Goal: Task Accomplishment & Management: Manage account settings

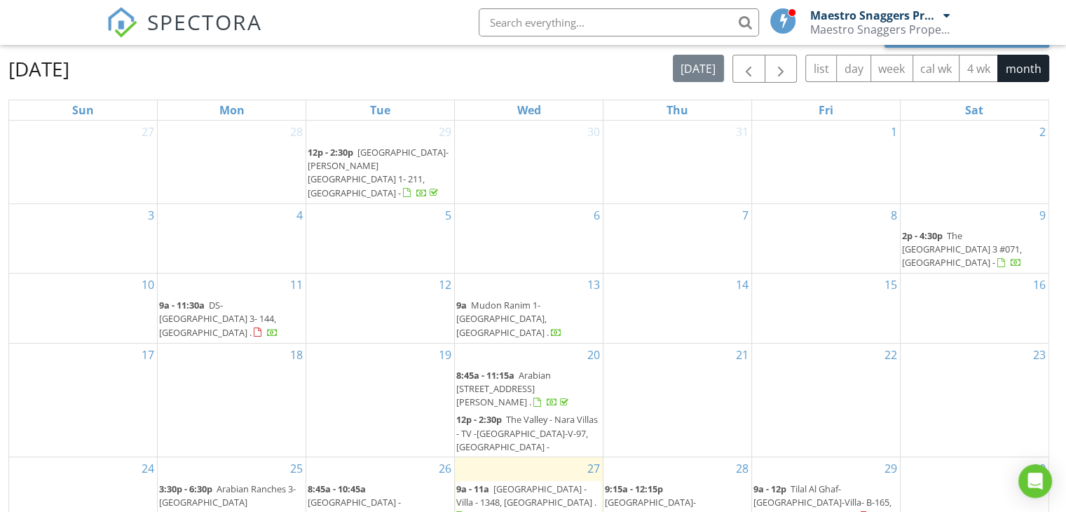
scroll to position [140, 0]
click at [505, 480] on span "NAS Gardens - Villa - 1348, Dubai ." at bounding box center [526, 493] width 140 height 26
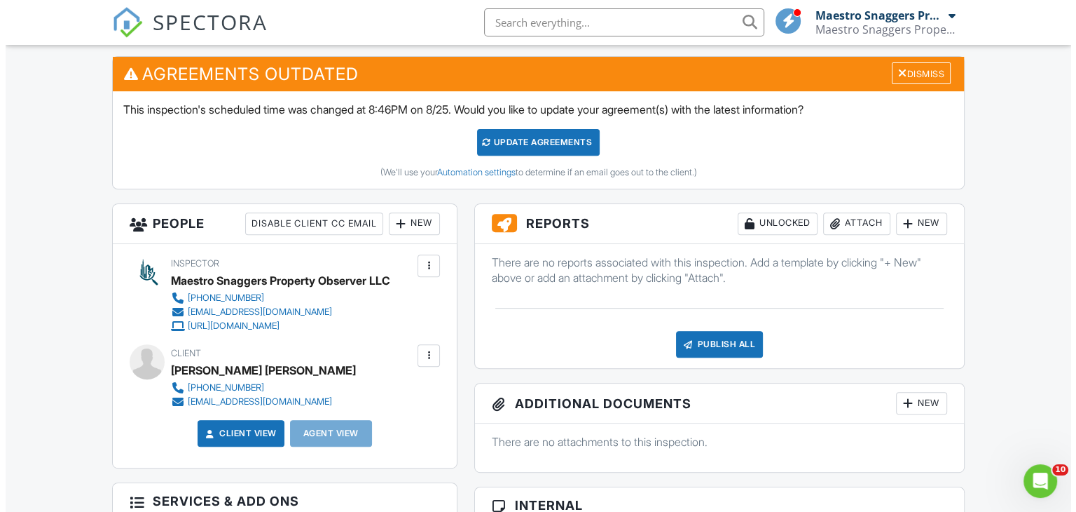
scroll to position [491, 0]
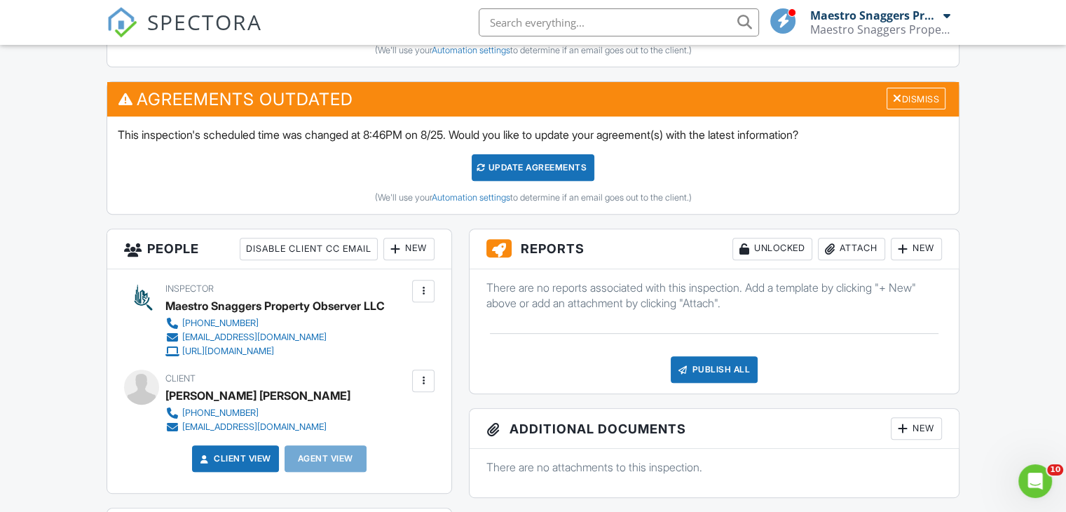
click at [914, 247] on div "New" at bounding box center [916, 249] width 51 height 22
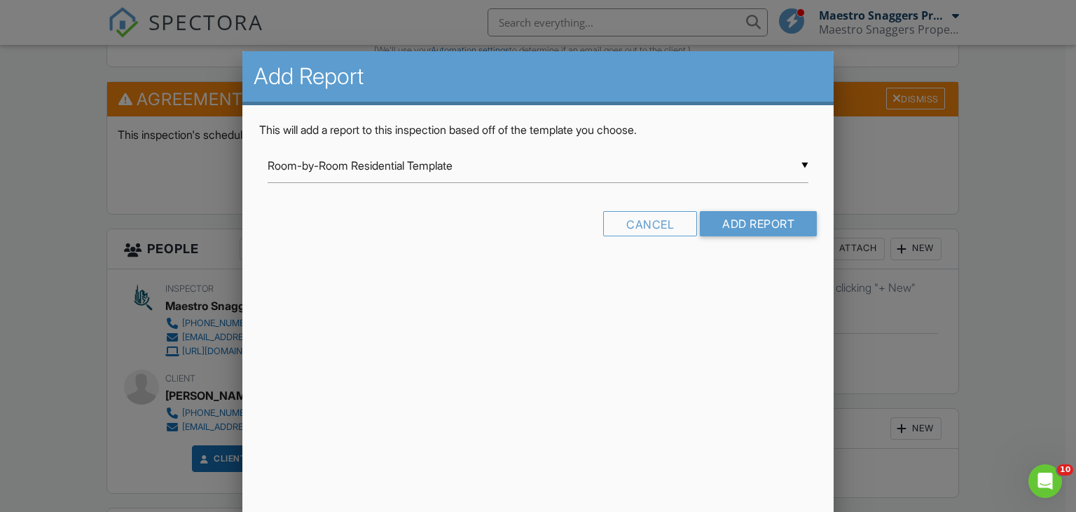
click at [805, 163] on div "▼ Room-by-Room Residential Template Room-by-Room Residential Template Apt. Snag…" at bounding box center [539, 166] width 542 height 34
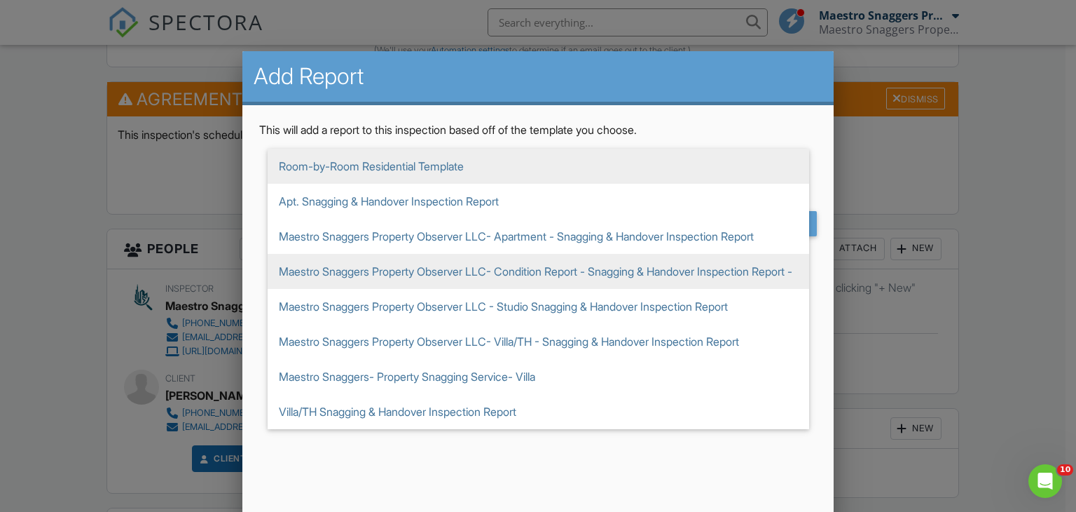
click at [540, 268] on span "Maestro Snaggers Property Observer LLC- Condition Report - Snagging & Handover …" at bounding box center [539, 271] width 542 height 35
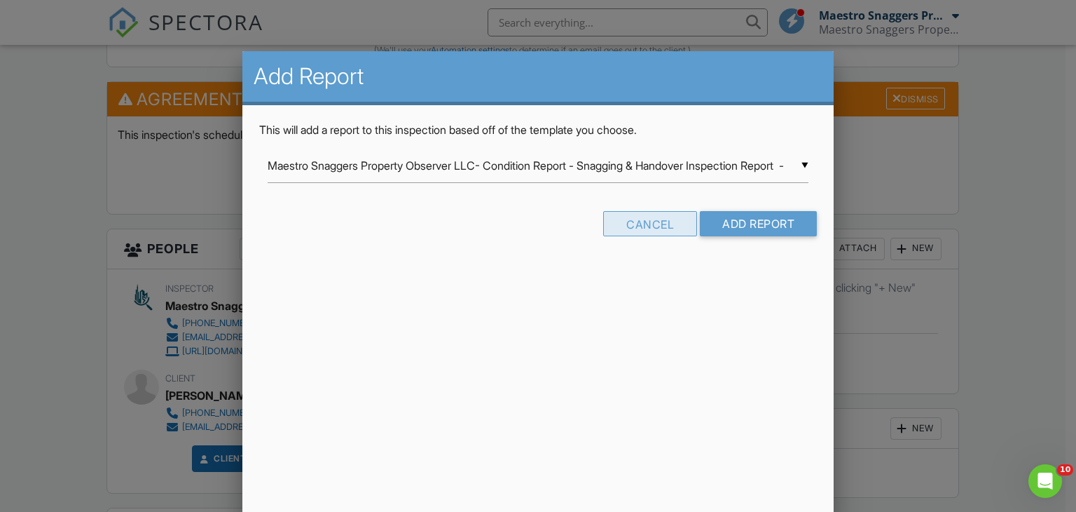
click at [635, 222] on div "Cancel" at bounding box center [650, 223] width 94 height 25
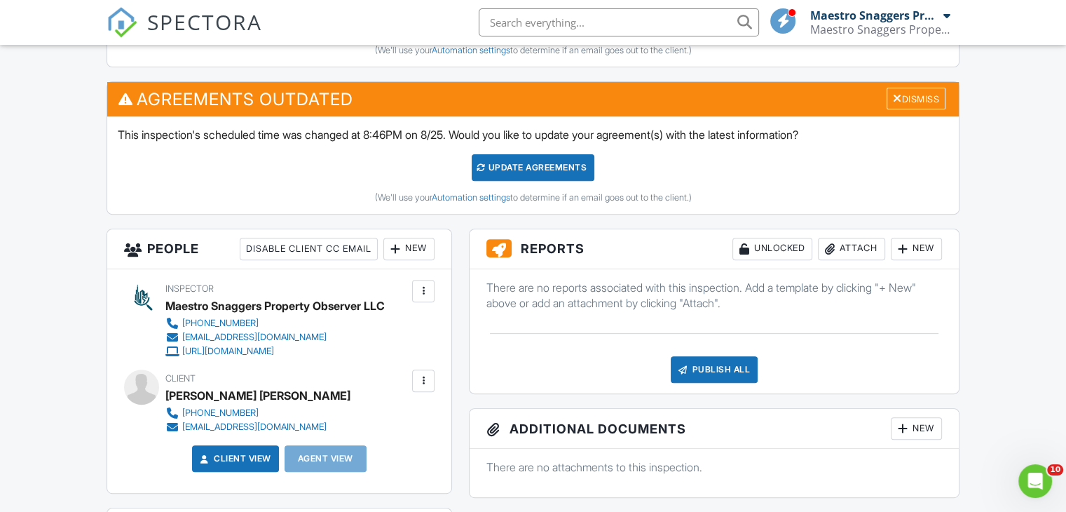
click at [919, 242] on div "New" at bounding box center [916, 249] width 51 height 22
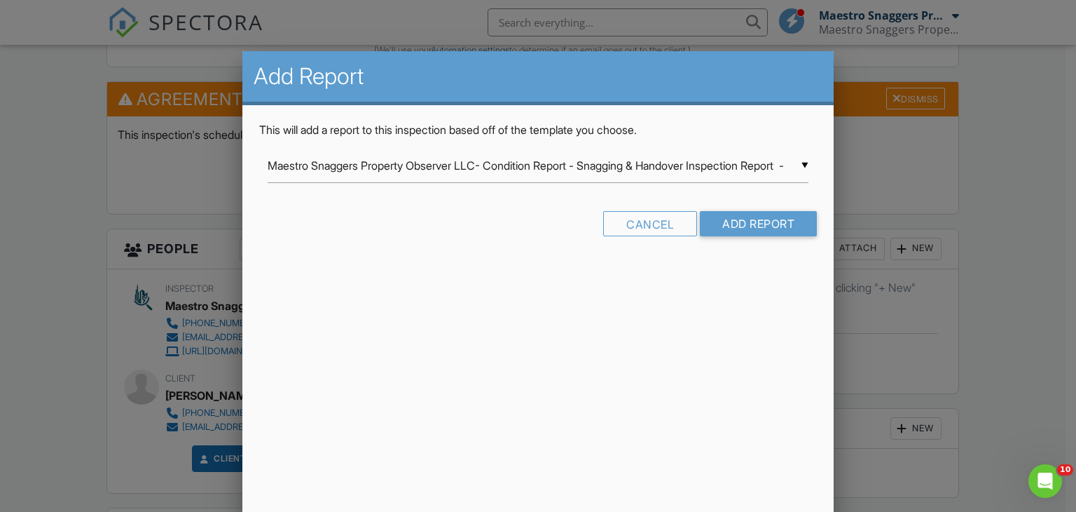
scroll to position [22, 0]
click at [806, 163] on div "▼ Maestro Snaggers Property Observer LLC- Condition Report - Snagging & Handove…" at bounding box center [539, 166] width 542 height 34
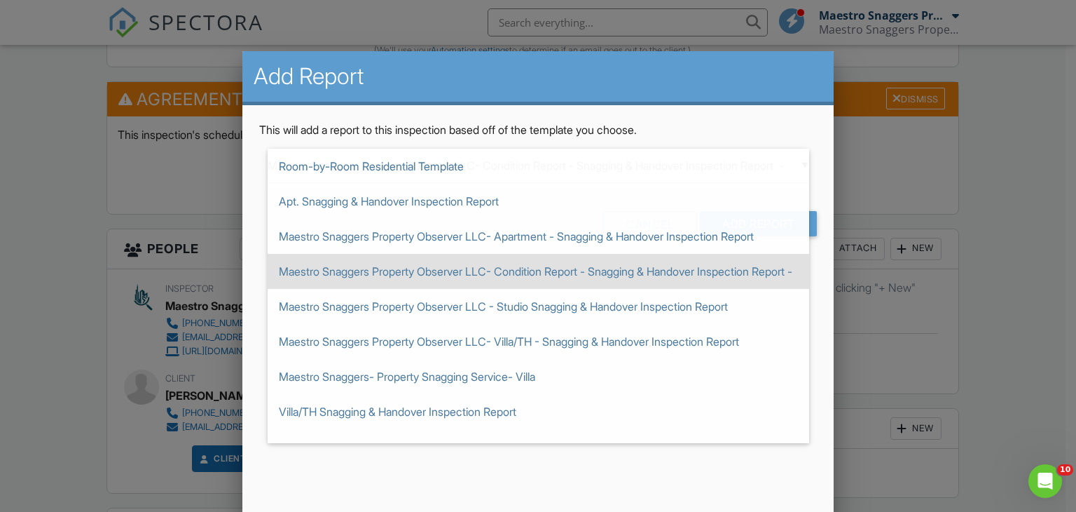
scroll to position [0, 0]
click at [896, 176] on div at bounding box center [538, 250] width 1076 height 640
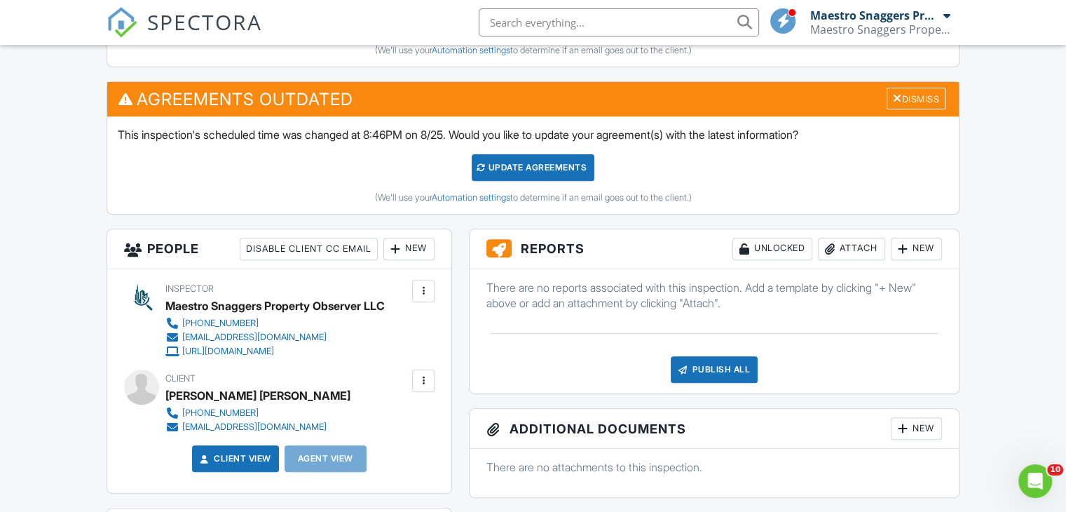
click at [911, 244] on div "New" at bounding box center [916, 249] width 51 height 22
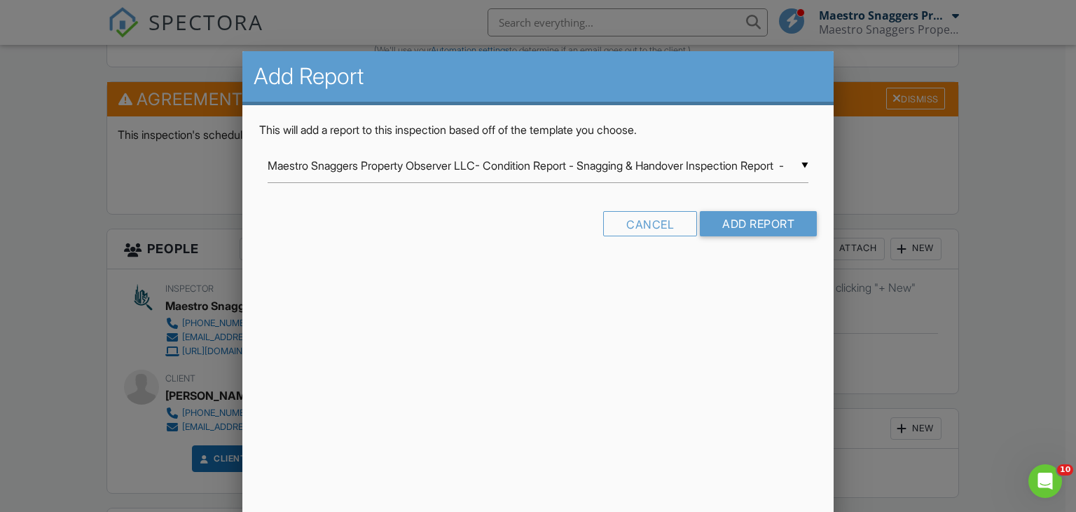
click at [802, 159] on div "▼ Maestro Snaggers Property Observer LLC- Condition Report - Snagging & Handove…" at bounding box center [539, 166] width 542 height 34
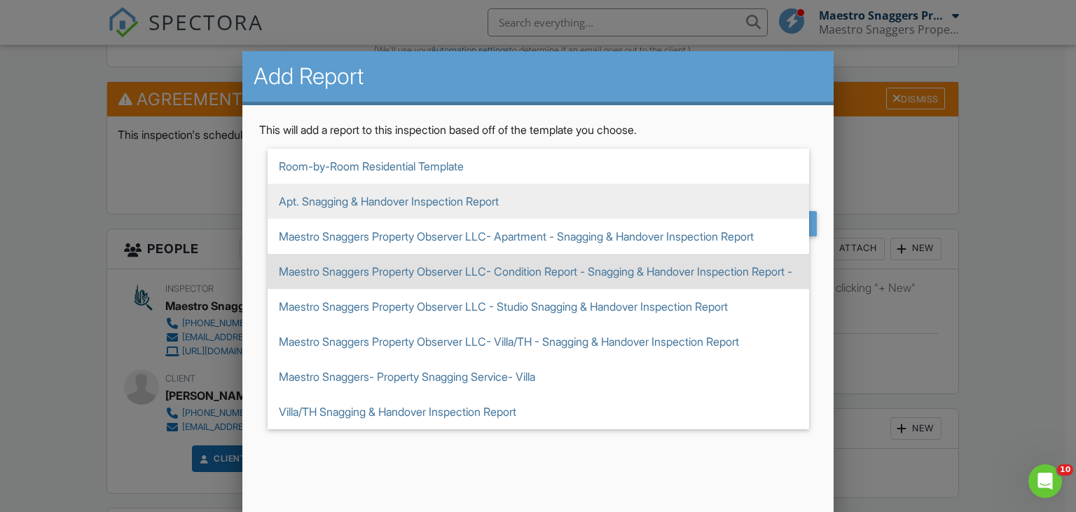
click at [360, 205] on span "Apt. Snagging & Handover Inspection Report" at bounding box center [539, 201] width 542 height 35
type input "Apt. Snagging & Handover Inspection Report"
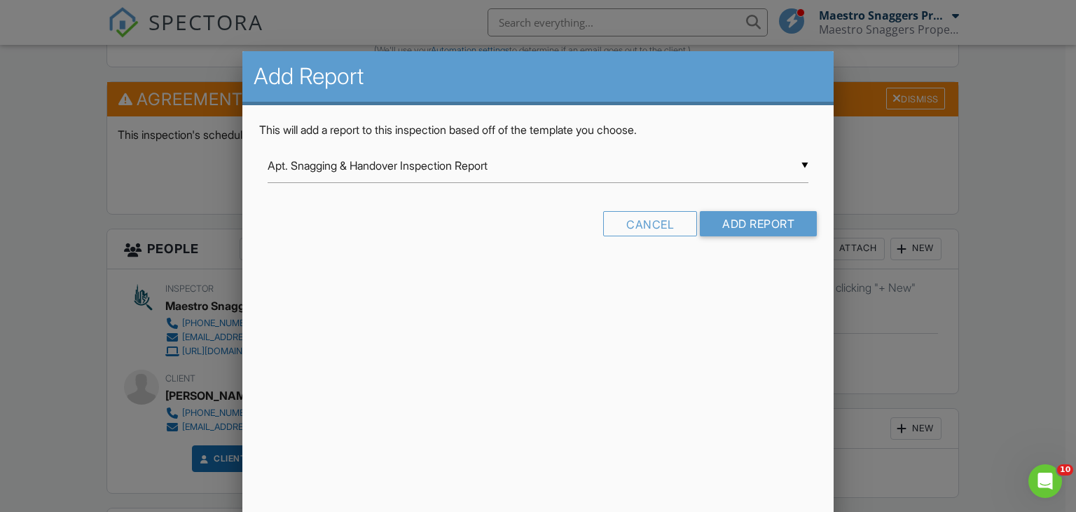
scroll to position [34, 0]
click at [803, 168] on div "▼ Apt. Snagging & Handover Inspection Report Room-by-Room Residential Template …" at bounding box center [539, 166] width 542 height 34
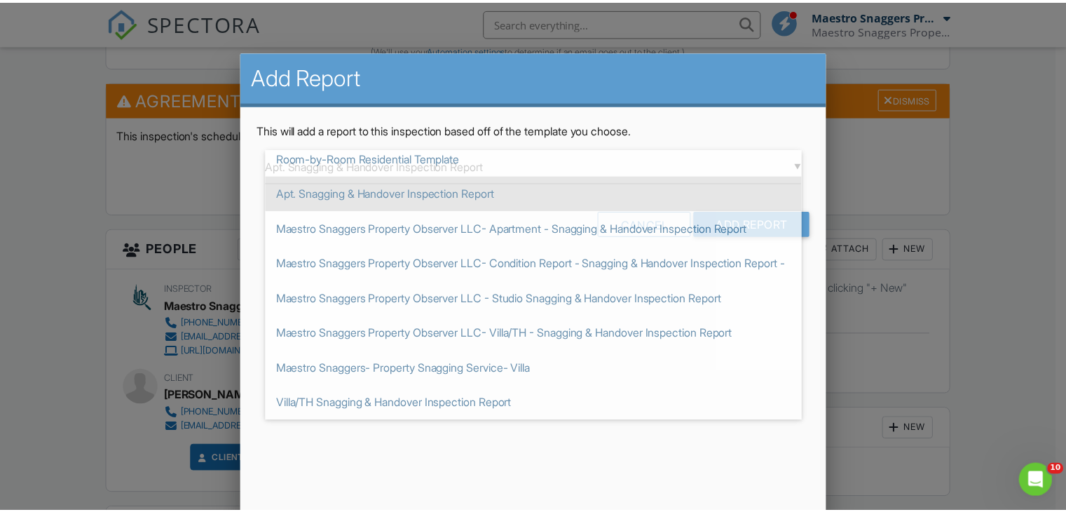
scroll to position [0, 0]
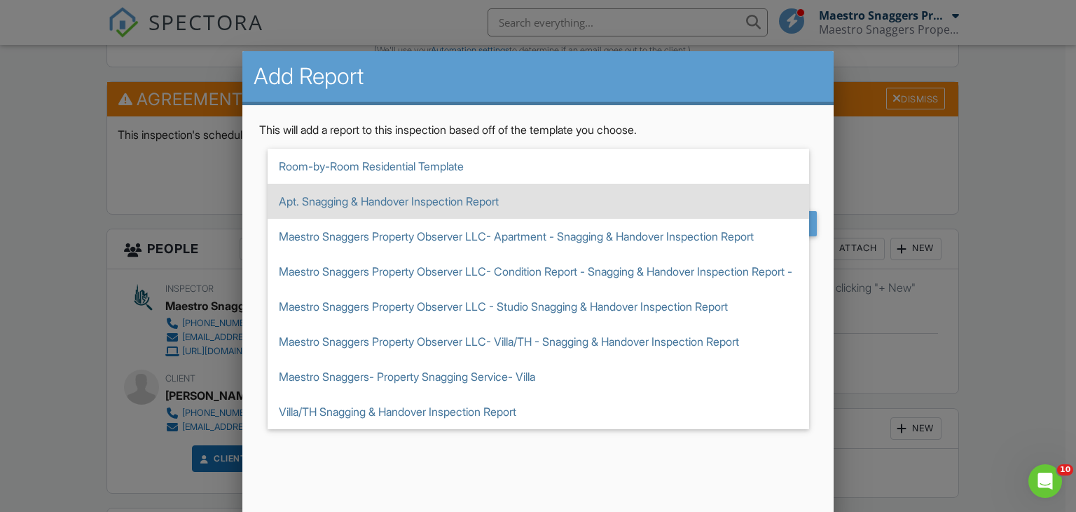
click at [879, 348] on div at bounding box center [538, 250] width 1076 height 640
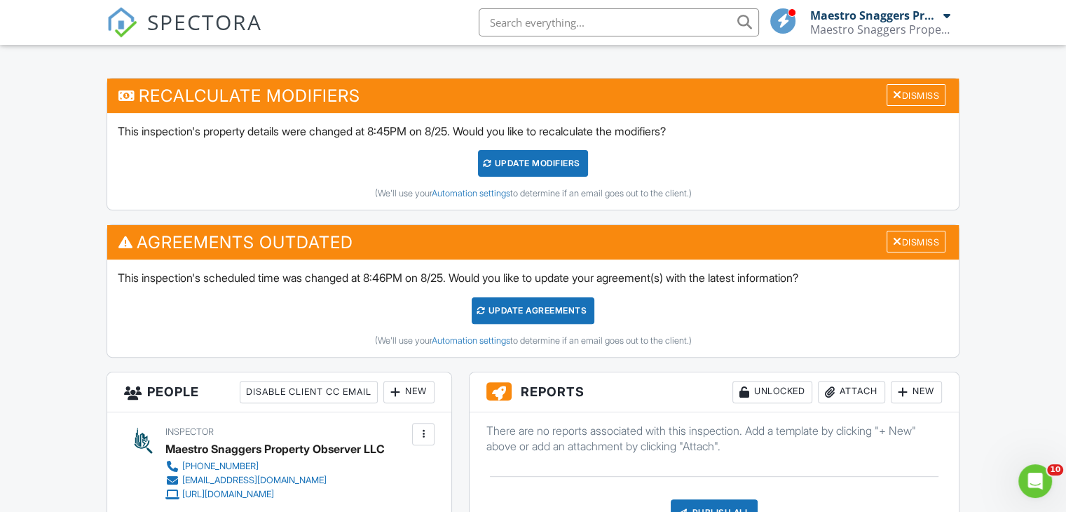
scroll to position [70, 0]
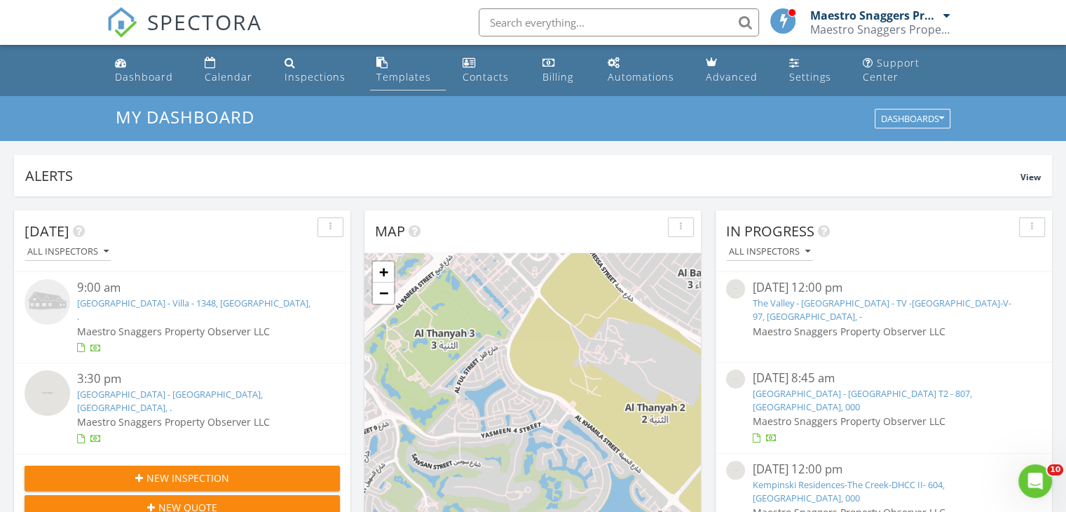
click at [404, 71] on div "Templates" at bounding box center [403, 76] width 55 height 13
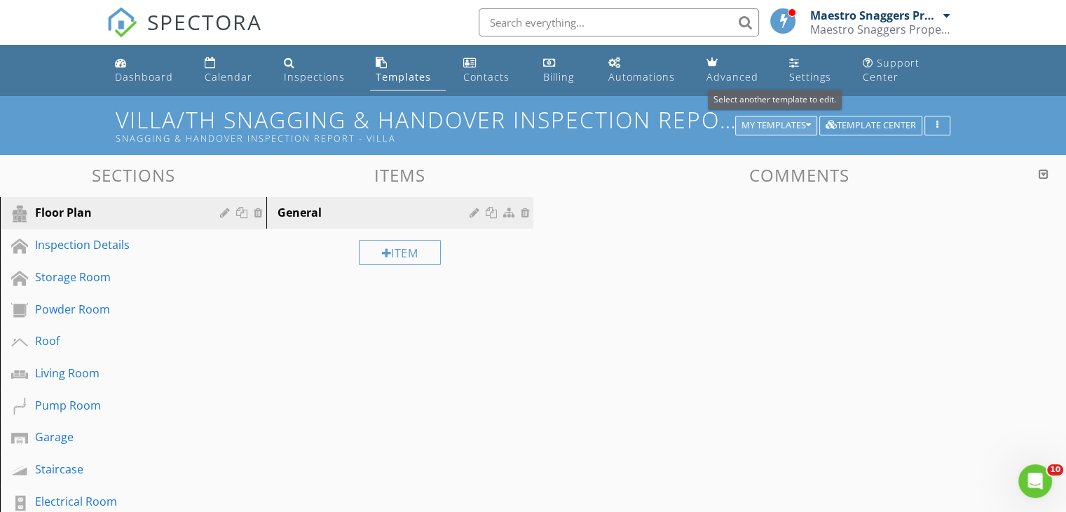
click at [785, 123] on div "My Templates" at bounding box center [775, 126] width 69 height 10
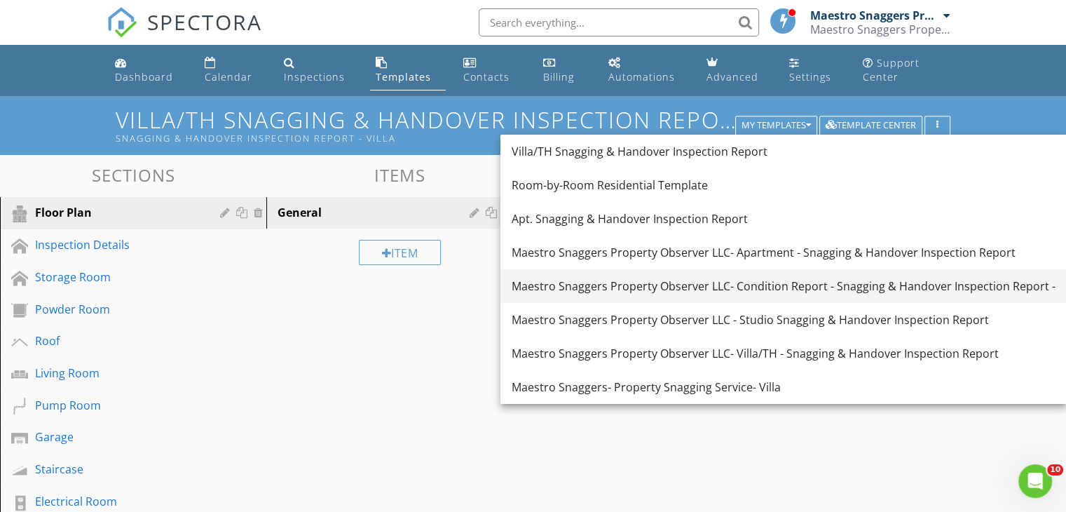
click at [761, 285] on div "Maestro Snaggers Property Observer LLC- Condition Report - Snagging & Handover …" at bounding box center [784, 286] width 544 height 17
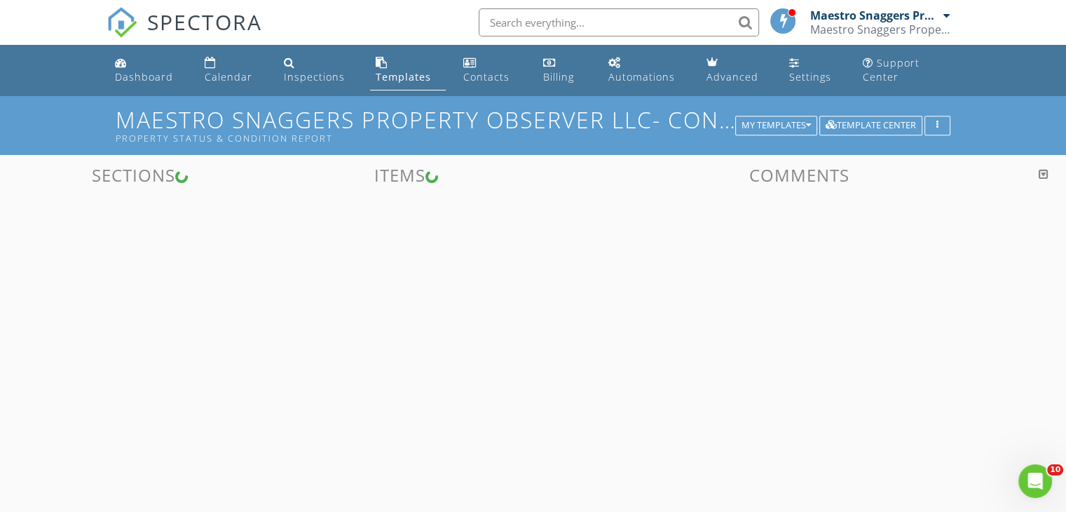
click at [542, 120] on h1 "Maestro Snaggers Property Observer LLC- Condition Report - Snagging & Handover …" at bounding box center [533, 125] width 835 height 36
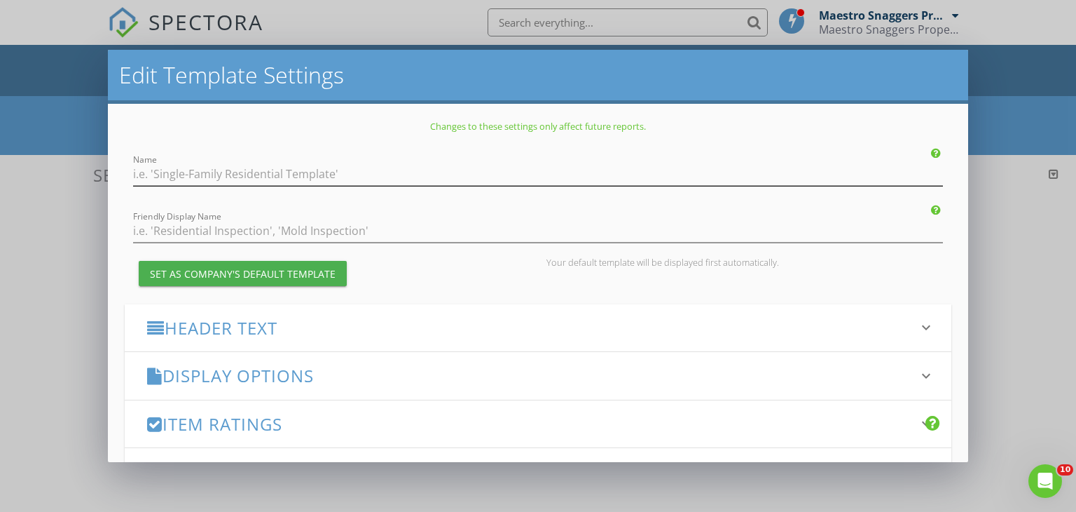
type input "Maestro Snaggers Property Observer LLC- Condition Report - Snagging & Handover …"
type input "Property Status & Condition Report"
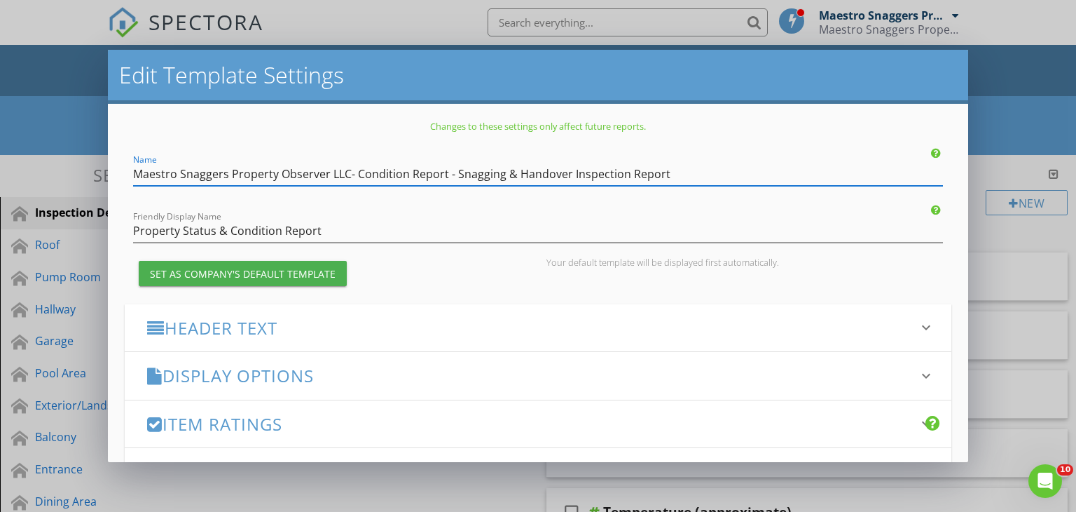
drag, startPoint x: 505, startPoint y: 172, endPoint x: 624, endPoint y: 176, distance: 119.9
click at [624, 176] on input "Maestro Snaggers Property Observer LLC- Condition Report - Snagging & Handover …" at bounding box center [538, 174] width 811 height 23
drag, startPoint x: 452, startPoint y: 172, endPoint x: 596, endPoint y: 172, distance: 144.4
click at [596, 172] on input "Maestro Snaggers Property Observer LLC- Condition Report - Snagging Report" at bounding box center [538, 174] width 811 height 23
click at [409, 174] on input "Maestro Snaggers Property Observer LLC- Condition Report -" at bounding box center [538, 174] width 811 height 23
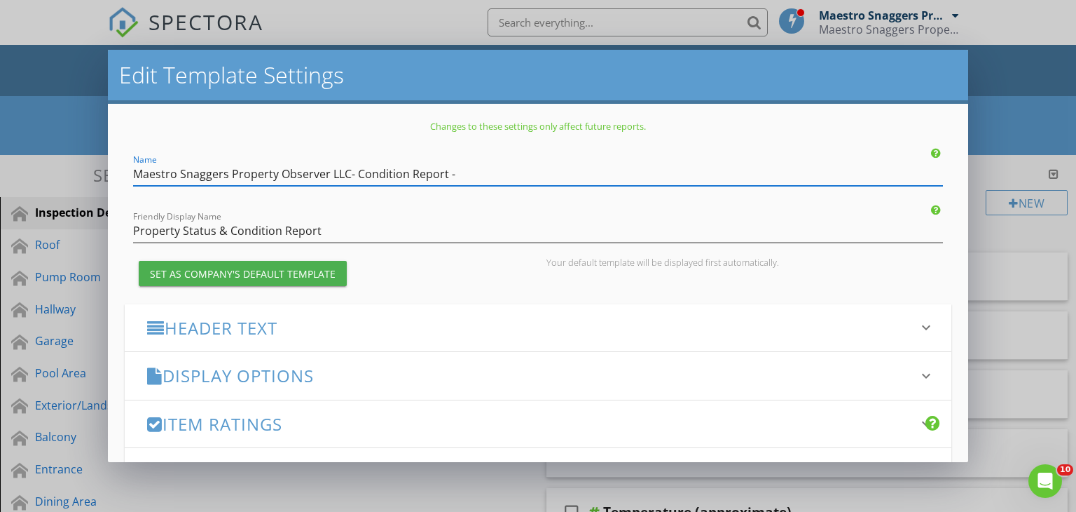
click at [460, 172] on input "Maestro Snaggers Property Observer LLC- Condition Report -" at bounding box center [538, 174] width 811 height 23
click at [409, 172] on input "Maestro Snaggers Property Observer LLC- Condition Report -" at bounding box center [538, 174] width 811 height 23
click at [512, 172] on input "Maestro Snaggers Property Observer LLC- Condition Inspection Report -" at bounding box center [538, 174] width 811 height 23
drag, startPoint x: 355, startPoint y: 172, endPoint x: 562, endPoint y: 173, distance: 207.4
click at [562, 173] on input "Maestro Snaggers Property Observer LLC- Condition Inspection Report" at bounding box center [538, 174] width 811 height 23
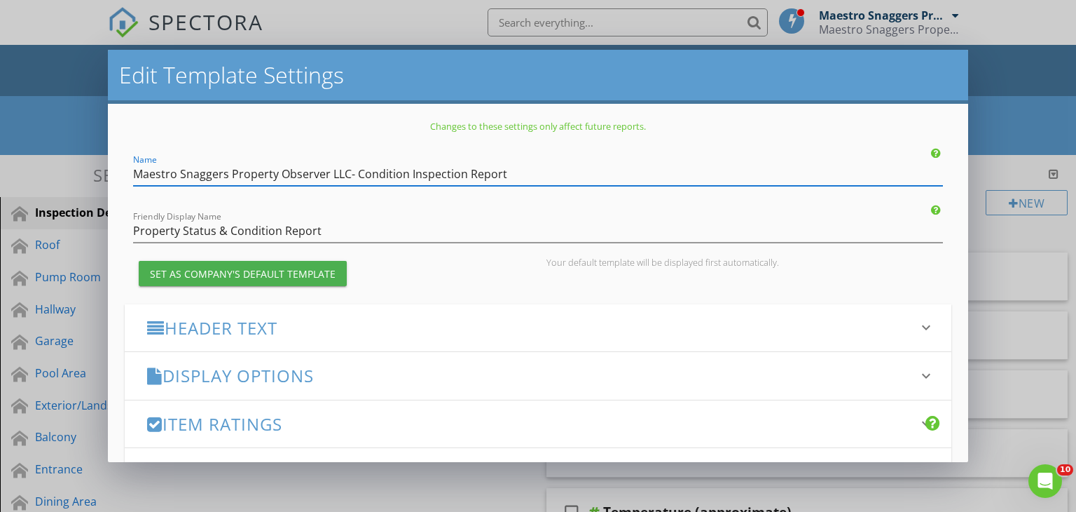
paste input "Property Condition Inspection Report"
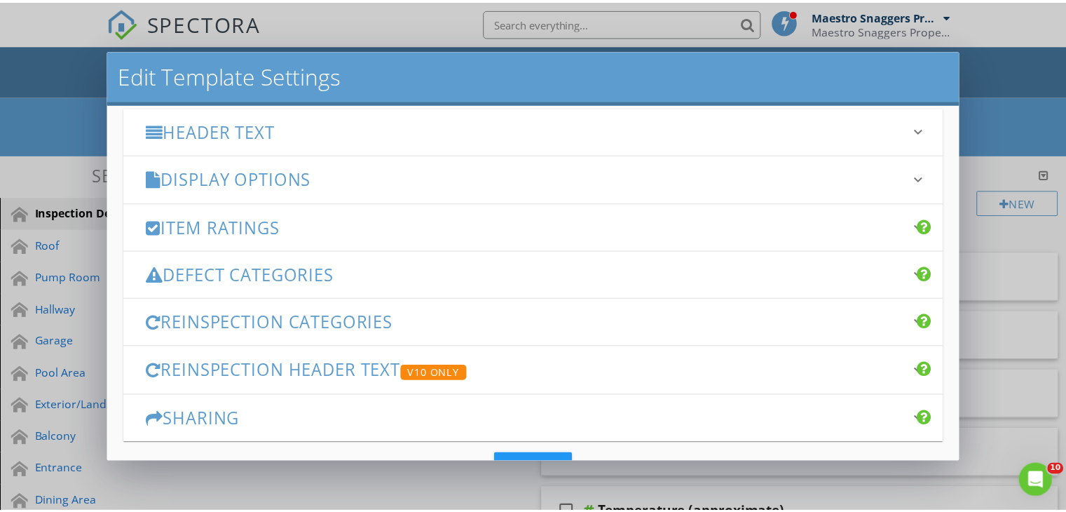
scroll to position [249, 0]
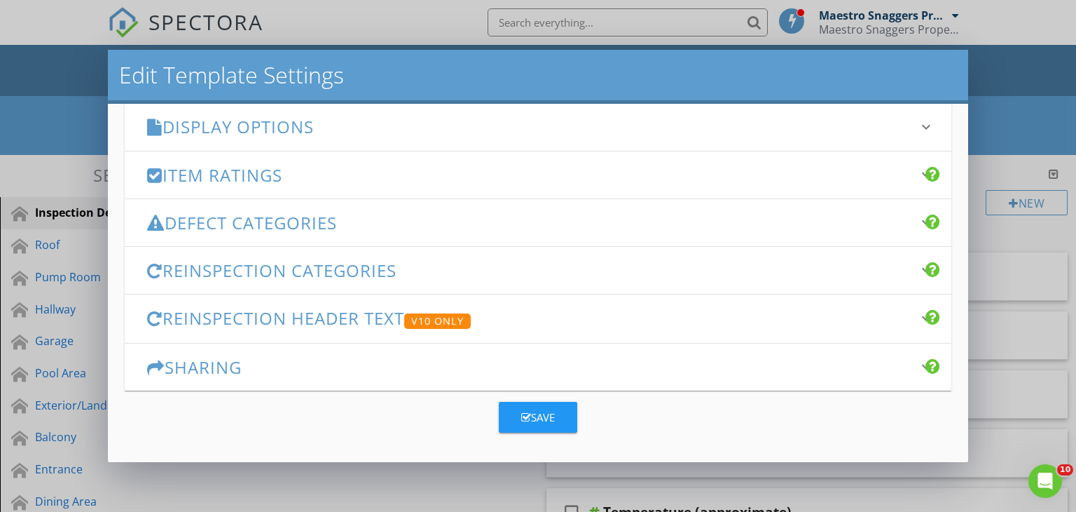
type input "Maestro Snaggers Property Observer LLC- Property Condition Inspection Report"
click at [535, 412] on div "Save" at bounding box center [538, 417] width 34 height 16
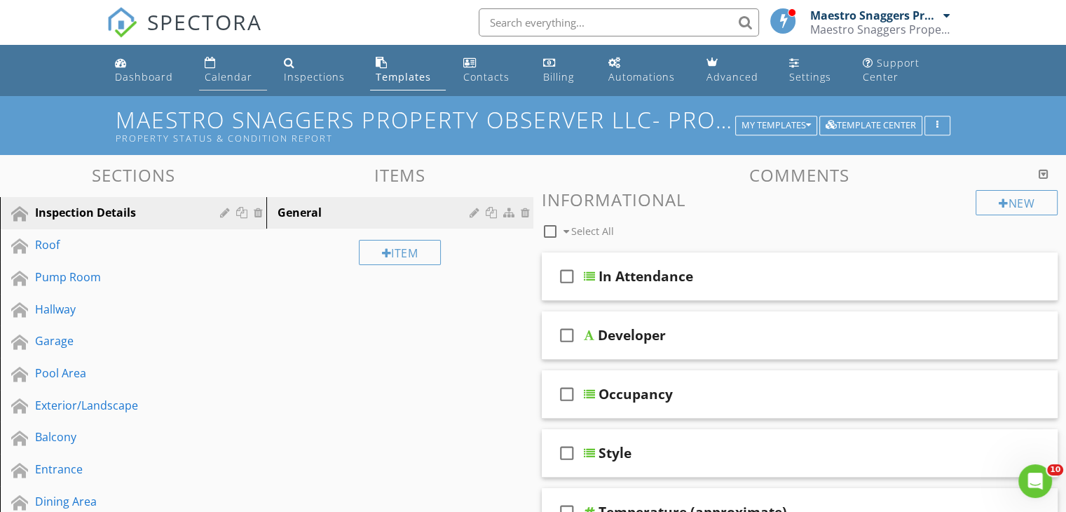
click at [223, 79] on div "Calendar" at bounding box center [229, 76] width 48 height 13
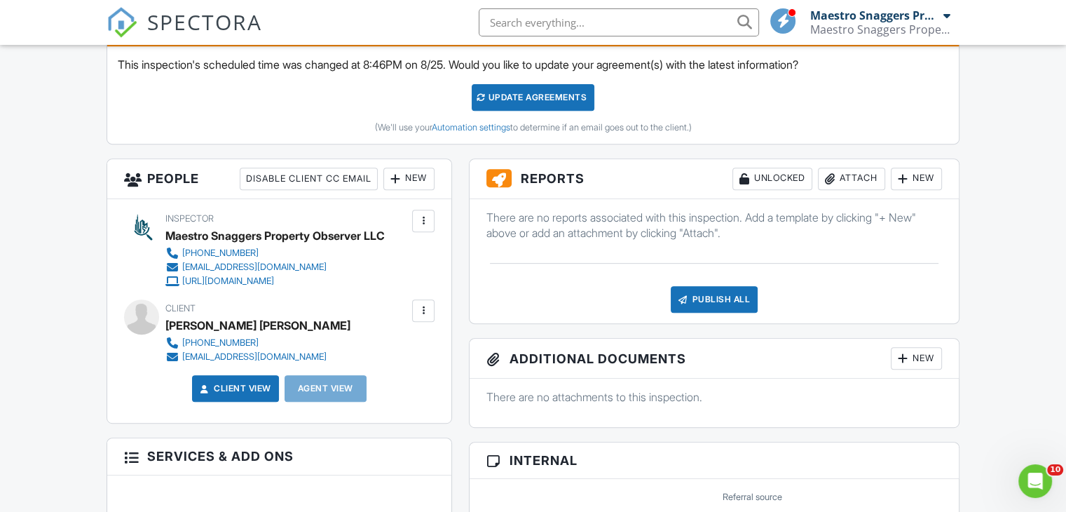
click at [913, 177] on div "New" at bounding box center [916, 178] width 51 height 22
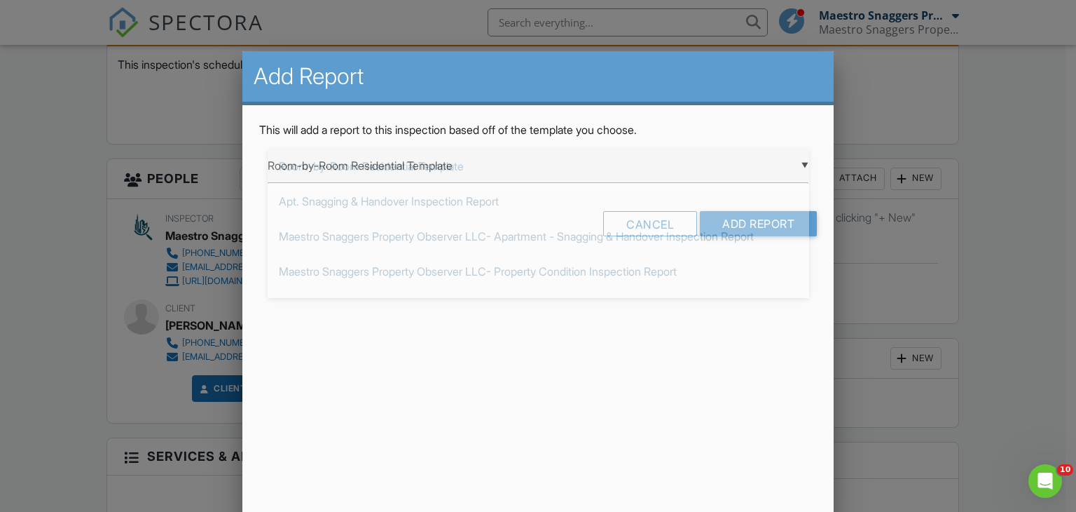
click at [805, 163] on div "▼ Room-by-Room Residential Template Room-by-Room Residential Template Apt. Snag…" at bounding box center [539, 166] width 542 height 34
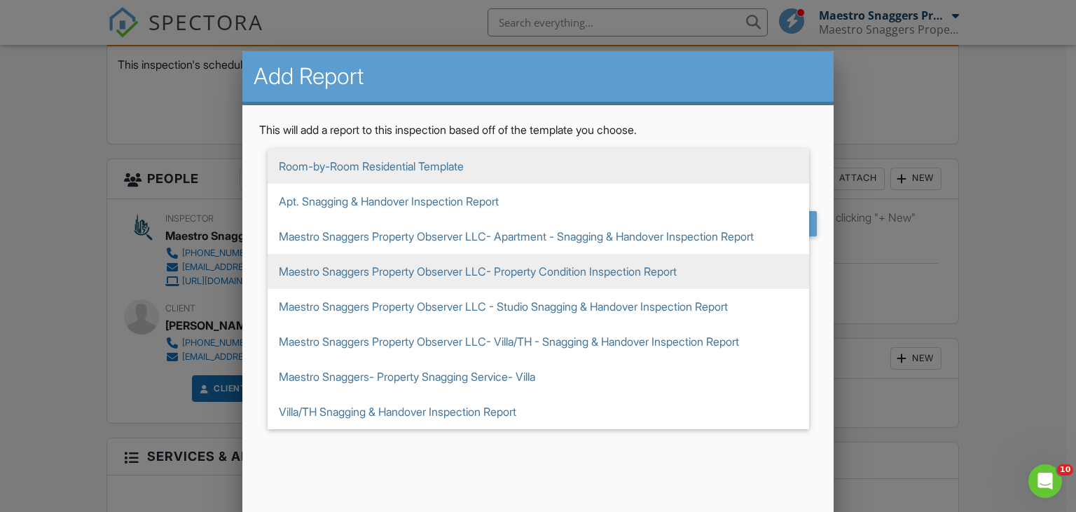
click at [577, 267] on span "Maestro Snaggers Property Observer LLC- Property Condition Inspection Report" at bounding box center [539, 271] width 542 height 35
type input "Maestro Snaggers Property Observer LLC- Property Condition Inspection Report"
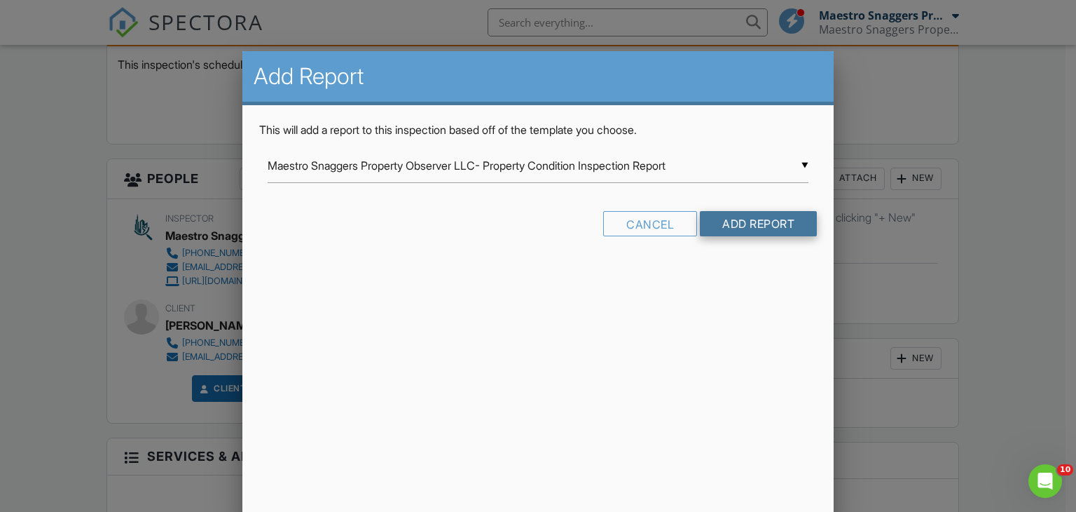
click at [747, 225] on input "Add Report" at bounding box center [758, 223] width 117 height 25
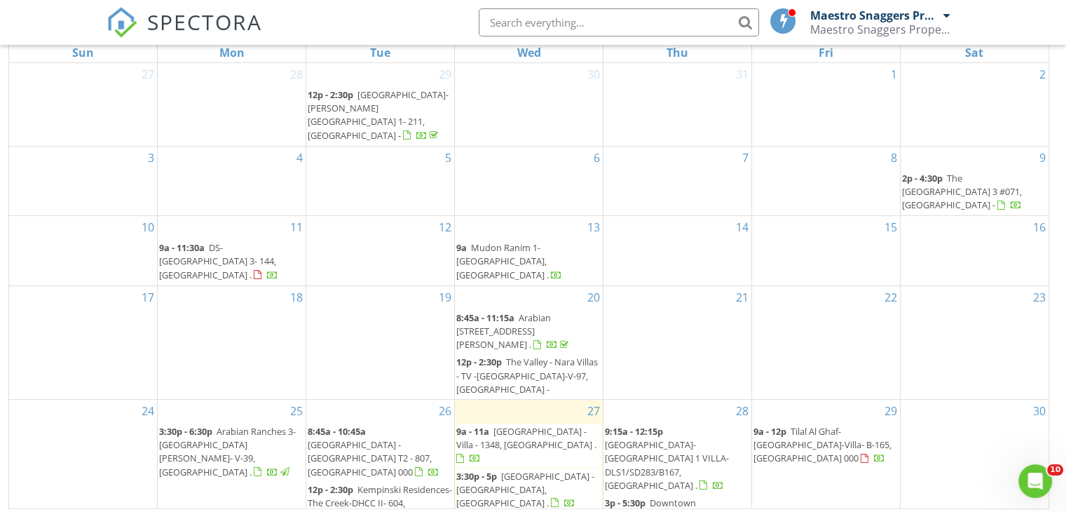
scroll to position [200, 0]
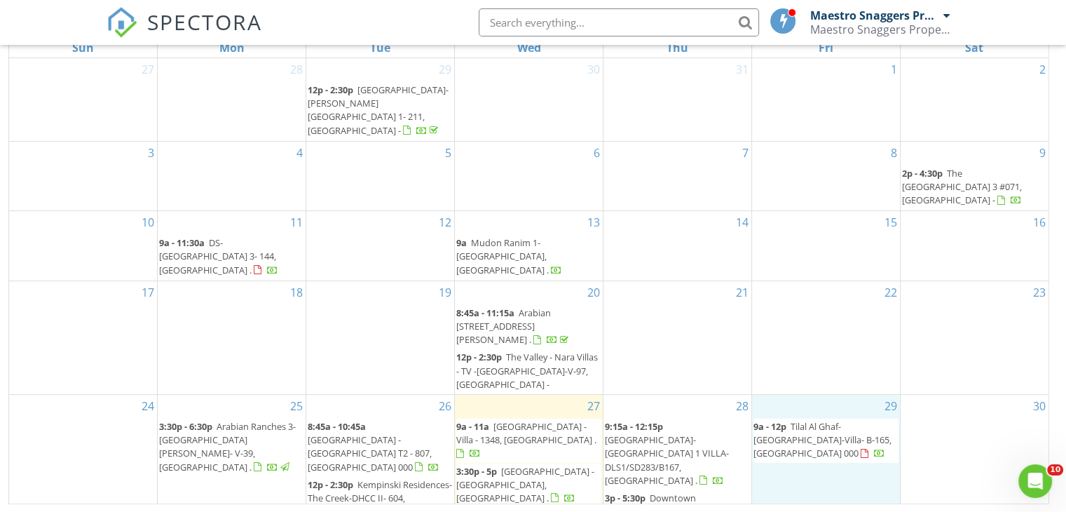
click at [779, 414] on div "29 9a - 12p Tilal Al Ghaf-Aura Gardens-Villa- B-165, Dubai 000" at bounding box center [826, 472] width 148 height 154
click at [697, 491] on span "3p - 5:30p Downtown Dubai-Imperial Avenue-Unit- 2106, Dubai ." at bounding box center [677, 518] width 145 height 55
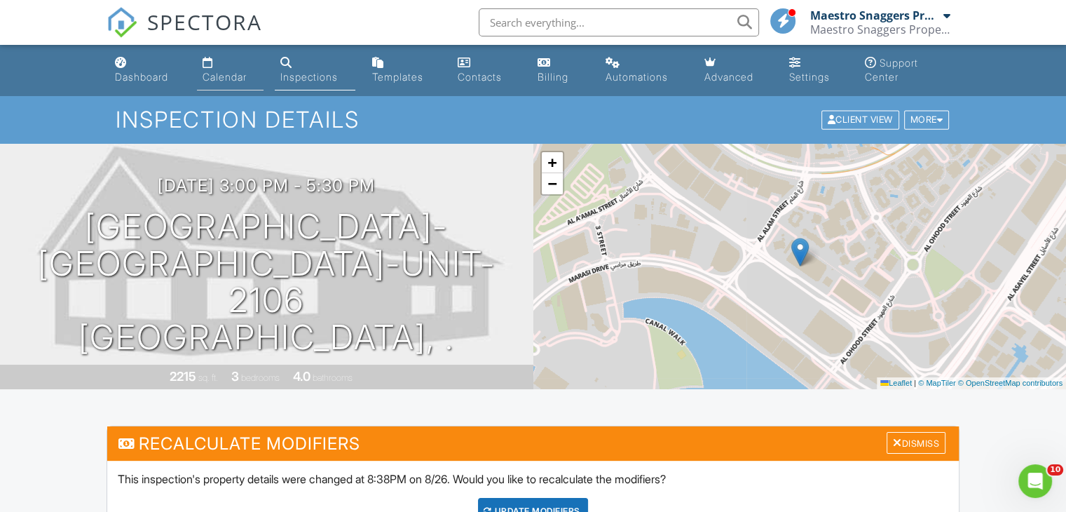
click at [224, 69] on link "Calendar" at bounding box center [230, 70] width 67 height 40
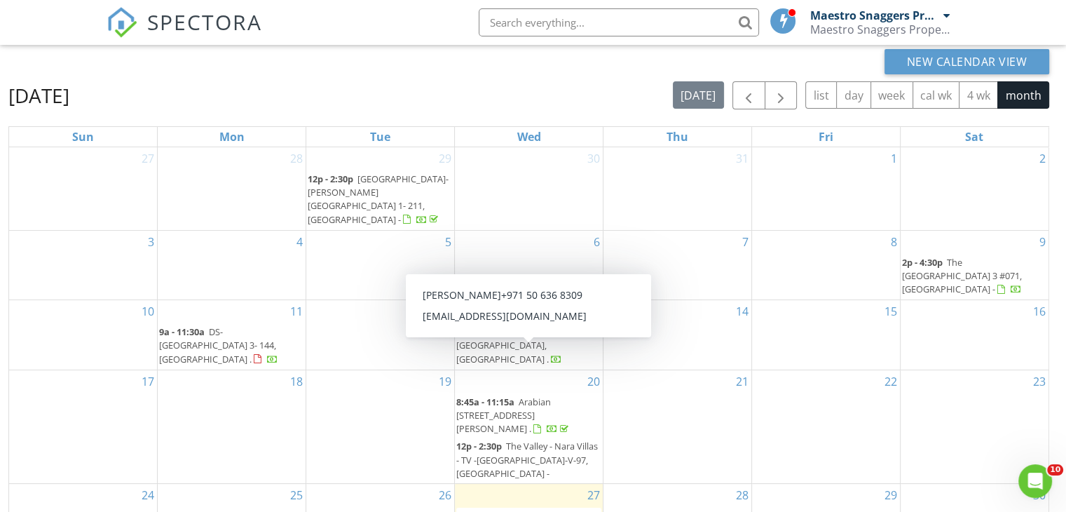
scroll to position [200, 0]
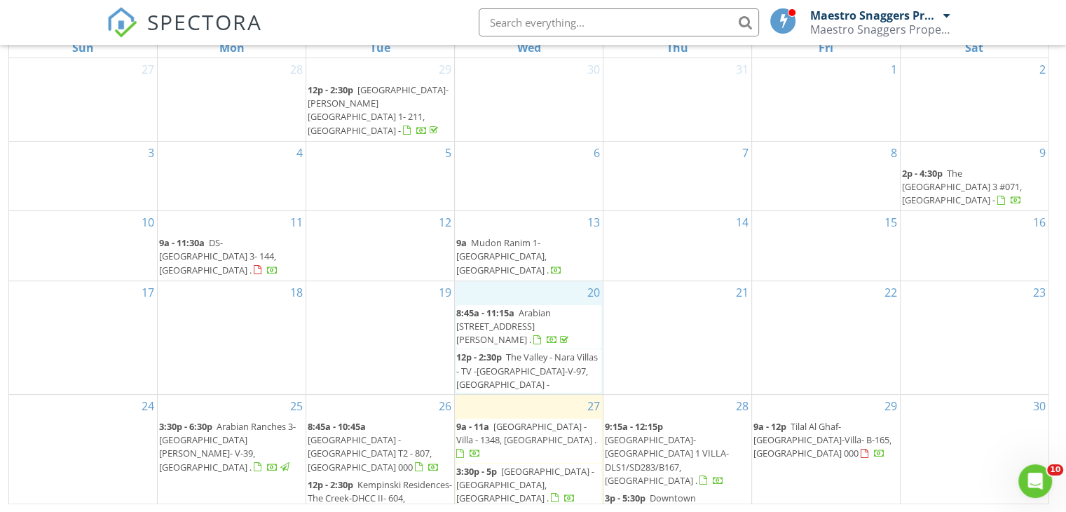
click at [545, 281] on div "20 8:45a - 11:15a Arabian Ranches 3-Caya Villa 107, Dubai . 12p - 2:30p The Val…" at bounding box center [529, 337] width 148 height 113
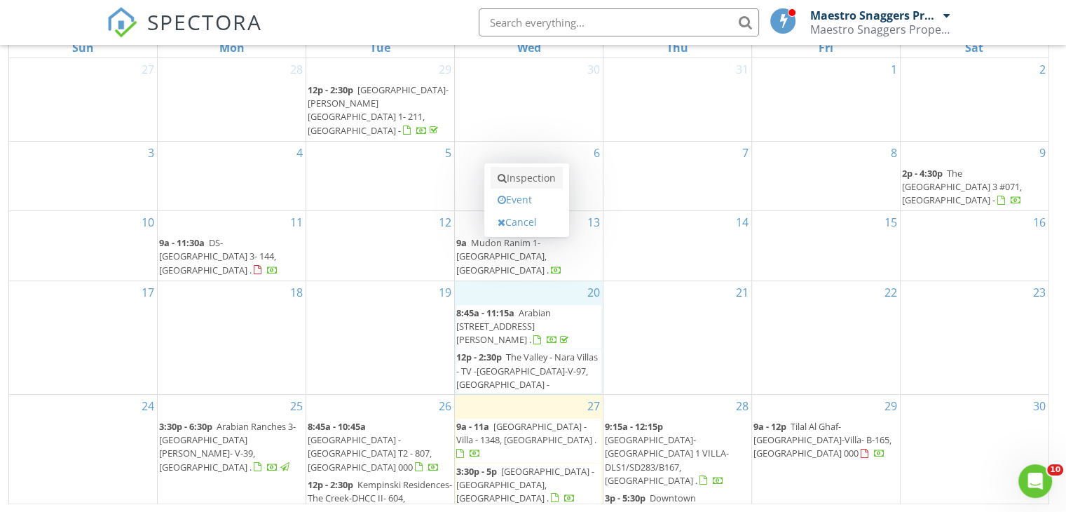
click at [538, 174] on link "Inspection" at bounding box center [527, 178] width 72 height 22
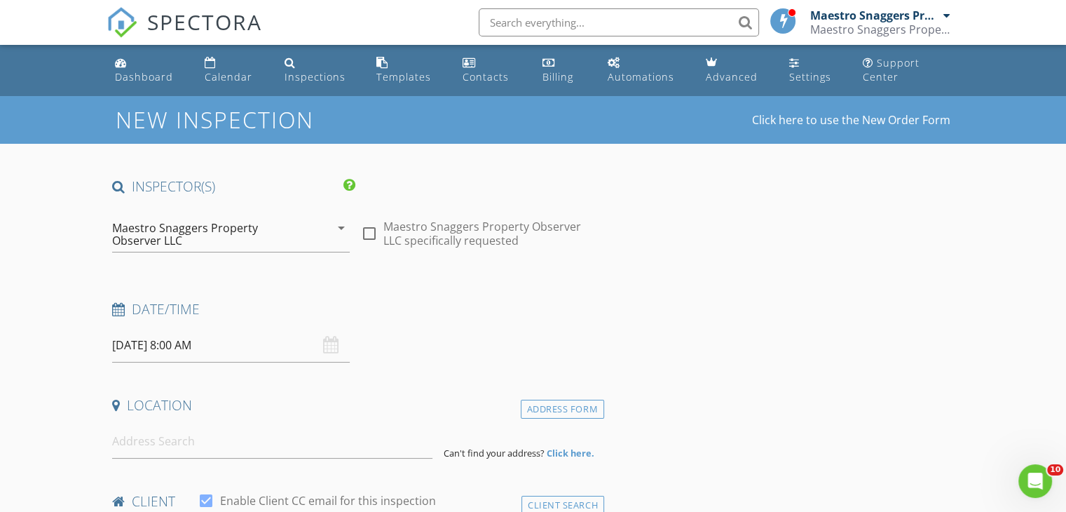
click at [202, 346] on input "[DATE] 8:00 AM" at bounding box center [231, 345] width 238 height 34
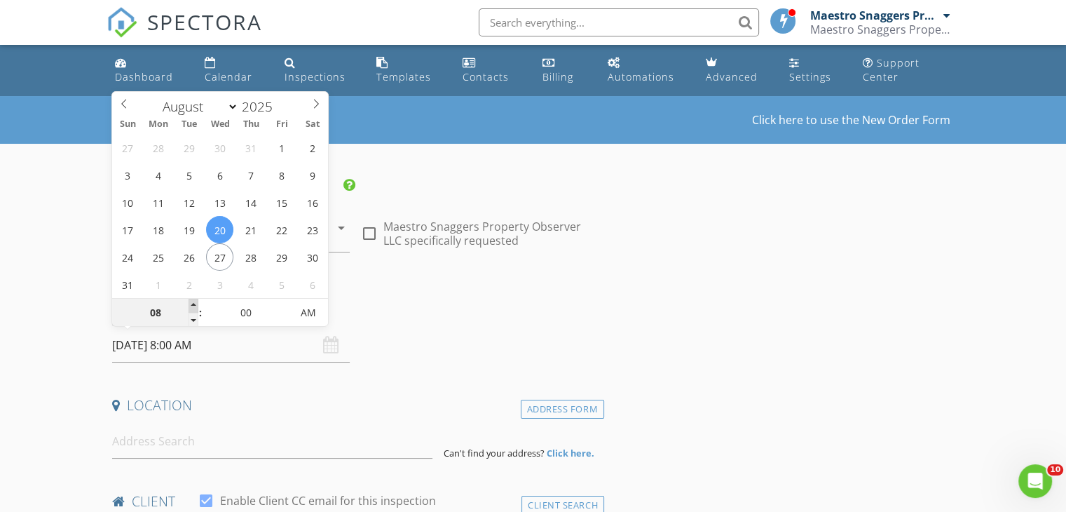
type input "09"
type input "20/08/2025 9:00 AM"
click at [195, 303] on span at bounding box center [194, 306] width 10 height 14
type input "10"
type input "20/08/2025 10:00 AM"
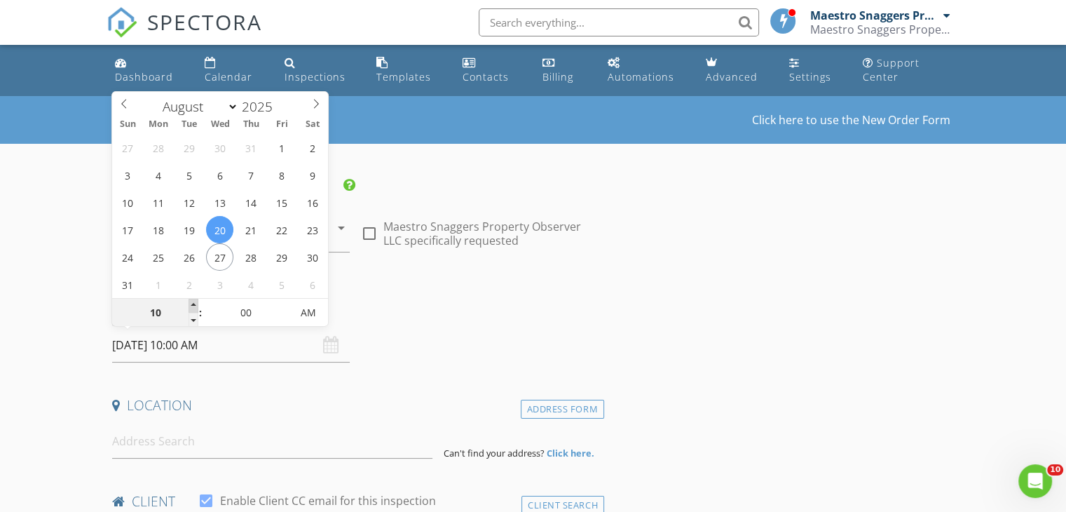
click at [195, 303] on span at bounding box center [194, 306] width 10 height 14
type input "11"
type input "20/08/2025 11:00 AM"
click at [195, 303] on span at bounding box center [194, 306] width 10 height 14
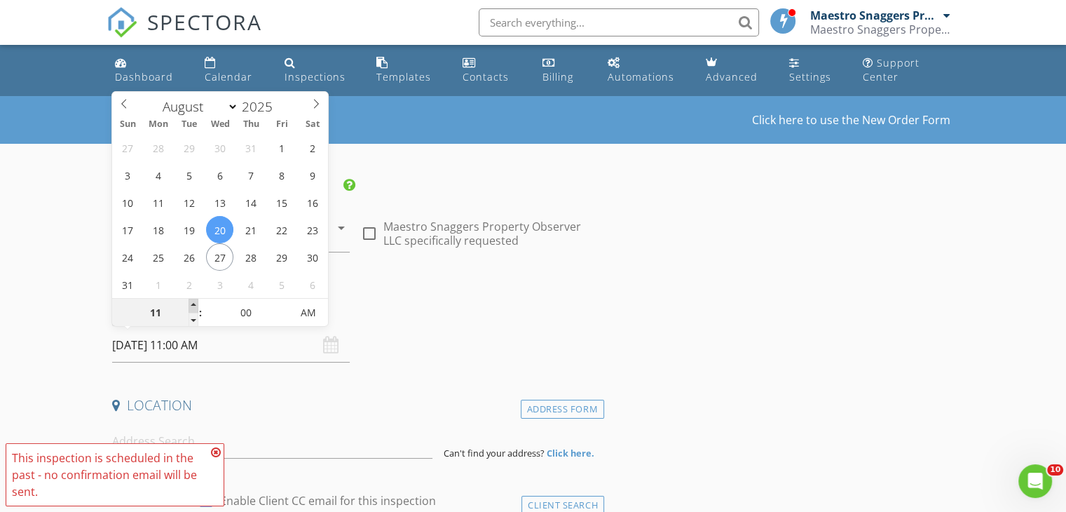
type input "12"
type input "20/08/2025 12:00 PM"
click at [195, 303] on span at bounding box center [194, 306] width 10 height 14
click at [249, 317] on input "00" at bounding box center [246, 313] width 86 height 28
type input "30"
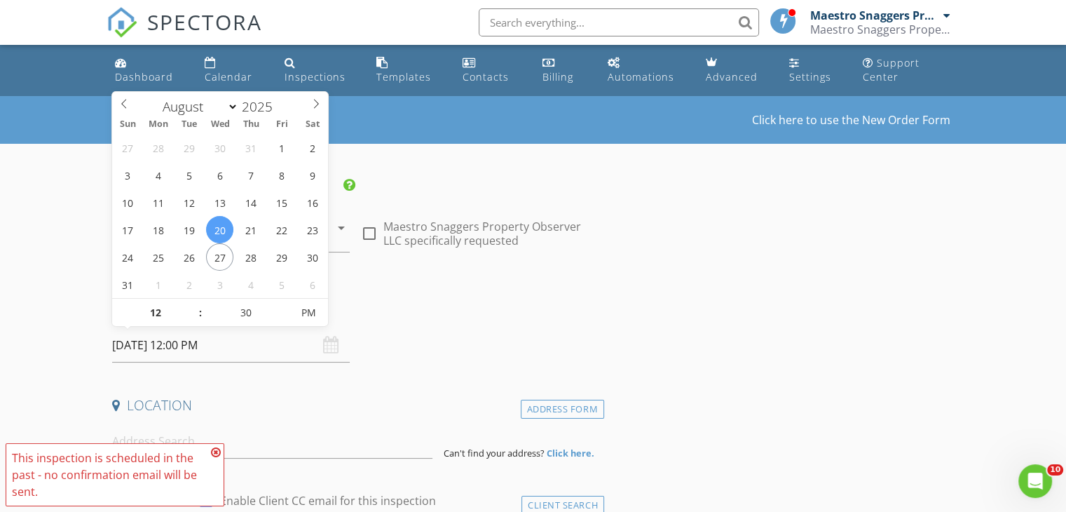
type input "20/08/2025 12:30 PM"
click at [420, 328] on div "Date/Time 20/08/2025 12:30 PM" at bounding box center [356, 331] width 498 height 62
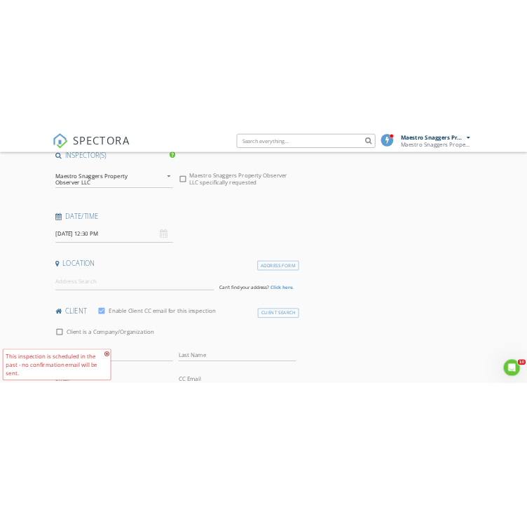
scroll to position [140, 0]
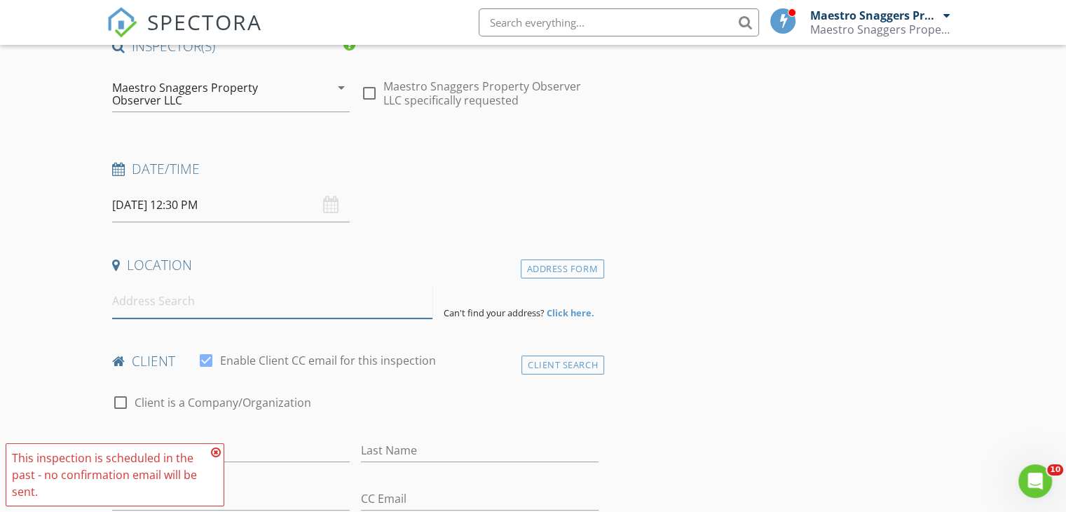
click at [163, 298] on input at bounding box center [272, 301] width 320 height 34
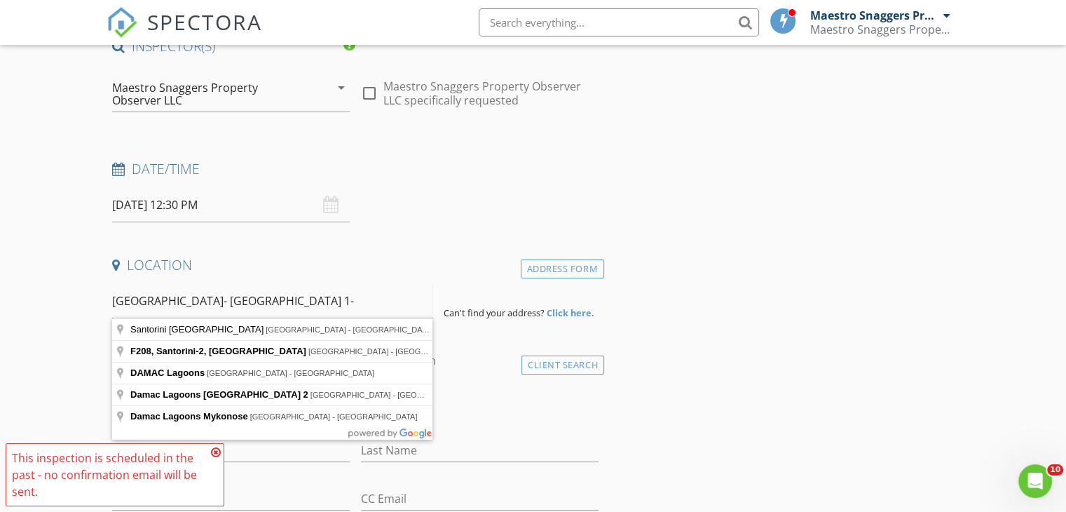
type input "Damac Lagoons- Santorini 1-"
click at [582, 310] on strong "Click here." at bounding box center [571, 312] width 48 height 13
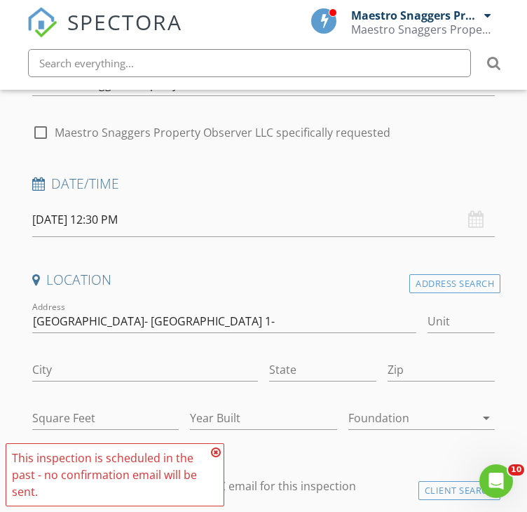
scroll to position [280, 0]
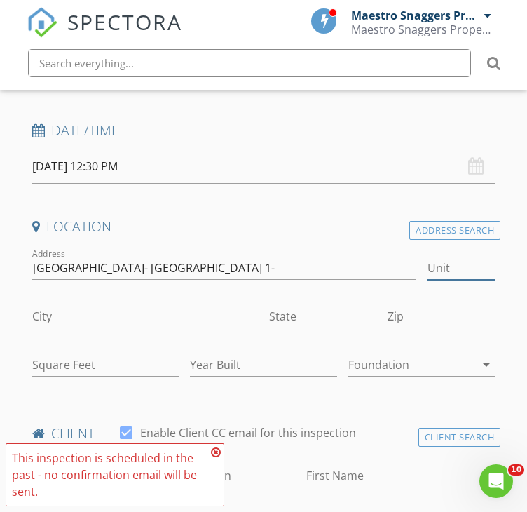
click at [439, 267] on input "Unit" at bounding box center [461, 267] width 68 height 23
type input "DL"
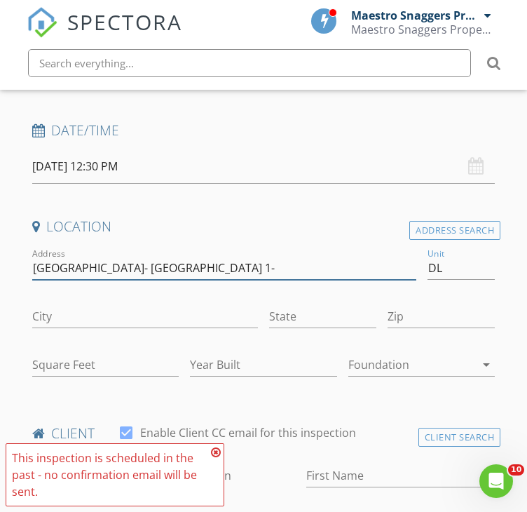
click at [192, 258] on input "Damac Lagoons- Santorini 1-" at bounding box center [224, 267] width 384 height 23
type input "Damac Lagoons- Santorini 1-Villa"
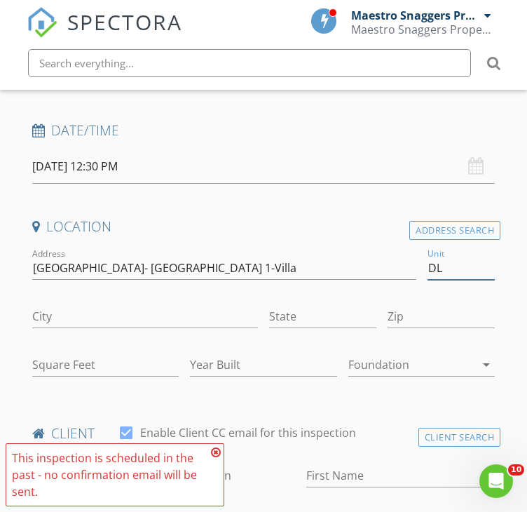
click at [461, 267] on input "DL" at bounding box center [461, 267] width 68 height 23
type input "DLS1/SD128/A128"
click at [280, 312] on input "State" at bounding box center [322, 316] width 107 height 23
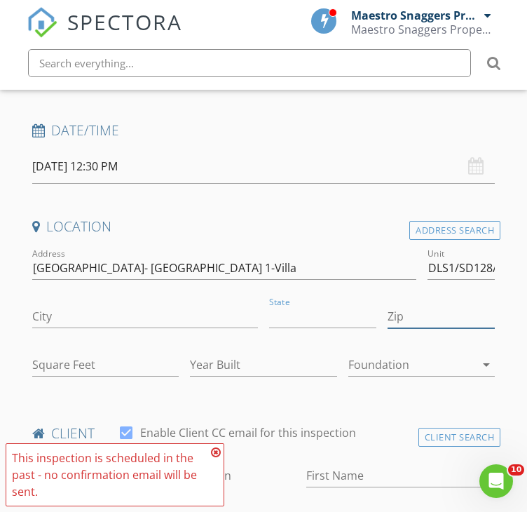
click at [412, 320] on input "Zip" at bounding box center [441, 316] width 107 height 23
type input "0000"
click at [98, 364] on input "Square Feet" at bounding box center [105, 364] width 147 height 23
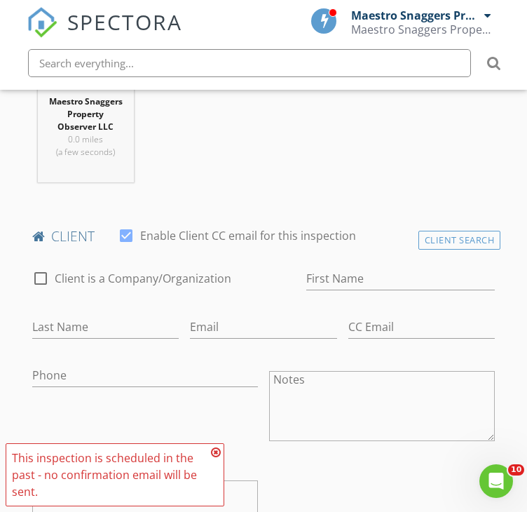
scroll to position [631, 0]
type input "3247"
click at [314, 289] on input "First Name" at bounding box center [400, 277] width 189 height 23
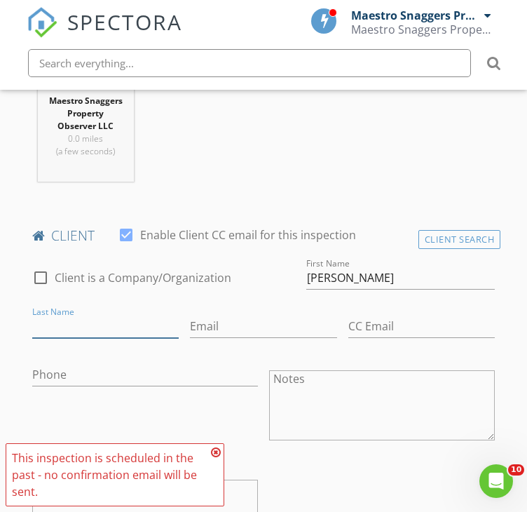
click at [67, 338] on input "Last Name" at bounding box center [105, 326] width 147 height 23
click at [392, 287] on input "[PERSON_NAME]" at bounding box center [400, 277] width 189 height 23
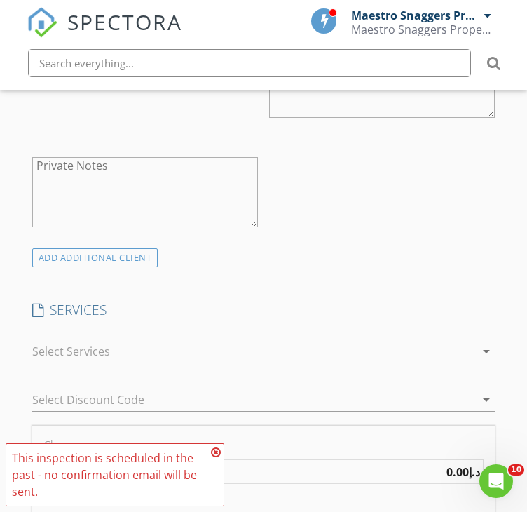
scroll to position [981, 0]
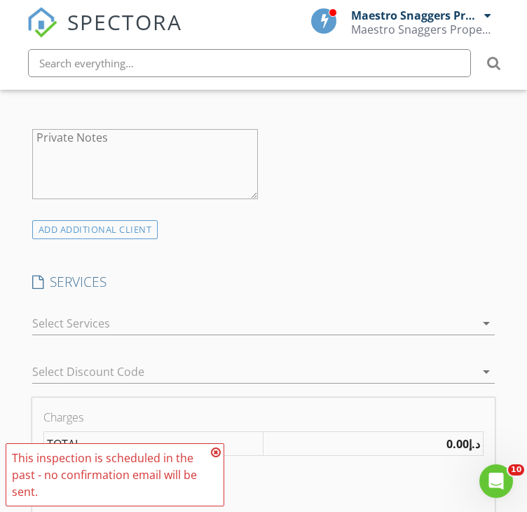
type input "[PERSON_NAME]"
click at [486, 331] on icon "arrow_drop_down" at bounding box center [486, 323] width 17 height 17
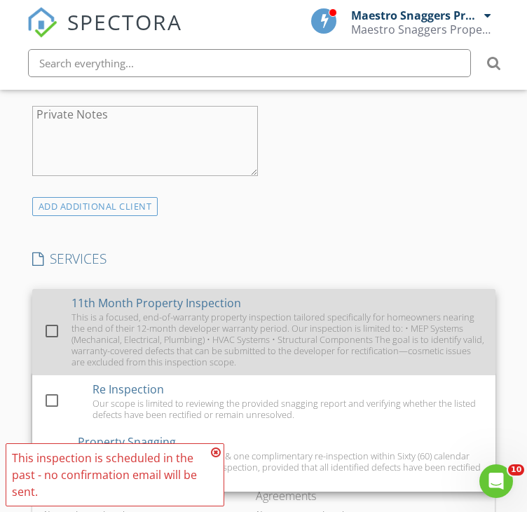
scroll to position [1121, 0]
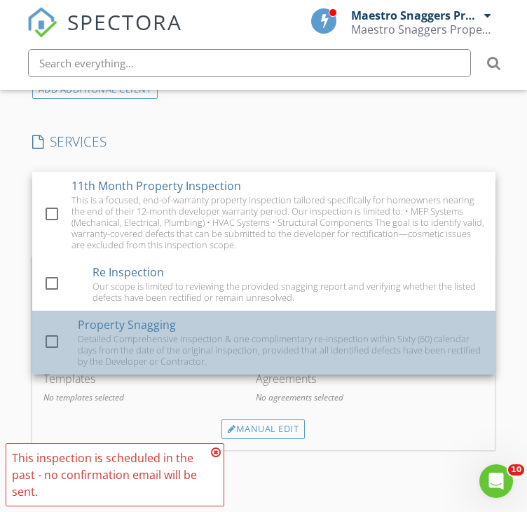
click at [146, 348] on div "Detailed Comprehensive Inspection & one complimentary re-inspection within Sixt…" at bounding box center [281, 350] width 406 height 34
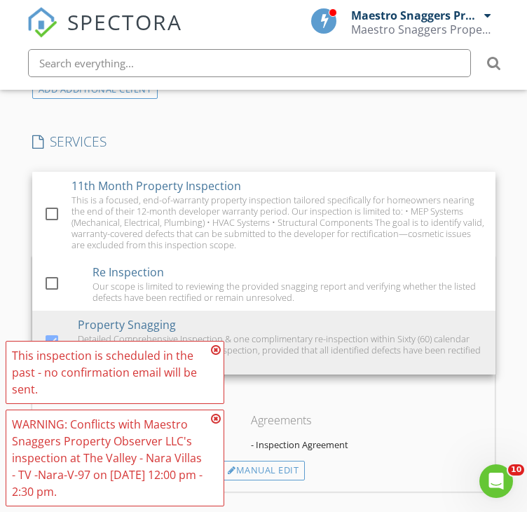
click at [496, 391] on div "Charges Property Snagging د.إ1000.00 (Base) + د.إ50.00 VAT for Property Snaggin…" at bounding box center [264, 374] width 474 height 234
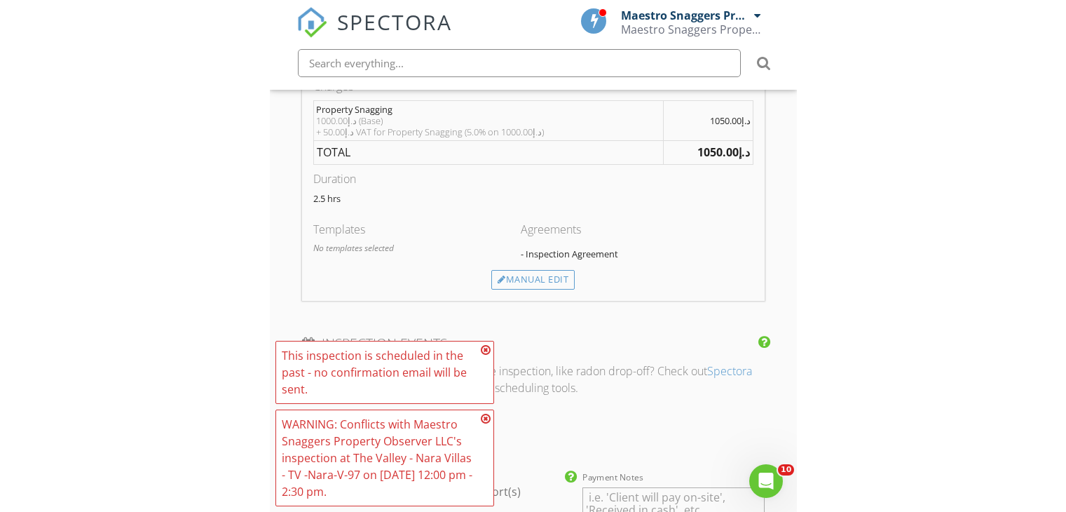
scroll to position [1325, 0]
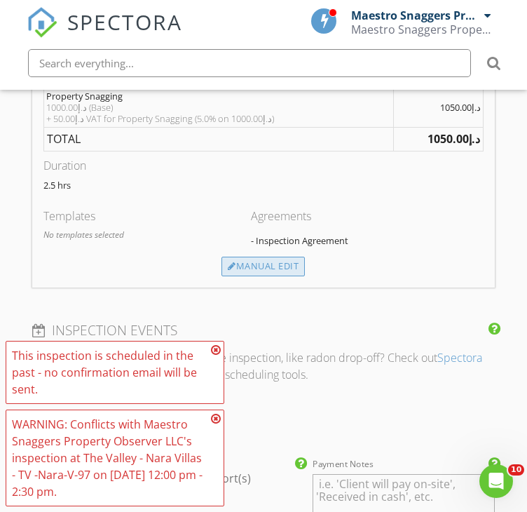
click at [269, 275] on div "Manual Edit" at bounding box center [262, 266] width 83 height 20
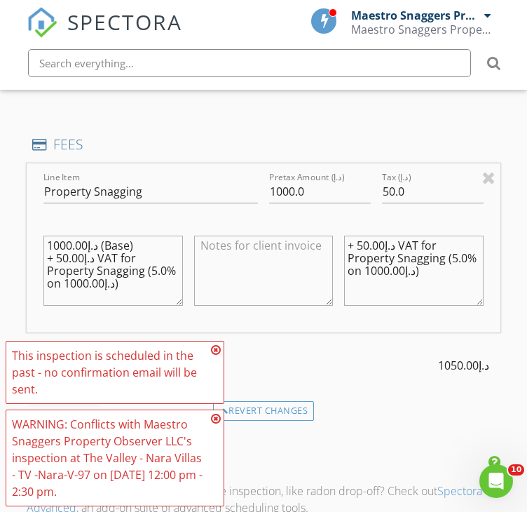
drag, startPoint x: 130, startPoint y: 295, endPoint x: 27, endPoint y: 253, distance: 111.3
click at [27, 253] on div "Line Item Property Snagging Pretax Amount (د.إ) 1000.0 Tax (د.إ) 50.0 د.إ1000.0…" at bounding box center [264, 247] width 474 height 169
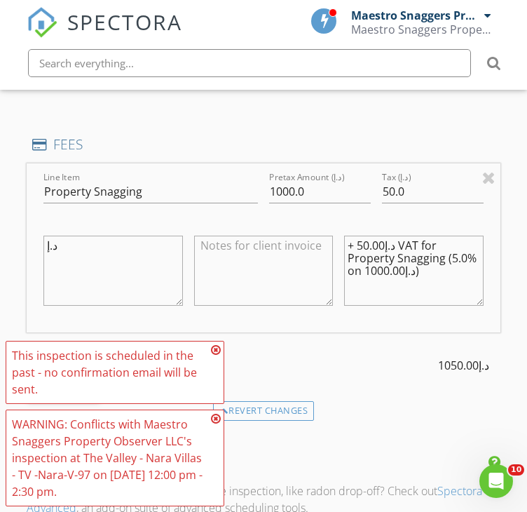
type textarea "د.إ"
drag, startPoint x: 425, startPoint y: 284, endPoint x: 322, endPoint y: 265, distance: 104.7
click at [327, 259] on div "Line Item Property Snagging Pretax Amount (د.إ) 1000.0 Tax (د.إ) 50.0 د.إ + د.إ…" at bounding box center [264, 247] width 474 height 169
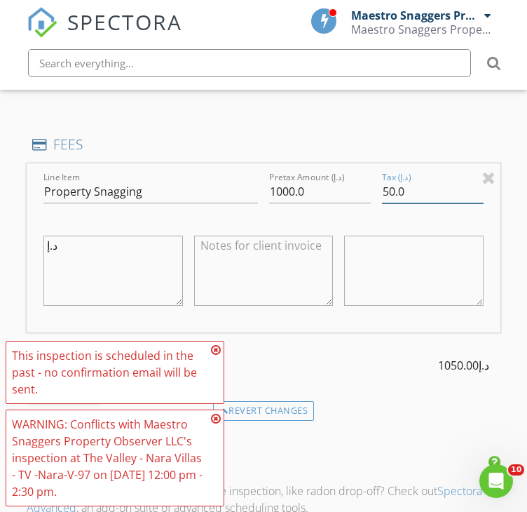
drag, startPoint x: 421, startPoint y: 197, endPoint x: 368, endPoint y: 198, distance: 53.3
click at [368, 198] on div "Line Item Property Snagging Pretax Amount (د.إ) 1000.0 Tax (د.إ) 50.0 د.إ" at bounding box center [264, 247] width 474 height 169
type input "0"
drag, startPoint x: 313, startPoint y: 205, endPoint x: 196, endPoint y: 191, distance: 118.6
click at [196, 191] on div "Line Item Property Snagging Pretax Amount (د.إ) 1000.0 Tax (د.إ) 0 د.إ" at bounding box center [264, 247] width 474 height 169
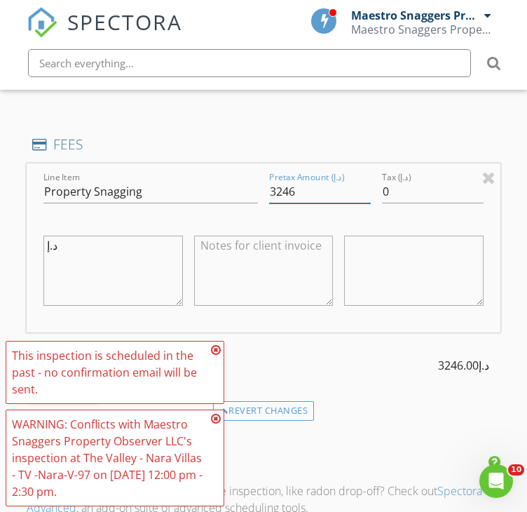
type input "3246"
click at [104, 256] on textarea "د.إ" at bounding box center [112, 270] width 139 height 70
drag, startPoint x: 101, startPoint y: 258, endPoint x: -1, endPoint y: 247, distance: 102.2
click at [0, 247] on html "SPECTORA Maestro Snaggers Property Observer LLC Maestro Snaggers Property Obser…" at bounding box center [263, 76] width 527 height 2802
click at [74, 281] on textarea at bounding box center [112, 270] width 139 height 70
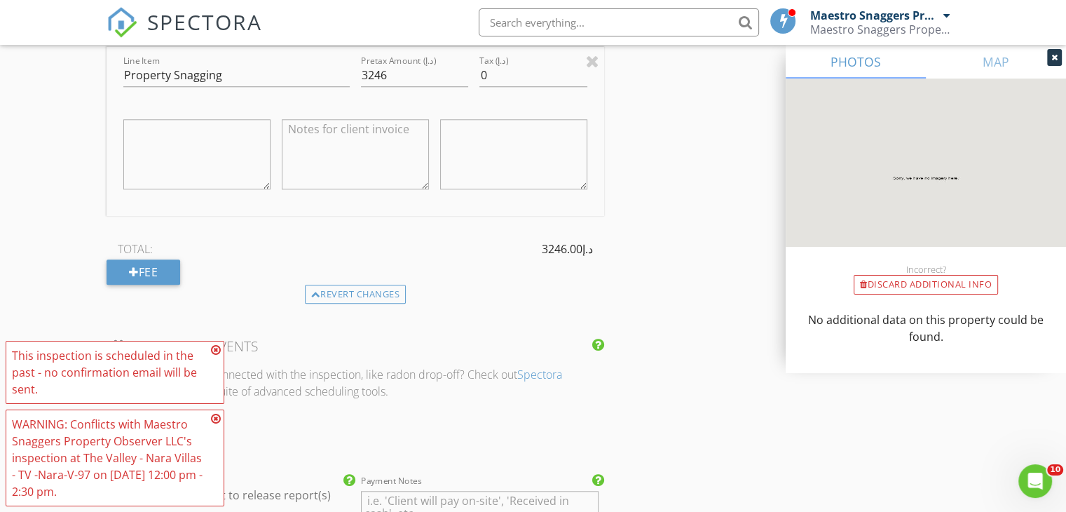
scroll to position [1185, 0]
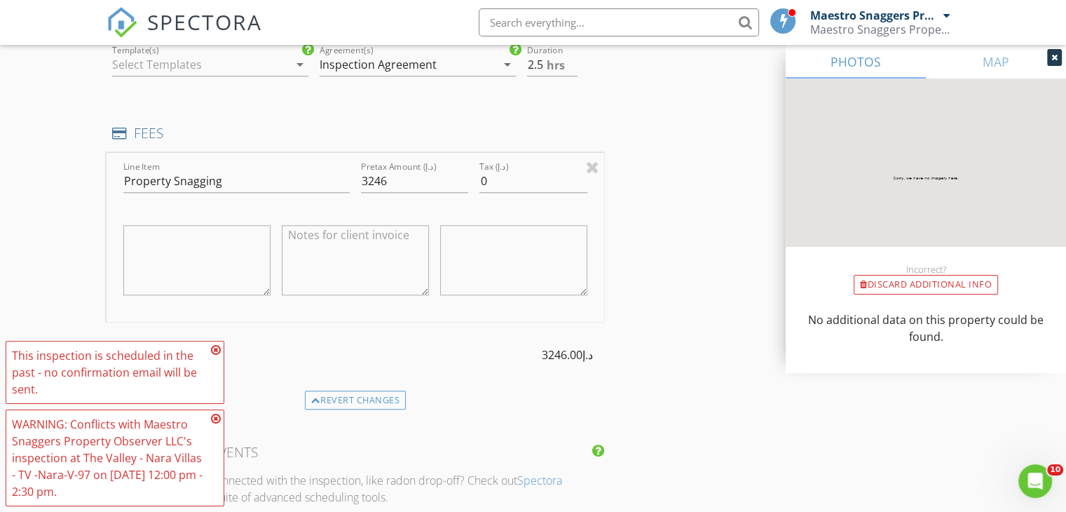
paste textarea "Comprehensive Inspection & one complimentary re-inspection"
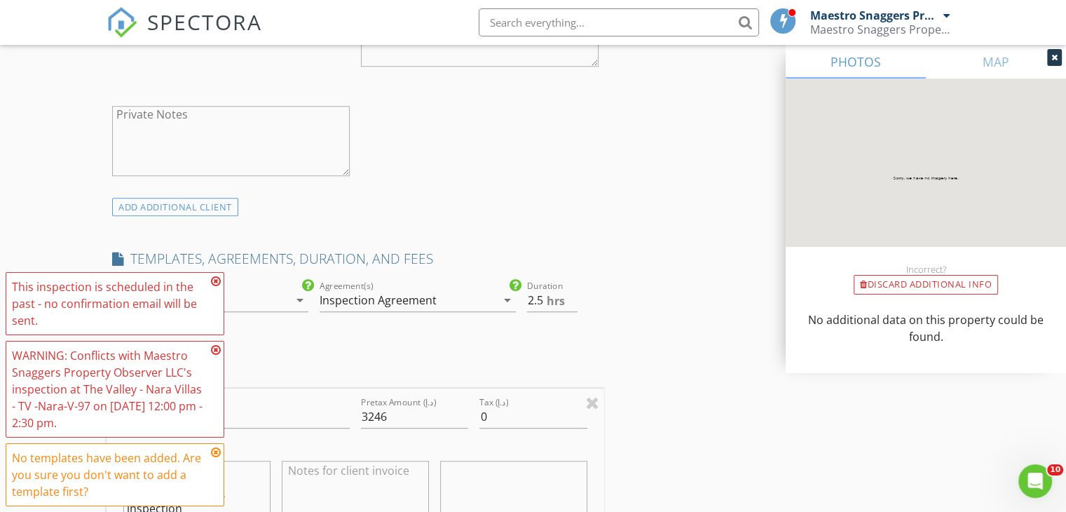
scroll to position [1085, 0]
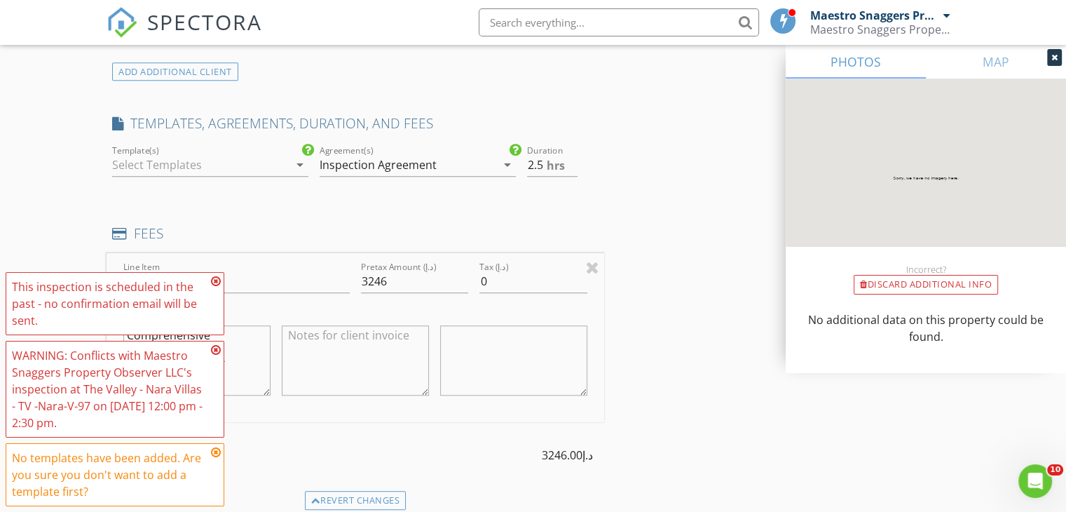
type textarea "Comprehensive Inspection & one complimentary re-inspection"
click at [300, 159] on icon "arrow_drop_down" at bounding box center [300, 164] width 17 height 17
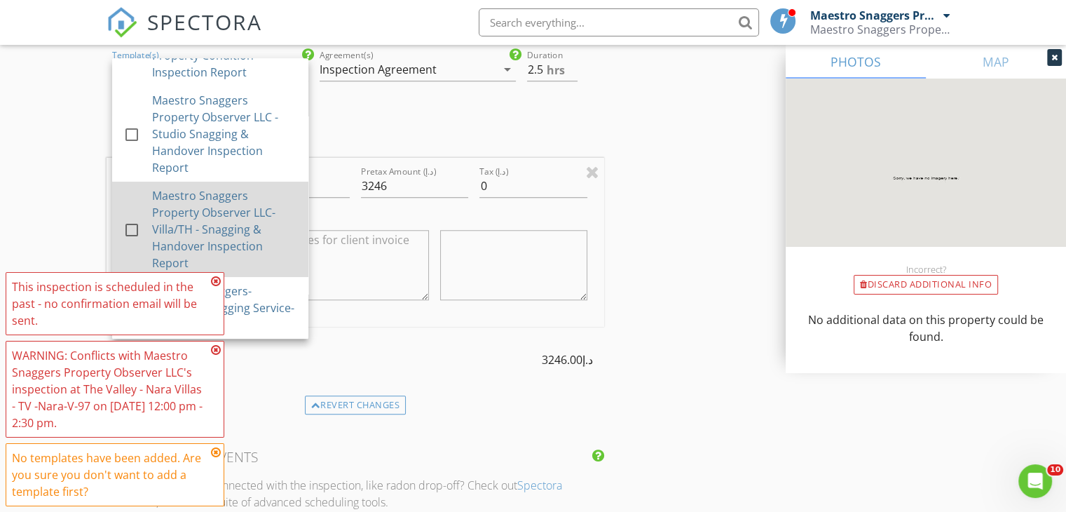
scroll to position [1225, 0]
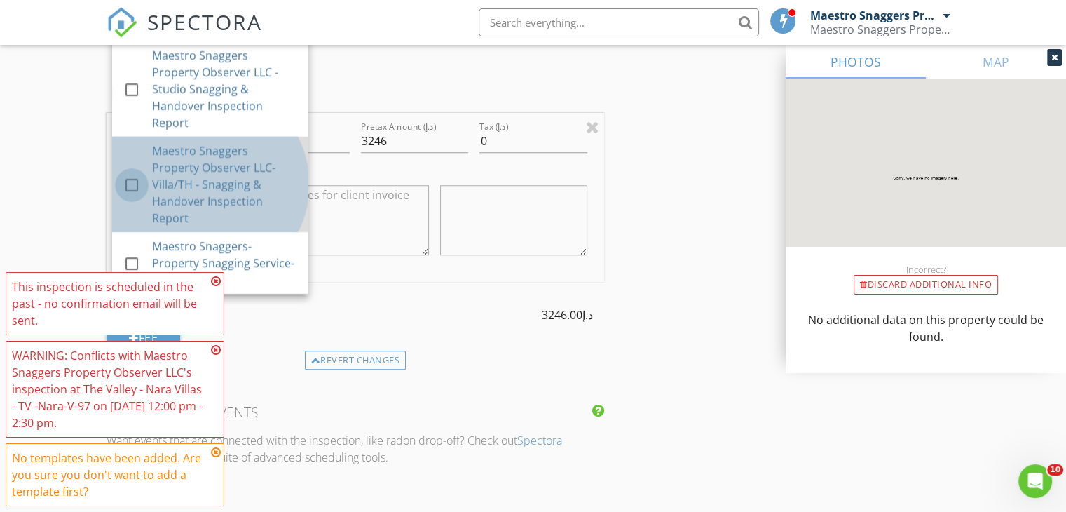
click at [130, 181] on div at bounding box center [132, 185] width 24 height 24
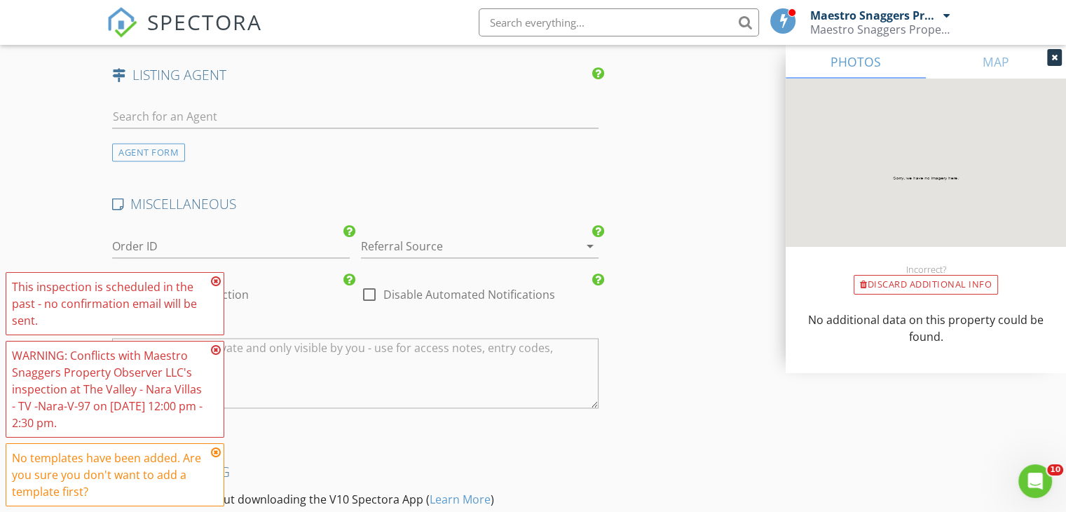
scroll to position [2174, 0]
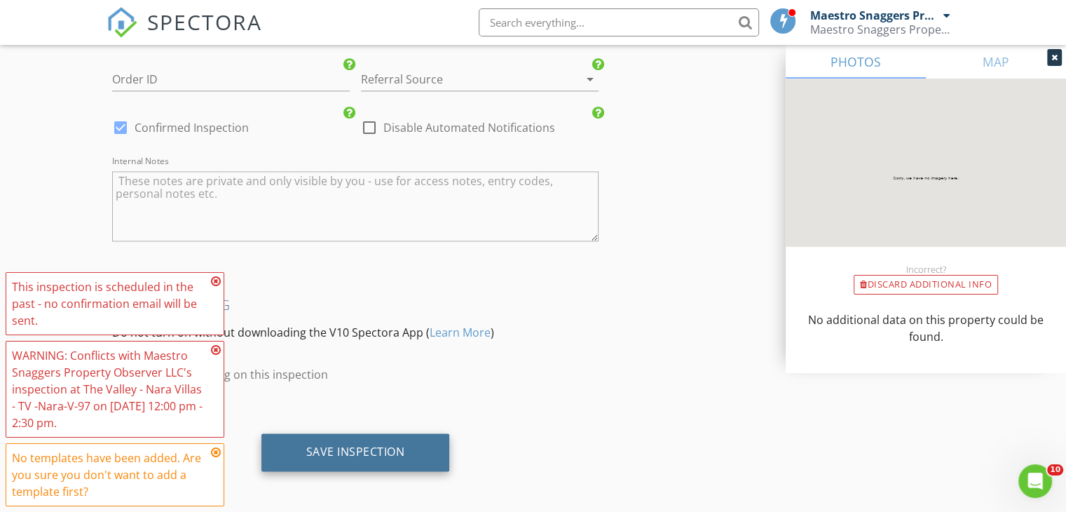
click at [305, 452] on div "Save Inspection" at bounding box center [355, 452] width 189 height 38
click at [356, 444] on div "Saving" at bounding box center [356, 451] width 54 height 14
click at [357, 444] on div "Saving" at bounding box center [356, 451] width 54 height 14
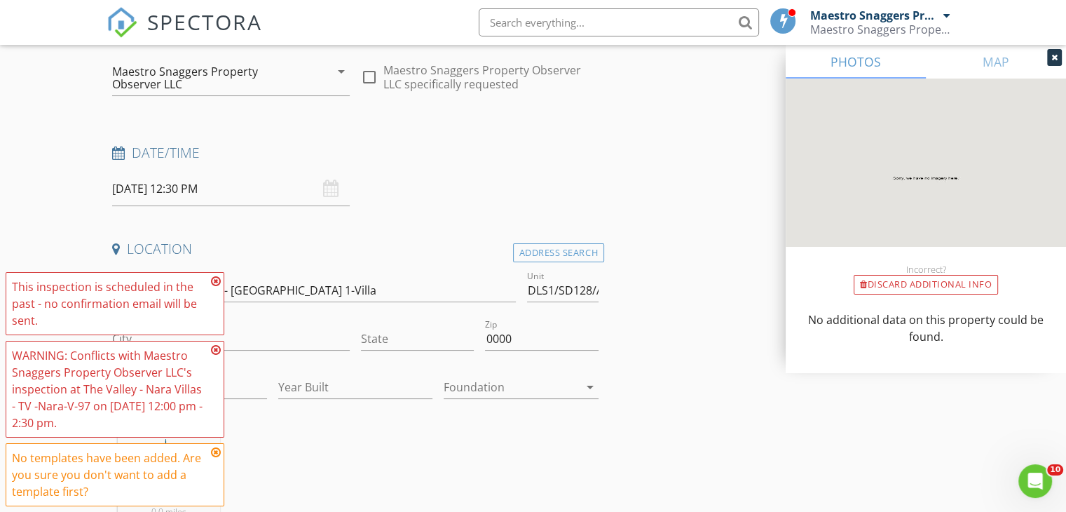
scroll to position [212, 0]
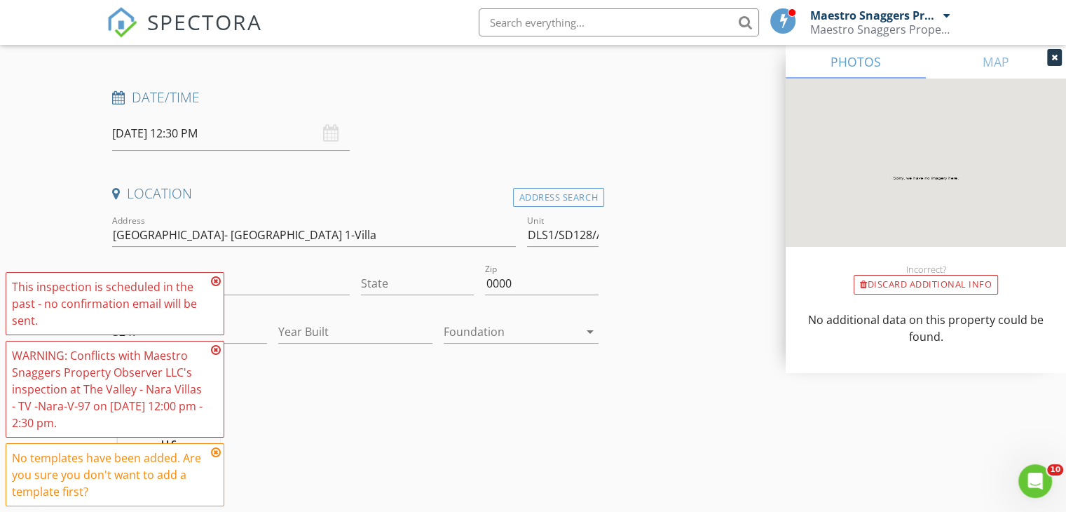
click at [326, 137] on div "20/08/2025 12:30 PM" at bounding box center [231, 133] width 238 height 34
click at [224, 130] on input "20/08/2025 12:30 PM" at bounding box center [231, 133] width 238 height 34
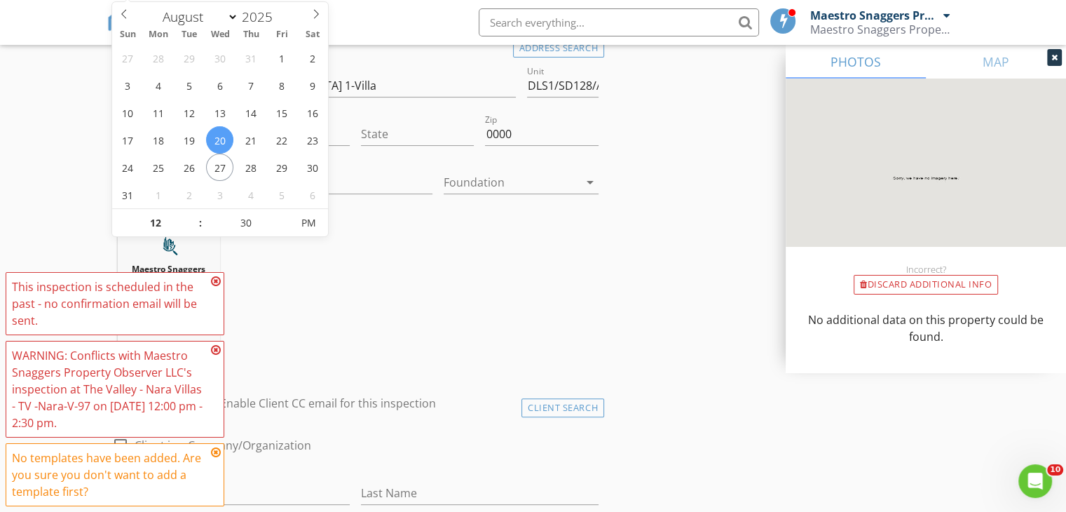
scroll to position [422, 0]
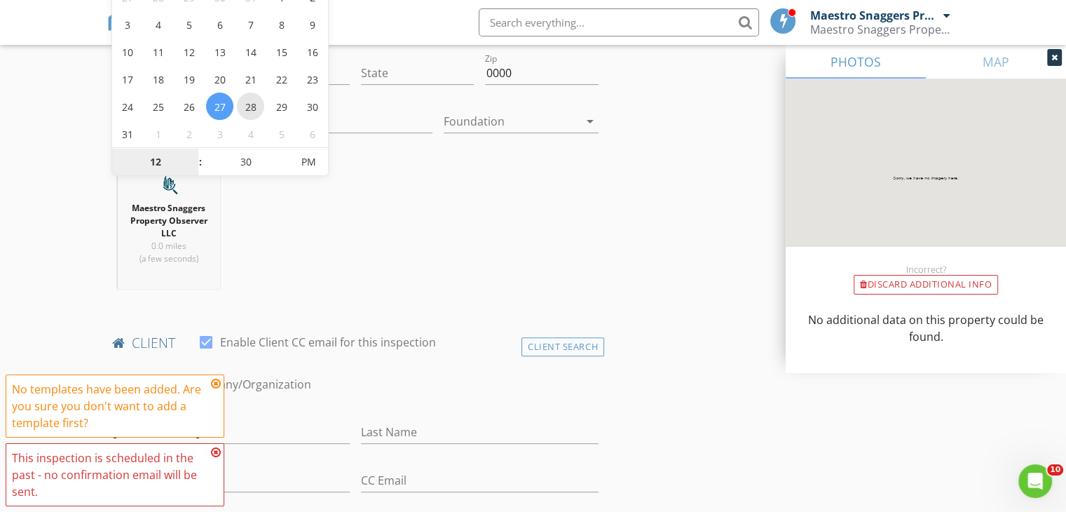
type input "28/08/2025 12:30 PM"
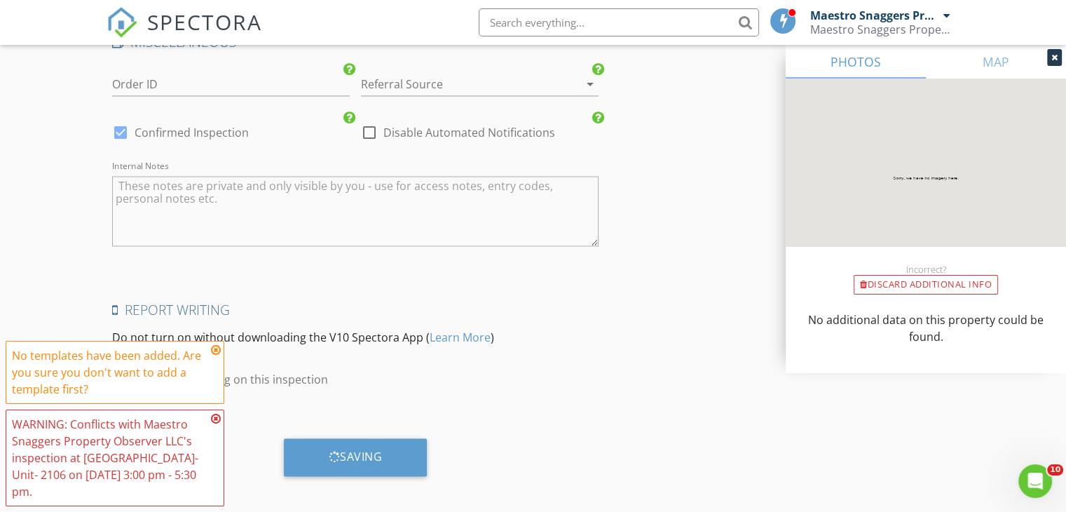
scroll to position [2174, 0]
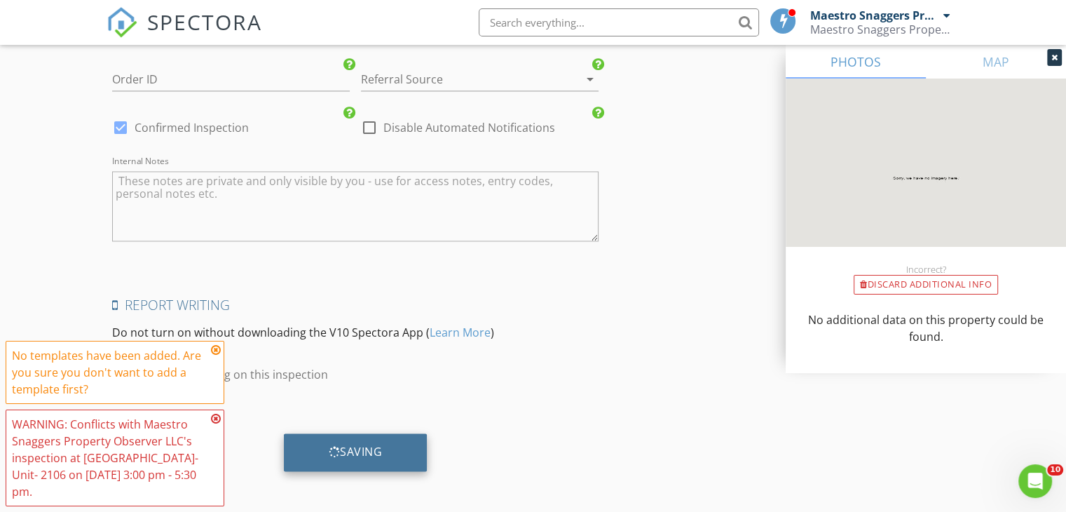
click at [360, 449] on div "Saving" at bounding box center [356, 451] width 54 height 14
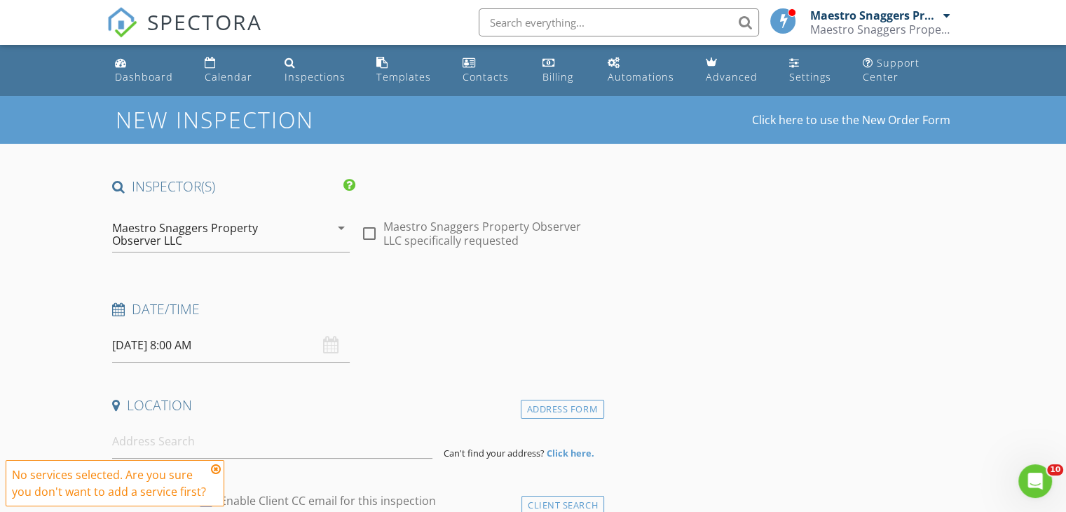
click at [151, 341] on input "[DATE] 8:00 AM" at bounding box center [231, 345] width 238 height 34
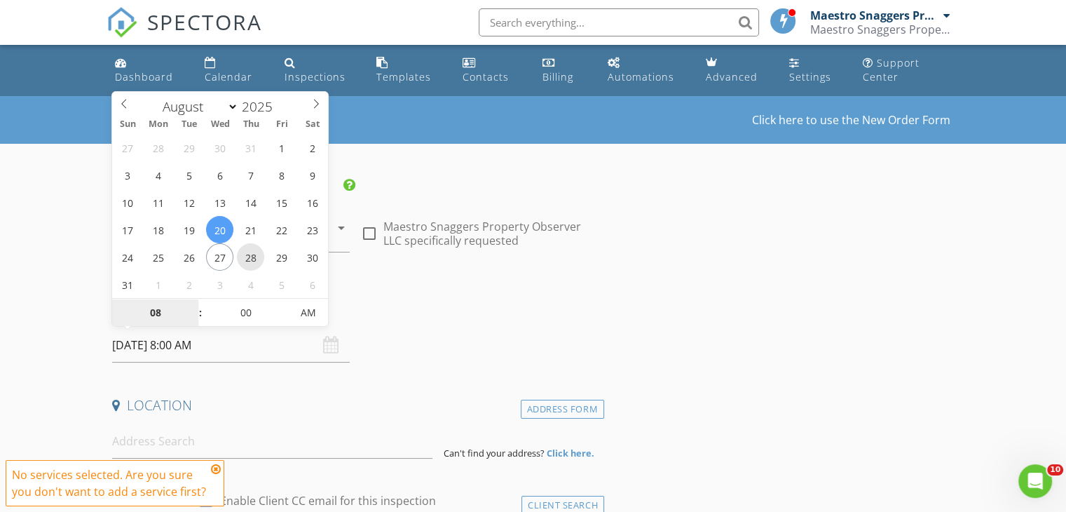
type input "28/08/2025 8:00 AM"
type input "09"
type input "28/08/2025 9:00 AM"
click at [193, 303] on span at bounding box center [194, 306] width 10 height 14
type input "10"
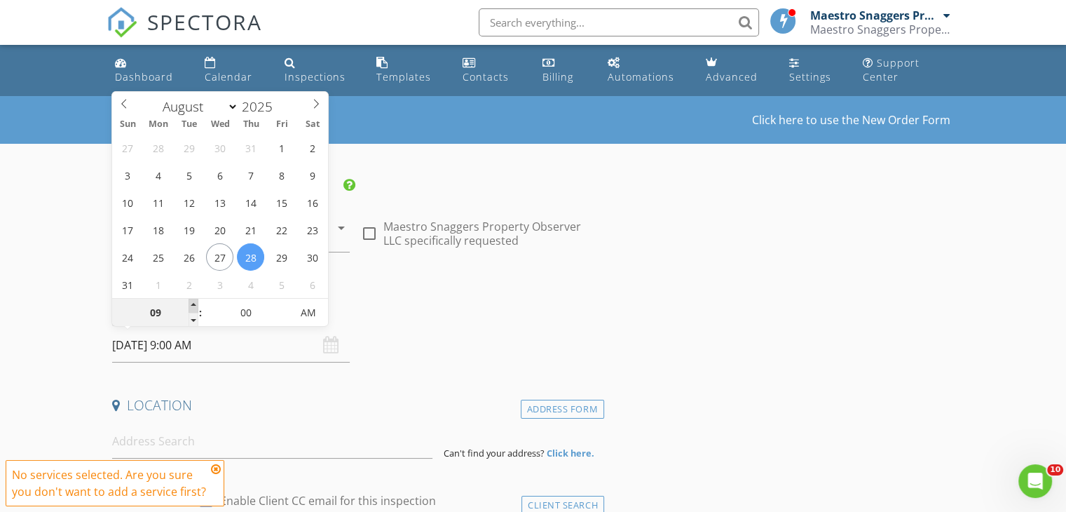
type input "28/08/2025 10:00 AM"
click at [193, 303] on span at bounding box center [194, 306] width 10 height 14
type input "11"
type input "28/08/2025 11:00 AM"
click at [193, 303] on span at bounding box center [194, 306] width 10 height 14
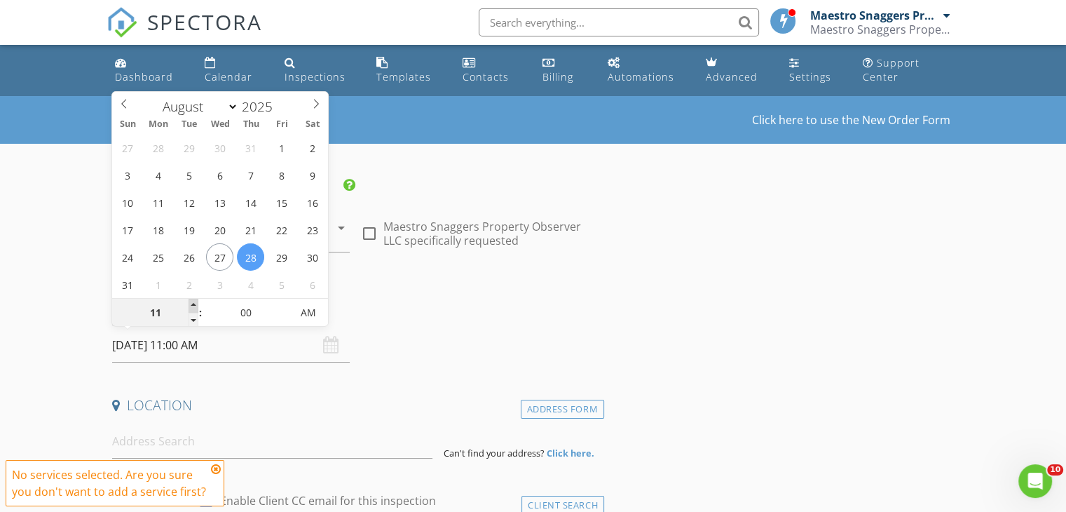
type input "12"
type input "28/08/2025 12:00 PM"
click at [193, 303] on span at bounding box center [194, 306] width 10 height 14
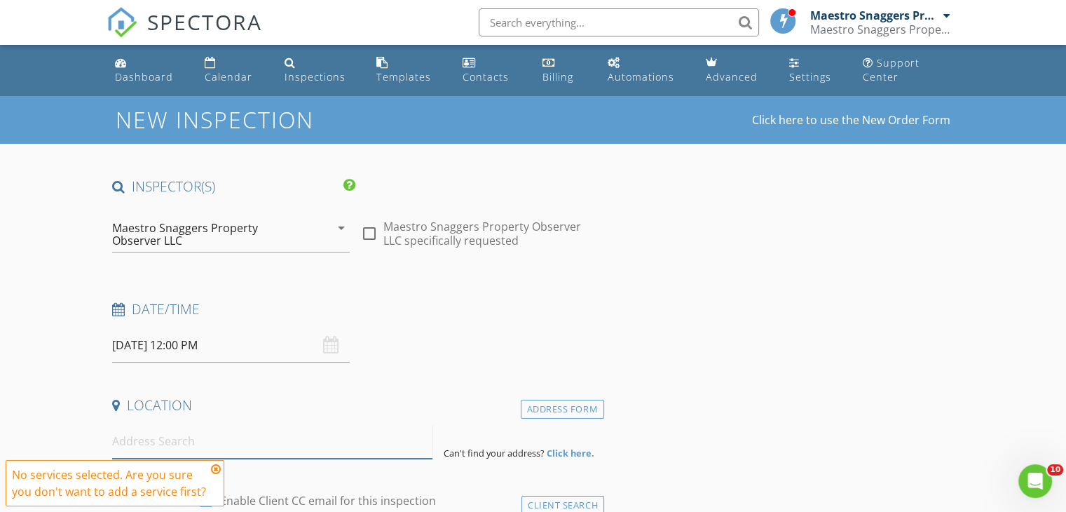
click at [191, 430] on input at bounding box center [272, 441] width 320 height 34
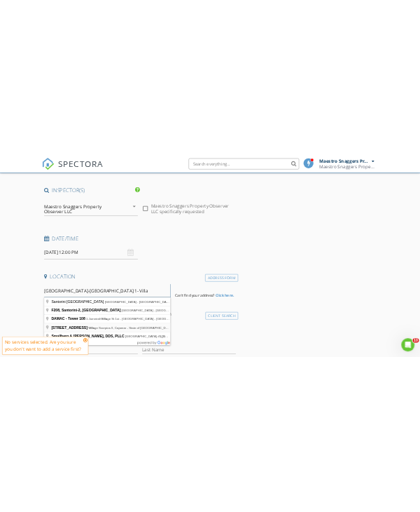
scroll to position [140, 0]
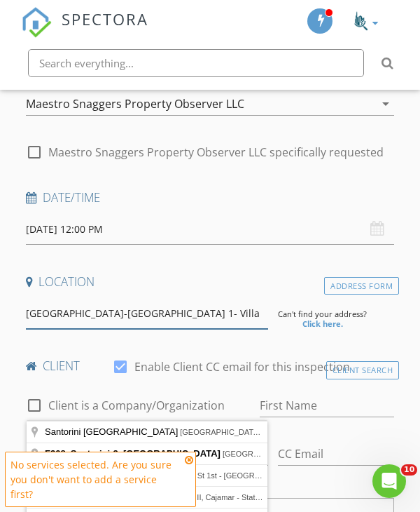
type input "[GEOGRAPHIC_DATA]-[GEOGRAPHIC_DATA] 1- Villa"
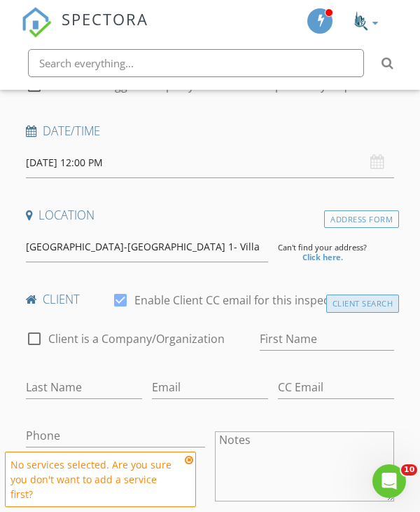
scroll to position [210, 0]
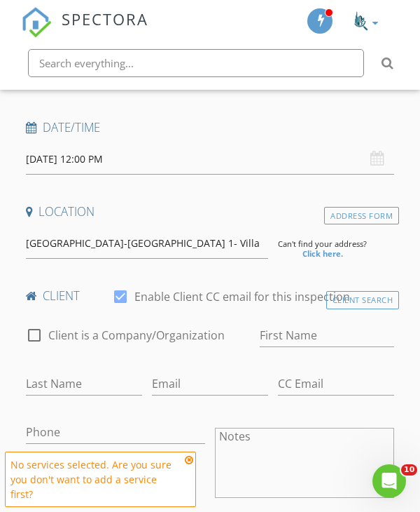
click at [322, 259] on strong "Click here." at bounding box center [323, 253] width 41 height 11
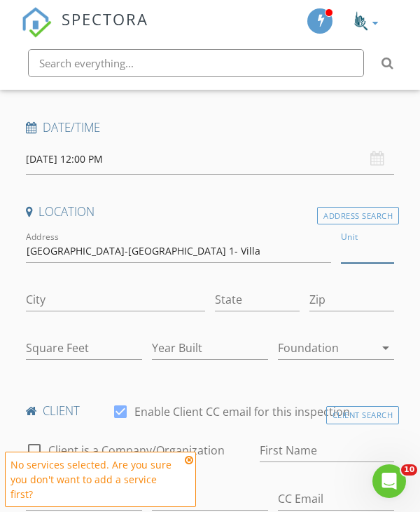
click at [351, 263] on input "Unit" at bounding box center [367, 251] width 53 height 23
type input "DLS1/SD128/A128"
click at [96, 311] on input "City" at bounding box center [115, 299] width 179 height 23
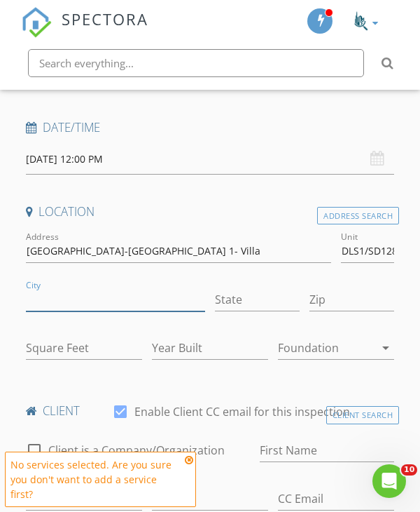
type input "[GEOGRAPHIC_DATA]"
click at [339, 311] on input "Zip" at bounding box center [352, 299] width 85 height 23
type input "."
click at [60, 360] on input "Square Feet" at bounding box center [84, 347] width 116 height 23
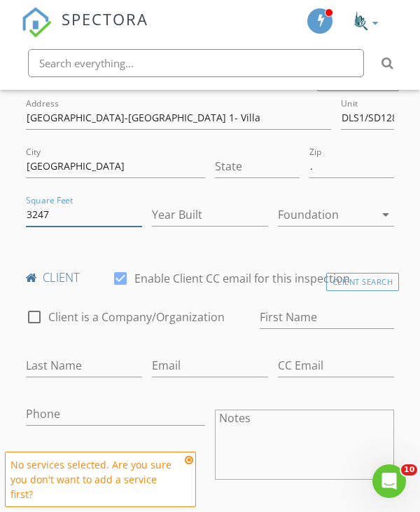
scroll to position [350, 0]
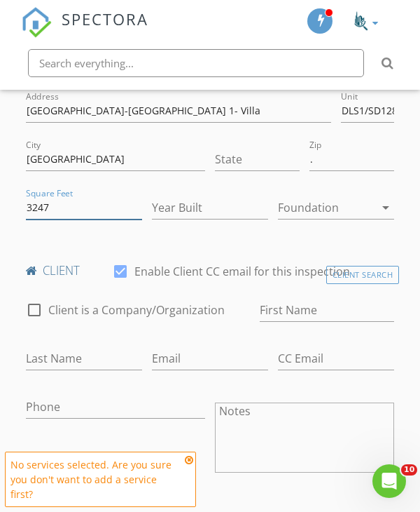
type input "3247"
click at [120, 283] on div at bounding box center [121, 271] width 24 height 24
checkbox input "false"
click at [302, 322] on input "First Name" at bounding box center [327, 310] width 135 height 23
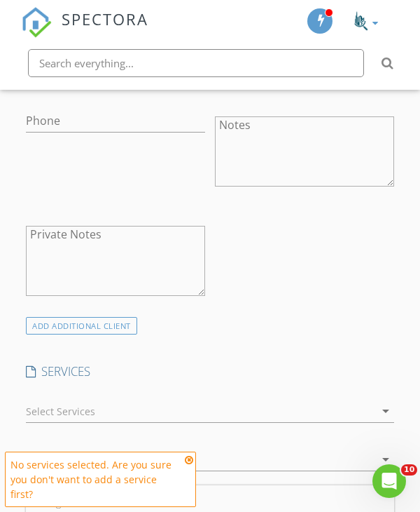
scroll to position [771, 0]
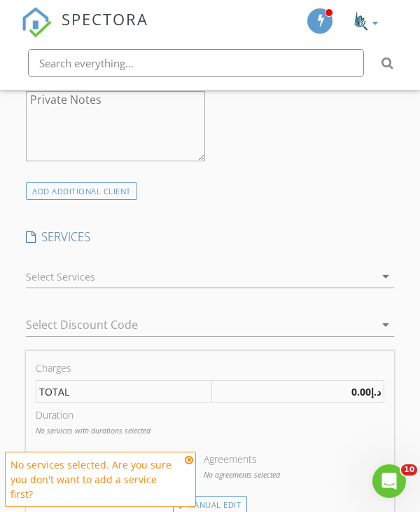
type input "[PERSON_NAME]"
click at [386, 285] on icon "arrow_drop_down" at bounding box center [386, 276] width 17 height 17
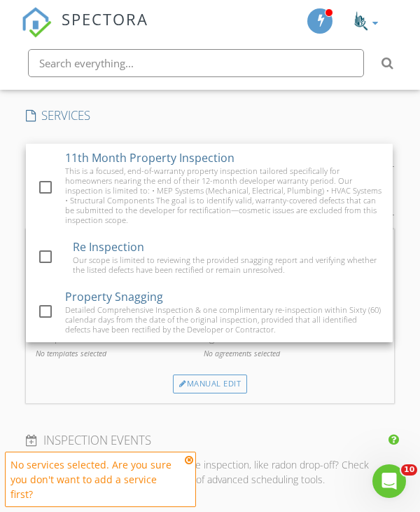
scroll to position [911, 0]
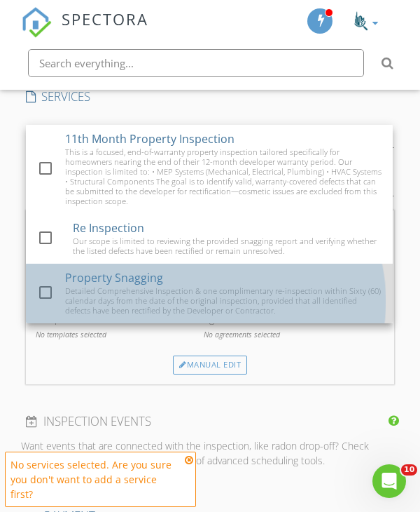
click at [114, 315] on div "Detailed Comprehensive Inspection & one complimentary re-inspection within Sixt…" at bounding box center [223, 300] width 317 height 29
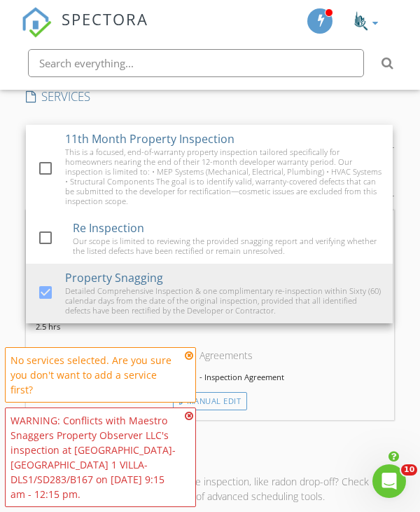
click at [411, 396] on div "New Inspection Click here to use the New Order Form INSPECTOR(S) check_box Maes…" at bounding box center [210, 319] width 420 height 2209
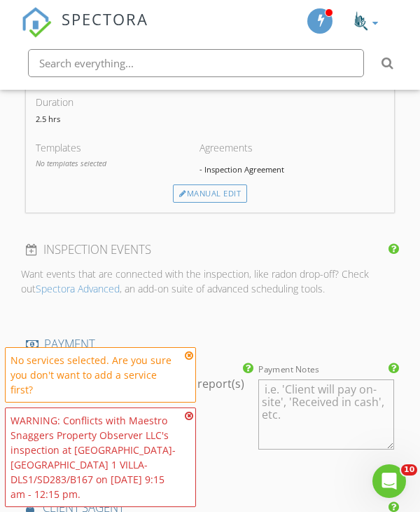
scroll to position [1121, 0]
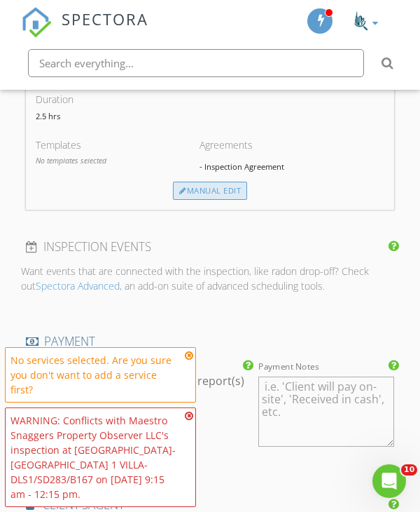
click at [193, 200] on div "Manual Edit" at bounding box center [210, 191] width 74 height 18
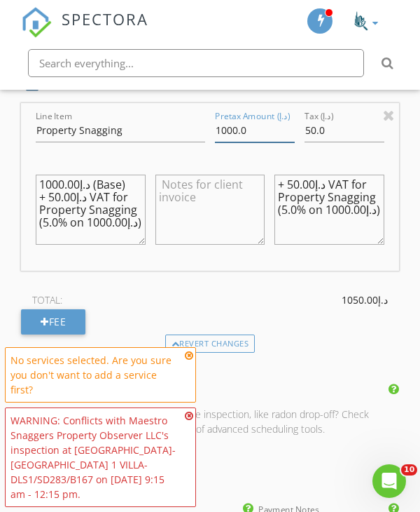
click at [228, 142] on input "1000.0" at bounding box center [255, 130] width 80 height 23
drag, startPoint x: 258, startPoint y: 177, endPoint x: 165, endPoint y: 168, distance: 93.6
click at [165, 168] on div "Line Item Property Snagging Pretax Amount (د.إ) 1000.0 Tax (د.إ) 50.0 د.إ1000.0…" at bounding box center [210, 186] width 378 height 167
drag, startPoint x: 328, startPoint y: 182, endPoint x: 289, endPoint y: 182, distance: 39.2
click at [289, 182] on div "Line Item Property Snagging Pretax Amount (د.إ) 3246 Tax (د.إ) 50.0 د.إ1000.00 …" at bounding box center [210, 186] width 378 height 167
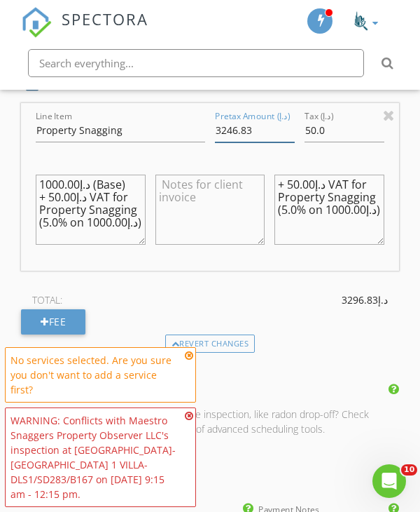
type input "3246.83"
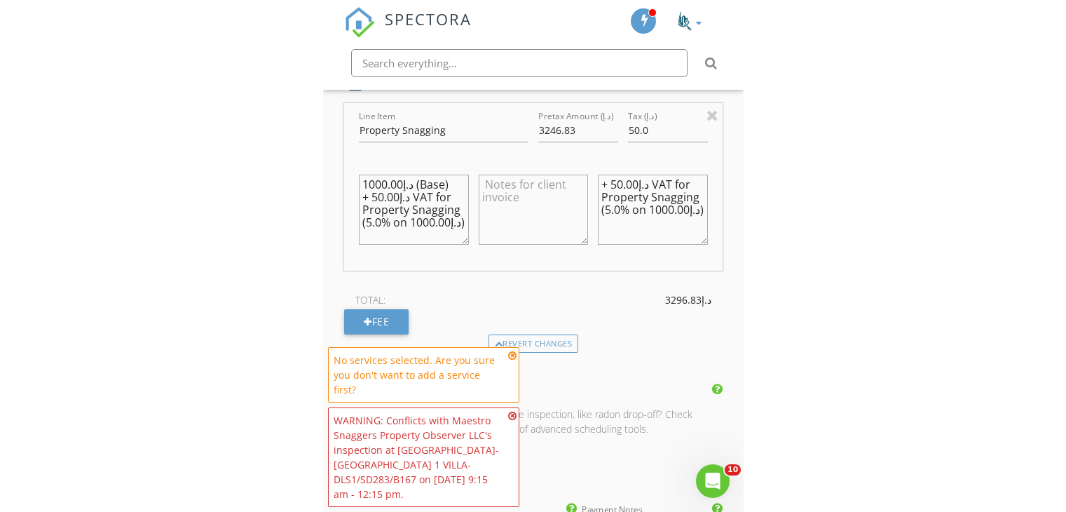
scroll to position [0, 0]
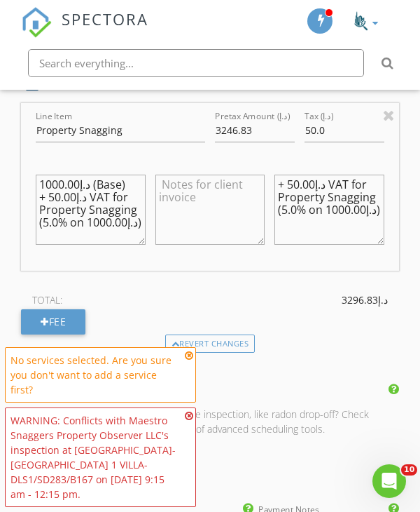
drag, startPoint x: 121, startPoint y: 292, endPoint x: 27, endPoint y: 208, distance: 125.6
click at [27, 208] on div "Line Item Property Snagging Pretax Amount (د.إ) 3246.83 Tax (د.إ) 50.0 د.إ1000.…" at bounding box center [210, 186] width 378 height 167
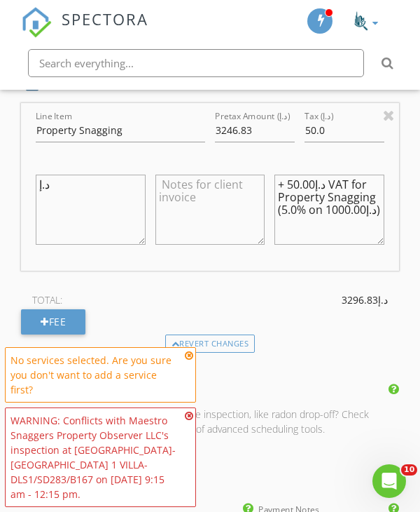
type textarea "د.إ"
click at [263, 142] on input "3246.83" at bounding box center [255, 130] width 80 height 23
type input "3246"
drag, startPoint x: 36, startPoint y: 230, endPoint x: 6, endPoint y: 224, distance: 30.7
click at [6, 224] on div "New Inspection Click here to use the New Order Form INSPECTOR(S) check_box Maes…" at bounding box center [210, 181] width 420 height 2352
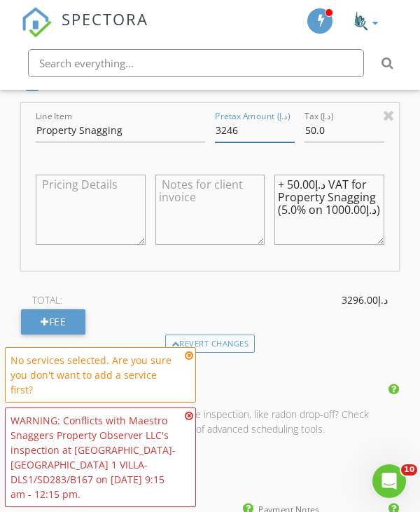
click at [249, 142] on input "3246" at bounding box center [255, 130] width 80 height 23
type input "3247"
drag, startPoint x: 340, startPoint y: 272, endPoint x: 252, endPoint y: 221, distance: 101.4
click at [255, 221] on div "Line Item Property Snagging Pretax Amount (د.إ) 3247 Tax (د.إ) 50.0 + د.إ50.00 …" at bounding box center [210, 186] width 378 height 167
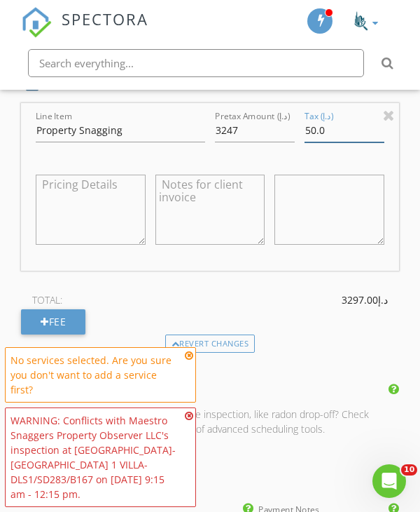
drag, startPoint x: 357, startPoint y: 178, endPoint x: 283, endPoint y: 177, distance: 74.3
click at [283, 177] on div "Line Item Property Snagging Pretax Amount (د.إ) 3247 Tax (د.إ) 50.0" at bounding box center [210, 186] width 378 height 167
type input "0"
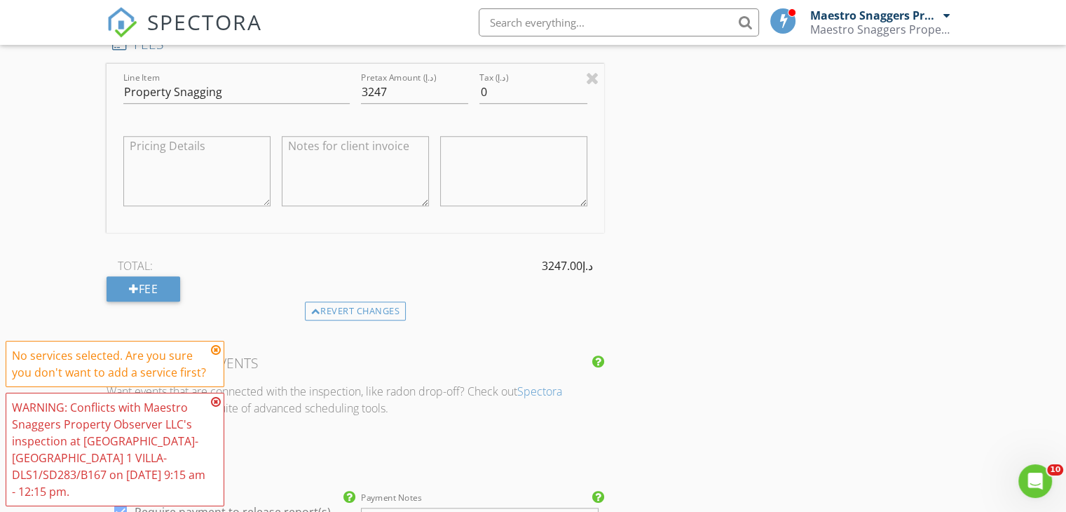
click at [157, 158] on textarea at bounding box center [196, 171] width 147 height 70
paste textarea "Comprehensive Inspection & one complimentary re-inspection"
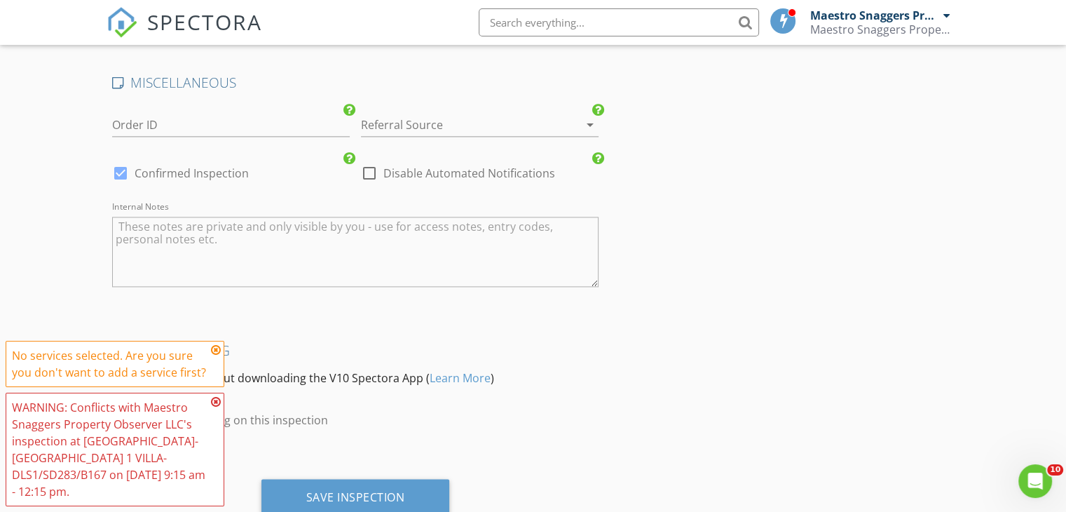
scroll to position [1962, 0]
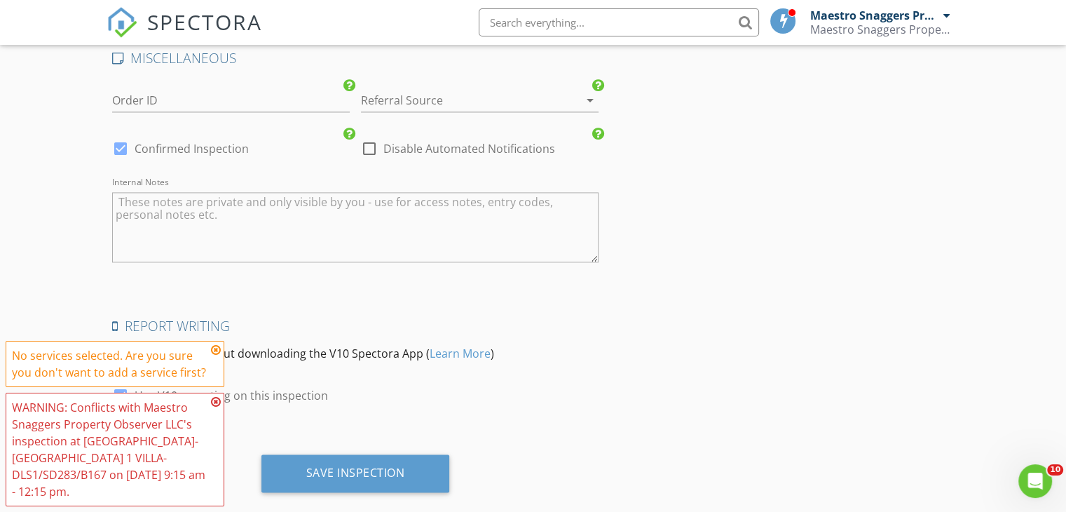
type textarea "Comprehensive Inspection & one complimentary re-inspection"
click at [373, 146] on div at bounding box center [369, 149] width 24 height 24
checkbox input "true"
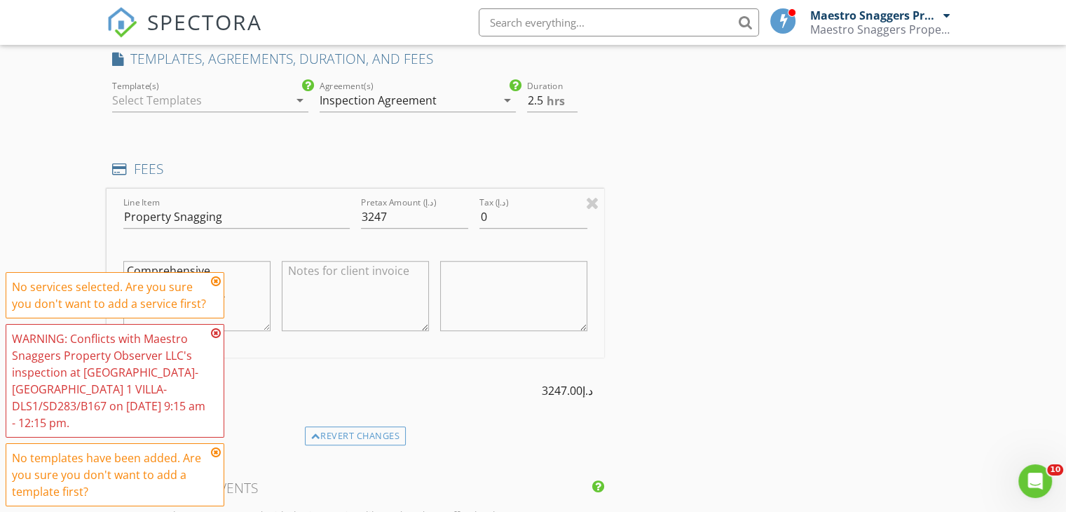
scroll to position [931, 0]
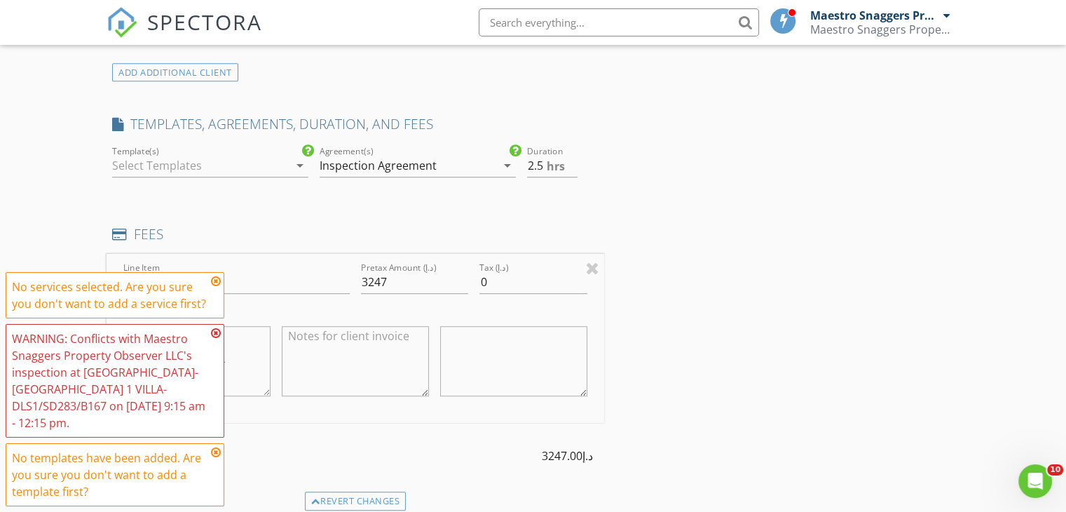
click at [299, 162] on icon "arrow_drop_down" at bounding box center [300, 165] width 17 height 17
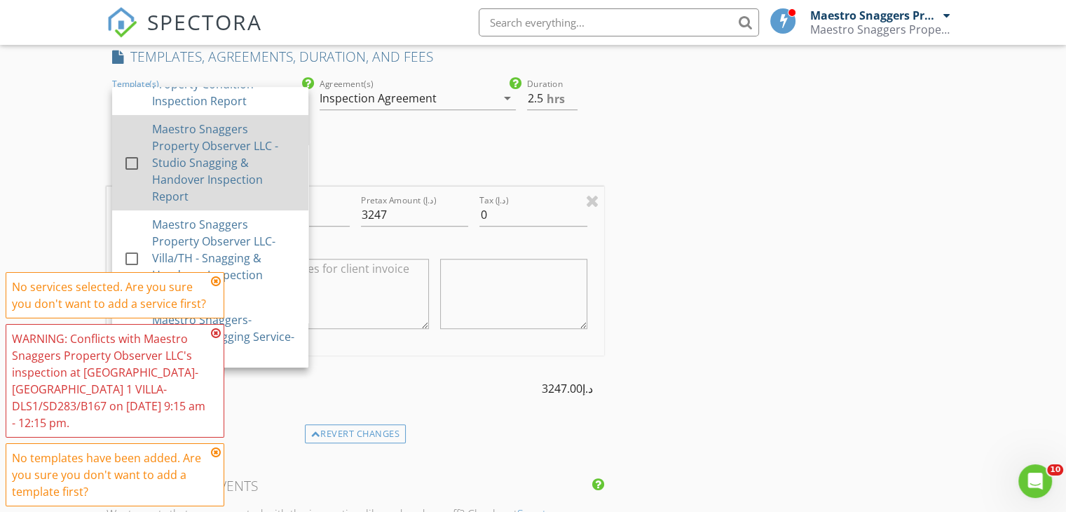
scroll to position [1001, 0]
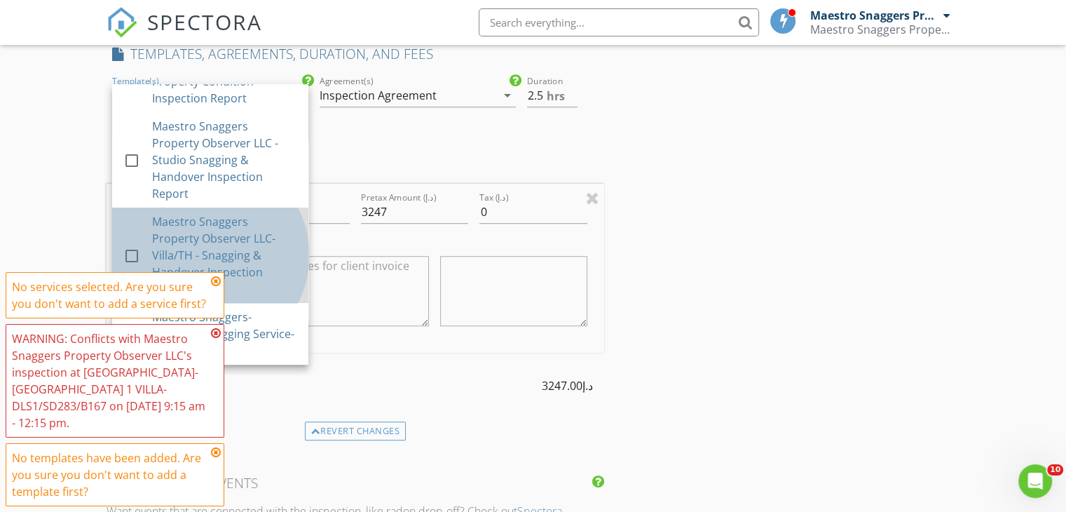
click at [248, 263] on div "Maestro Snaggers Property Observer LLC- Villa/TH - Snagging & Handover Inspecti…" at bounding box center [224, 255] width 145 height 84
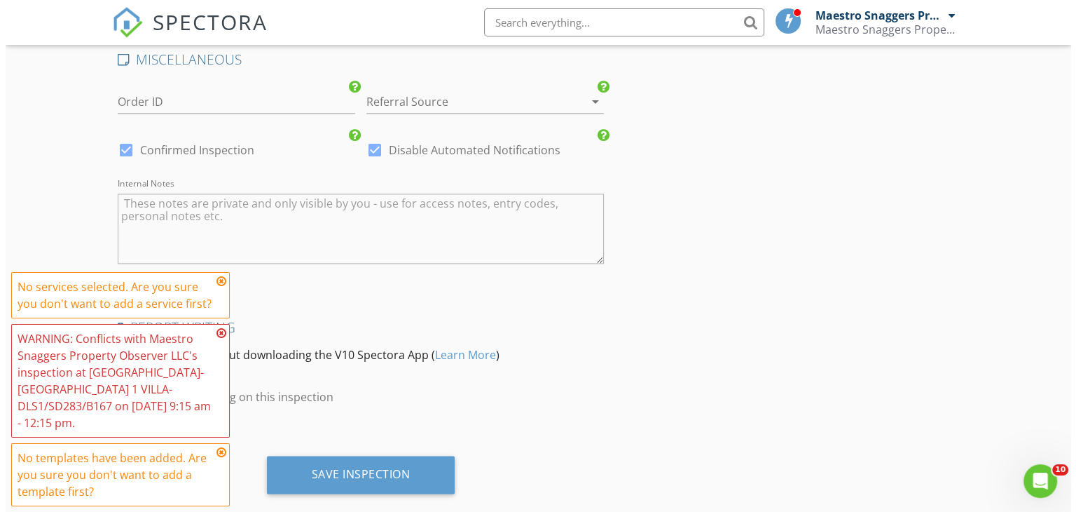
scroll to position [2021, 0]
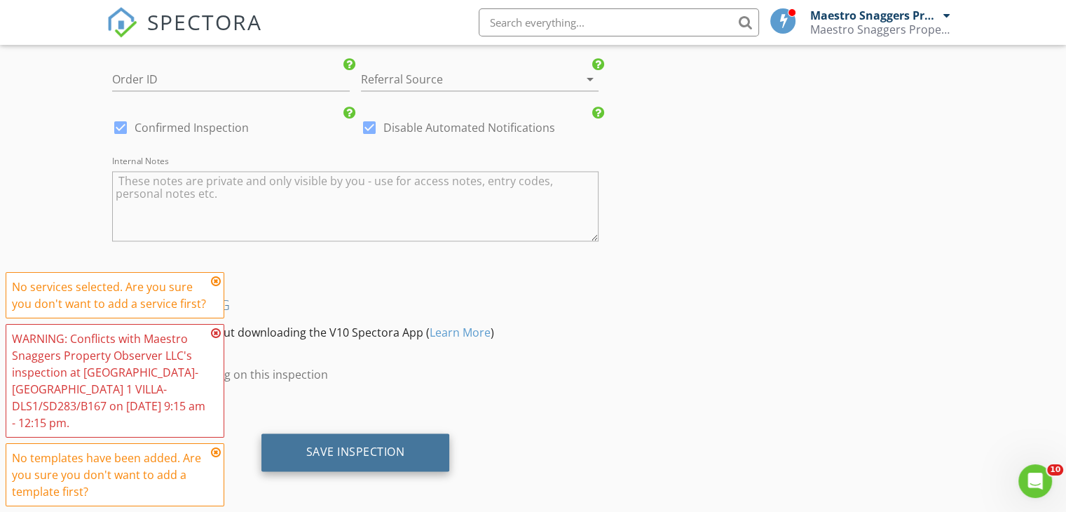
click at [345, 452] on div "Save Inspection" at bounding box center [355, 451] width 99 height 14
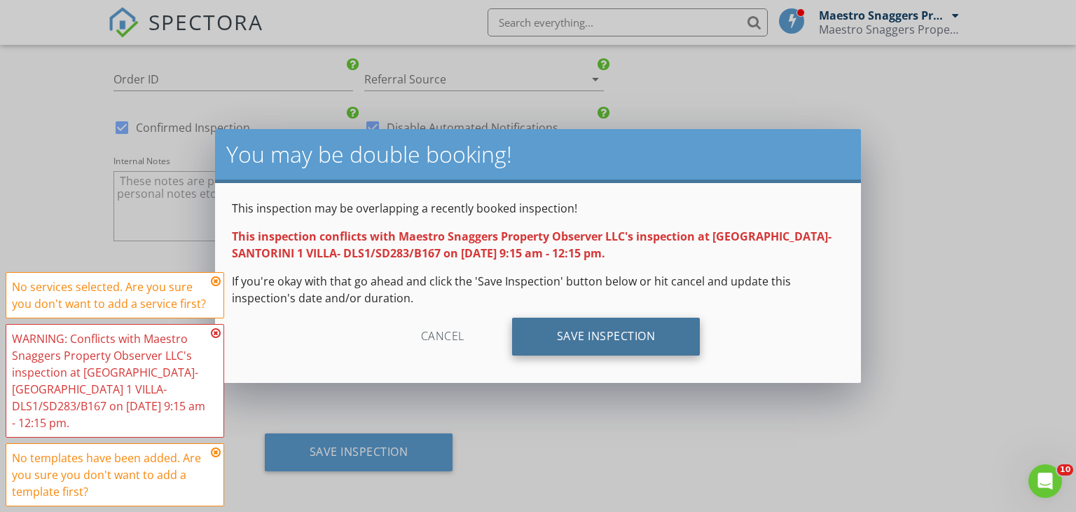
click at [598, 338] on div "Save Inspection" at bounding box center [606, 336] width 189 height 38
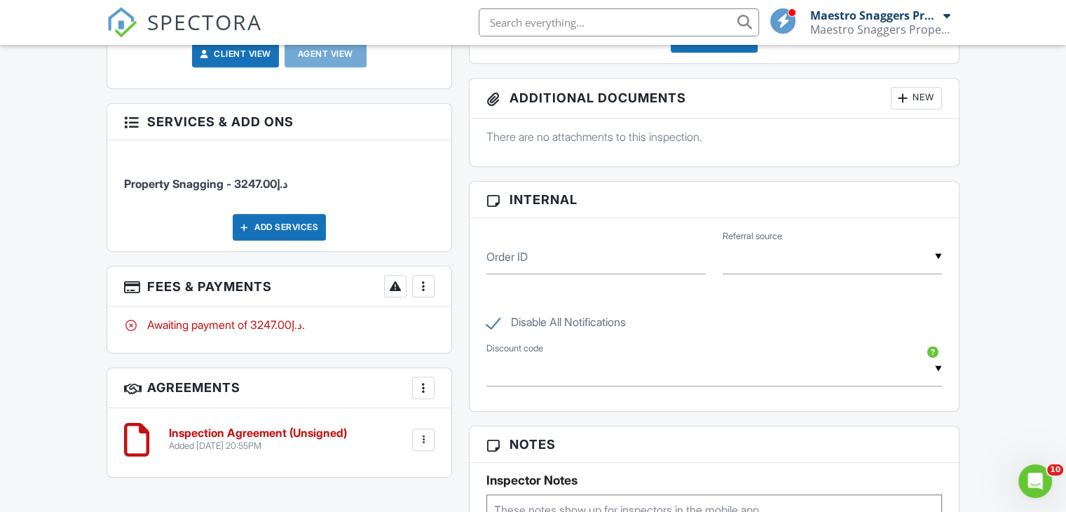
scroll to position [771, 0]
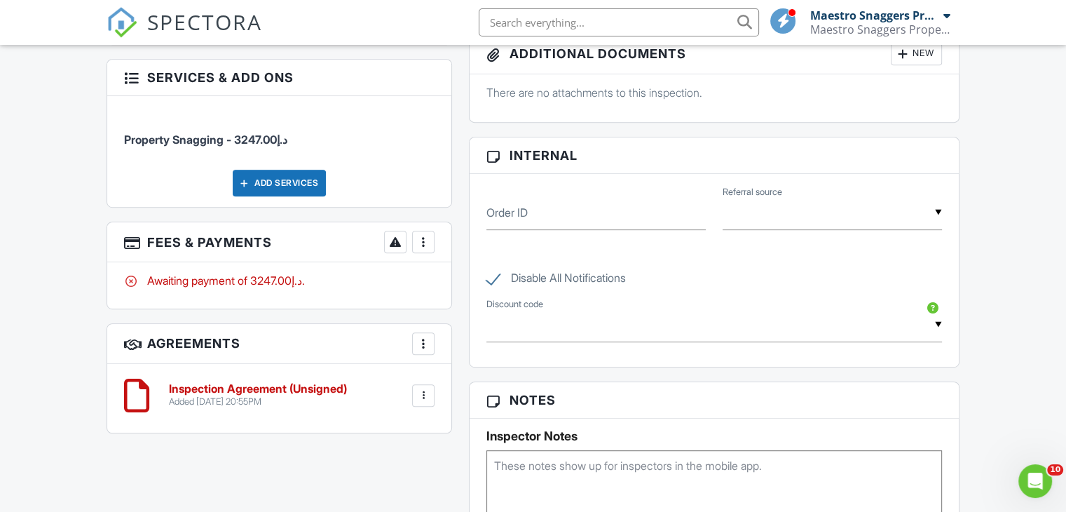
click at [426, 238] on div at bounding box center [423, 242] width 14 height 14
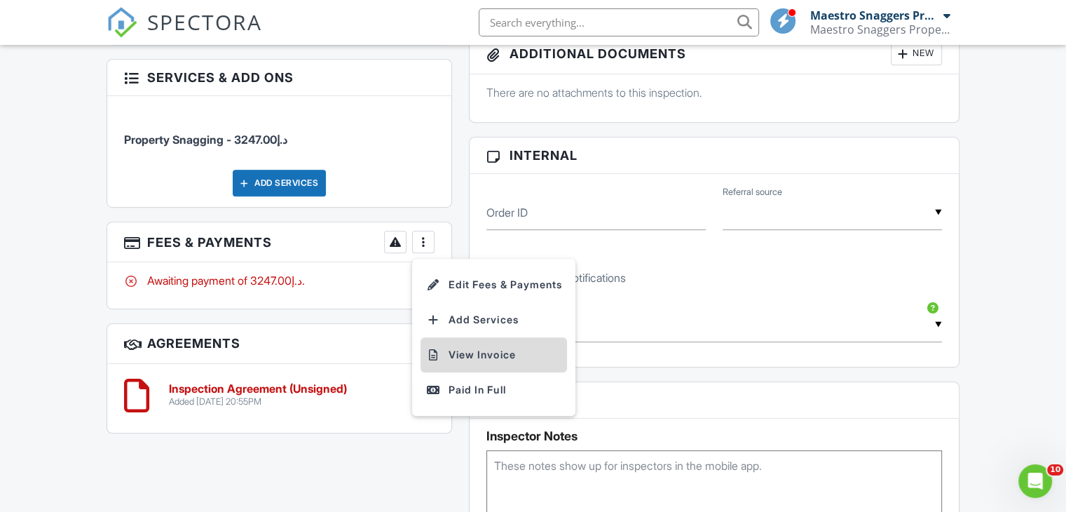
click at [475, 350] on li "View Invoice" at bounding box center [493, 354] width 146 height 35
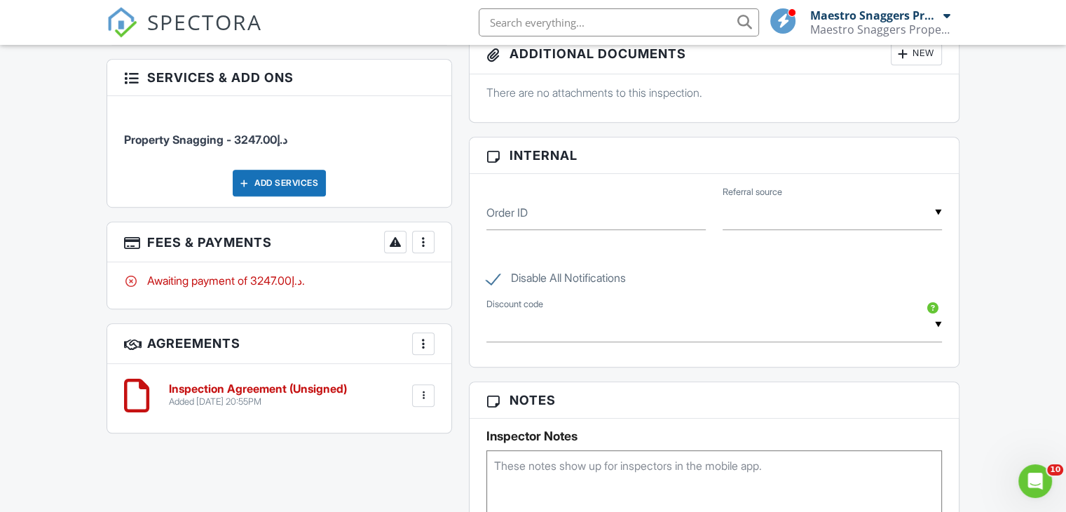
click at [423, 395] on div at bounding box center [423, 395] width 14 height 14
click at [390, 428] on li "Edit" at bounding box center [386, 433] width 80 height 35
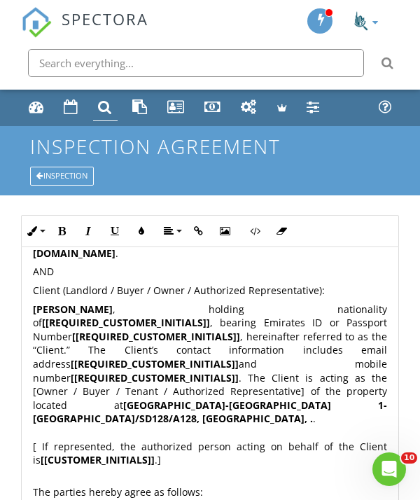
scroll to position [280, 0]
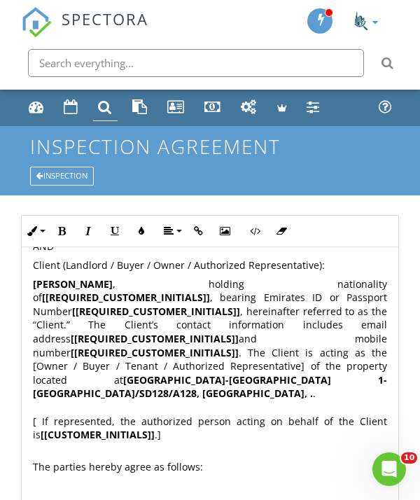
drag, startPoint x: 78, startPoint y: 362, endPoint x: 84, endPoint y: 376, distance: 16.0
click at [78, 291] on strong "[PERSON_NAME]" at bounding box center [73, 284] width 80 height 13
click at [222, 377] on p "[PERSON_NAME] , holding nationality of [[REQUIRED_CUSTOMER_INITIALS]] , bearing…" at bounding box center [210, 367] width 355 height 179
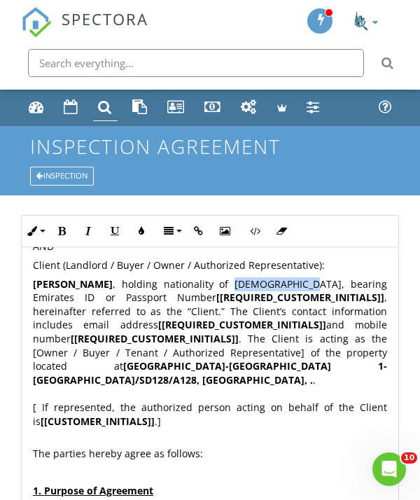
drag, startPoint x: 289, startPoint y: 360, endPoint x: 373, endPoint y: 361, distance: 84.1
click at [373, 361] on p "[PERSON_NAME] , holding nationality of [DEMOGRAPHIC_DATA], bearing Emirates ID …" at bounding box center [210, 360] width 355 height 165
click at [63, 236] on icon "button" at bounding box center [62, 231] width 10 height 10
click at [263, 304] on strong "[[REQUIRED_CUSTOMER_INITIALS]]" at bounding box center [301, 297] width 168 height 13
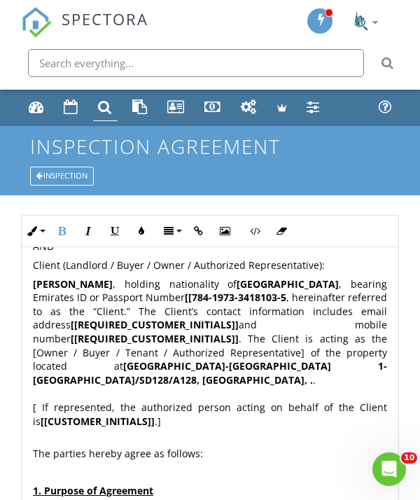
drag, startPoint x: 325, startPoint y: 376, endPoint x: 322, endPoint y: 395, distance: 19.8
click at [287, 304] on strong "[[784-1973-3418103-5" at bounding box center [236, 297] width 102 height 13
click at [221, 331] on strong "[[REQUIRED_CUSTOMER_INITIALS]]" at bounding box center [155, 324] width 168 height 13
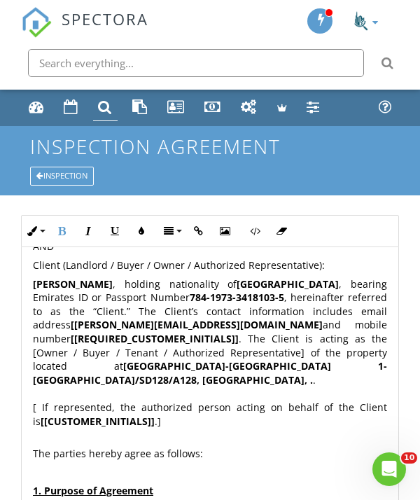
click at [71, 331] on strong "[[PERSON_NAME][EMAIL_ADDRESS][DOMAIN_NAME]" at bounding box center [197, 324] width 252 height 13
drag, startPoint x: 224, startPoint y: 434, endPoint x: 222, endPoint y: 441, distance: 7.1
click at [224, 434] on p "[PERSON_NAME] , holding nationality of [DEMOGRAPHIC_DATA] , bearing Emirates ID…" at bounding box center [210, 360] width 355 height 165
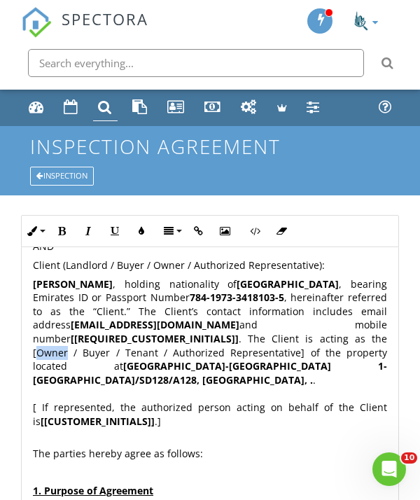
drag, startPoint x: 74, startPoint y: 451, endPoint x: 36, endPoint y: 453, distance: 38.6
click at [36, 442] on p "[PERSON_NAME] , holding nationality of [DEMOGRAPHIC_DATA] , bearing Emirates ID…" at bounding box center [210, 360] width 355 height 165
click at [64, 236] on icon "button" at bounding box center [62, 231] width 10 height 10
click at [221, 442] on p "[PERSON_NAME] , holding nationality of [DEMOGRAPHIC_DATA] , bearing Emirates ID…" at bounding box center [210, 360] width 355 height 165
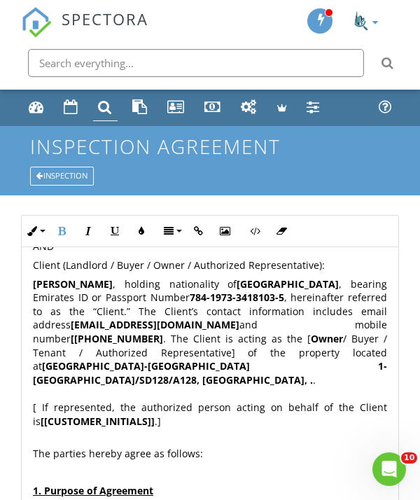
click at [163, 345] on strong "[[PHONE_NUMBER]" at bounding box center [117, 338] width 93 height 13
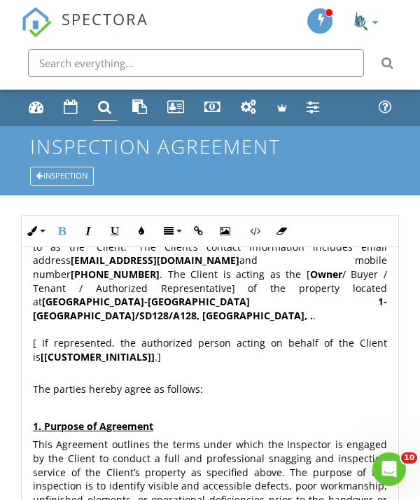
scroll to position [350, 0]
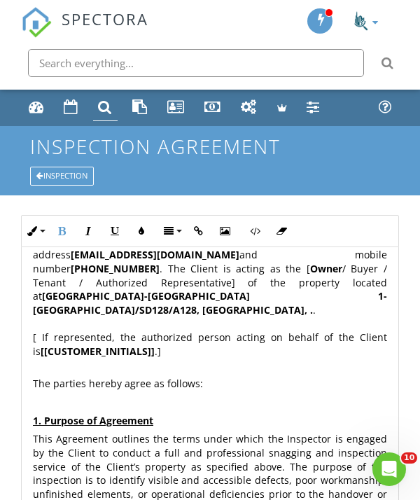
drag, startPoint x: 320, startPoint y: 399, endPoint x: 320, endPoint y: 406, distance: 7.0
click at [320, 317] on strong "[GEOGRAPHIC_DATA]-[GEOGRAPHIC_DATA] 1- [GEOGRAPHIC_DATA]/SD128/A128, [GEOGRAPHI…" at bounding box center [210, 302] width 355 height 27
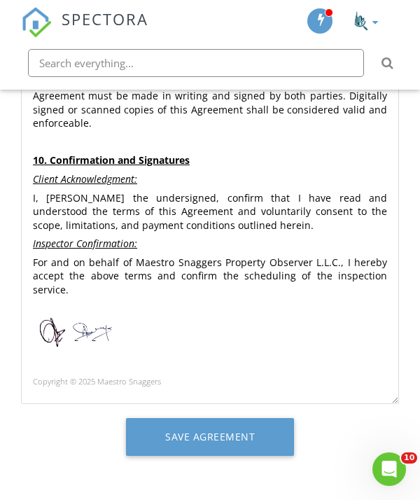
scroll to position [440, 0]
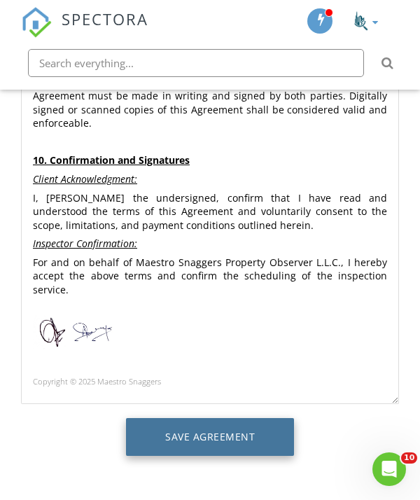
click at [193, 434] on input "Save Agreement" at bounding box center [210, 437] width 168 height 38
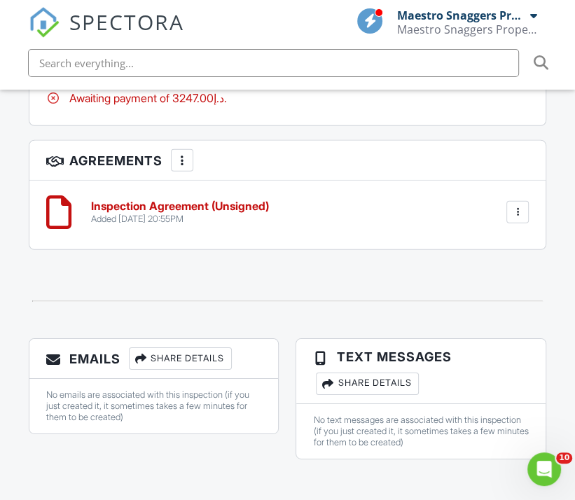
scroll to position [2233, 0]
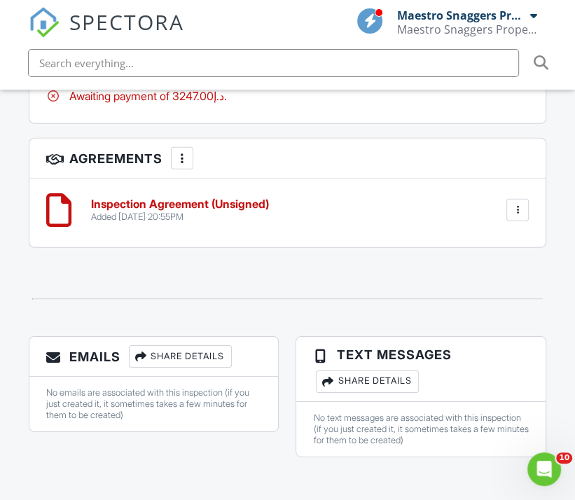
click at [190, 198] on h6 "Inspection Agreement (Unsigned)" at bounding box center [180, 204] width 178 height 13
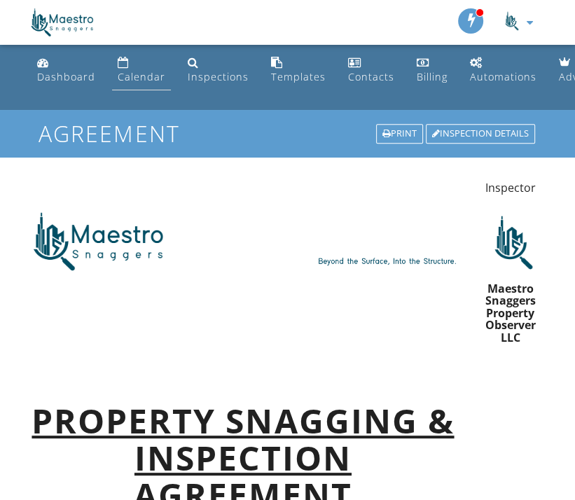
click at [123, 74] on div "Calendar" at bounding box center [142, 76] width 48 height 13
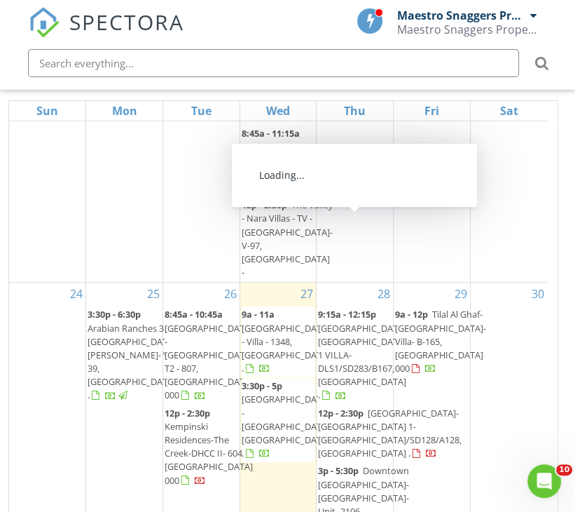
scroll to position [210, 0]
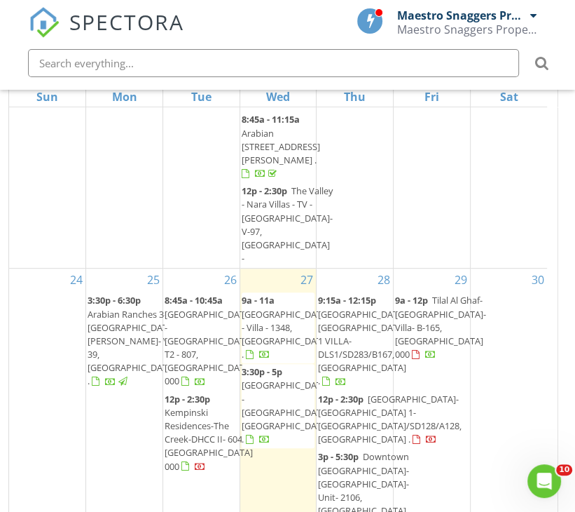
click at [353, 392] on span "[GEOGRAPHIC_DATA]-[GEOGRAPHIC_DATA] 1- [GEOGRAPHIC_DATA]/SD128/A128, [GEOGRAPHI…" at bounding box center [390, 418] width 144 height 53
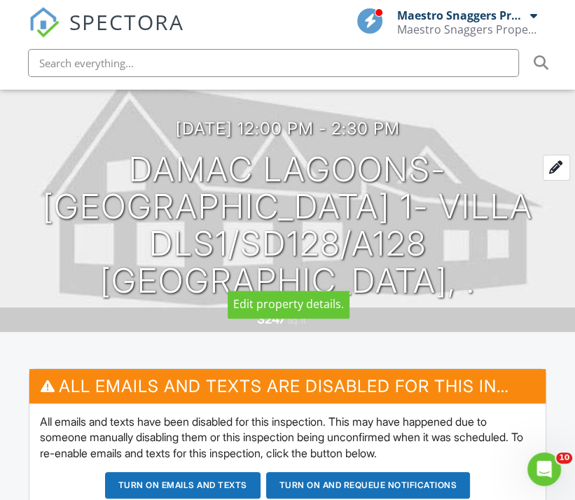
click at [554, 181] on div at bounding box center [556, 168] width 27 height 26
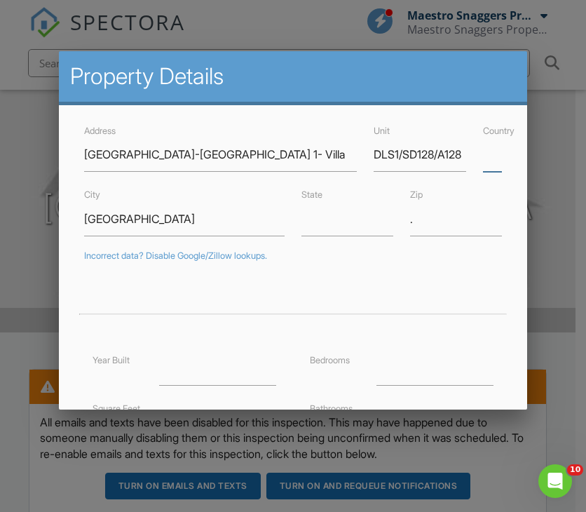
click at [483, 161] on input "Country" at bounding box center [493, 154] width 20 height 34
type input "[GEOGRAPHIC_DATA]"
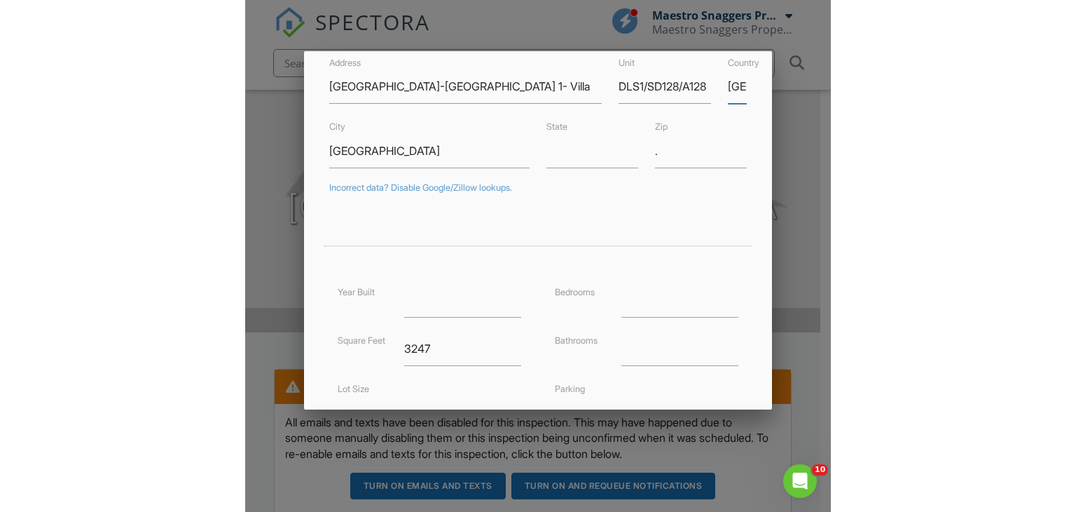
scroll to position [70, 0]
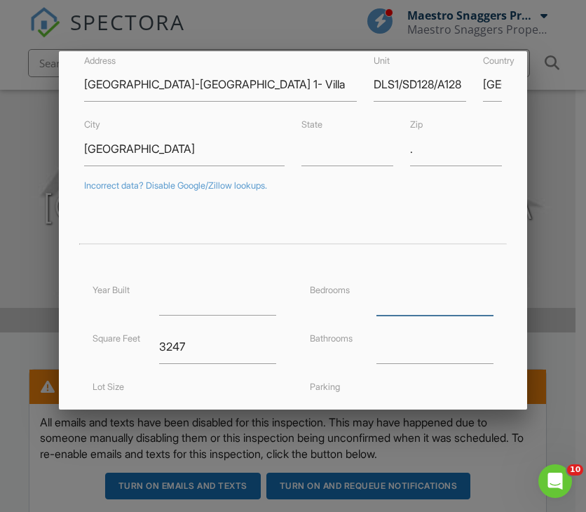
click at [443, 290] on input "number" at bounding box center [434, 298] width 117 height 34
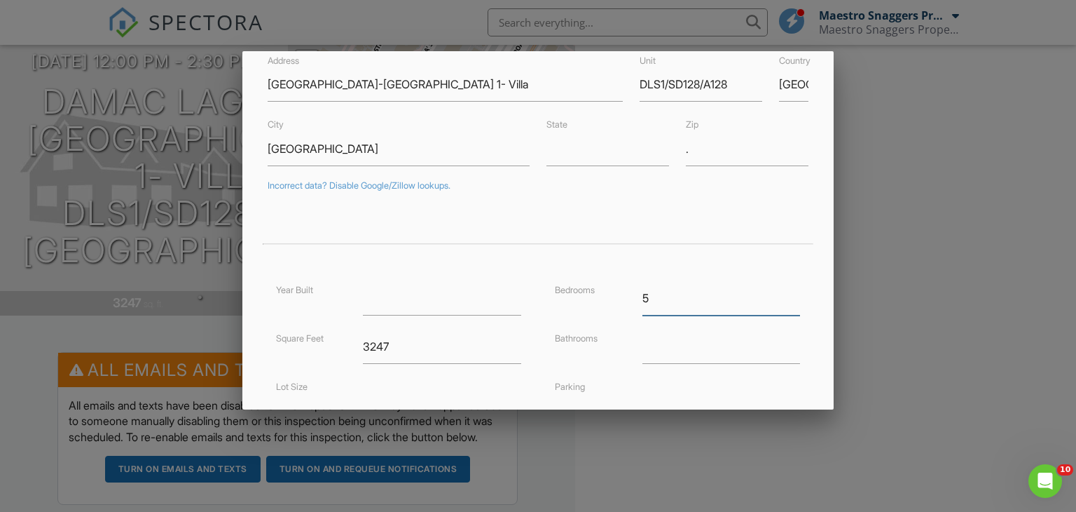
type input "5"
click at [575, 356] on input "number" at bounding box center [722, 346] width 158 height 34
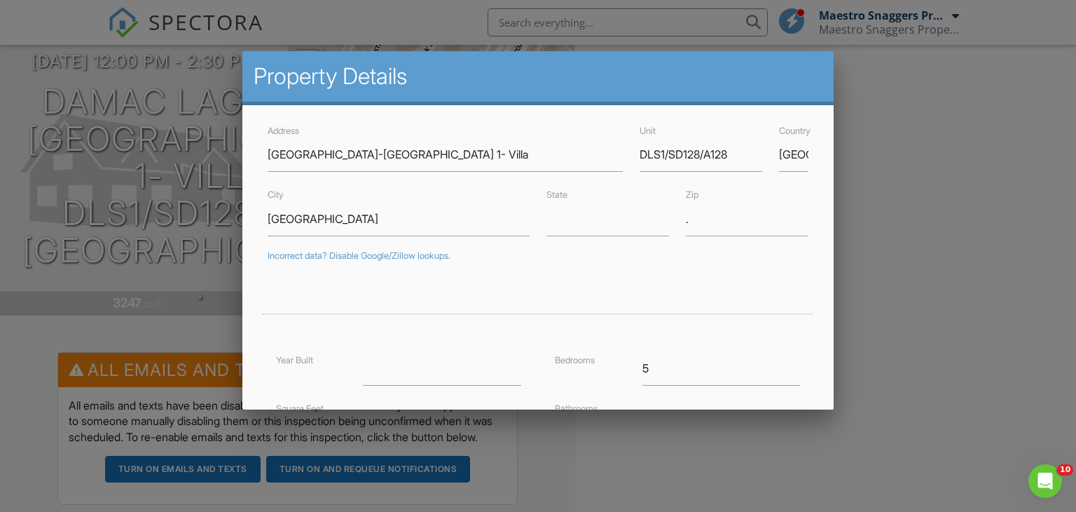
scroll to position [277, 0]
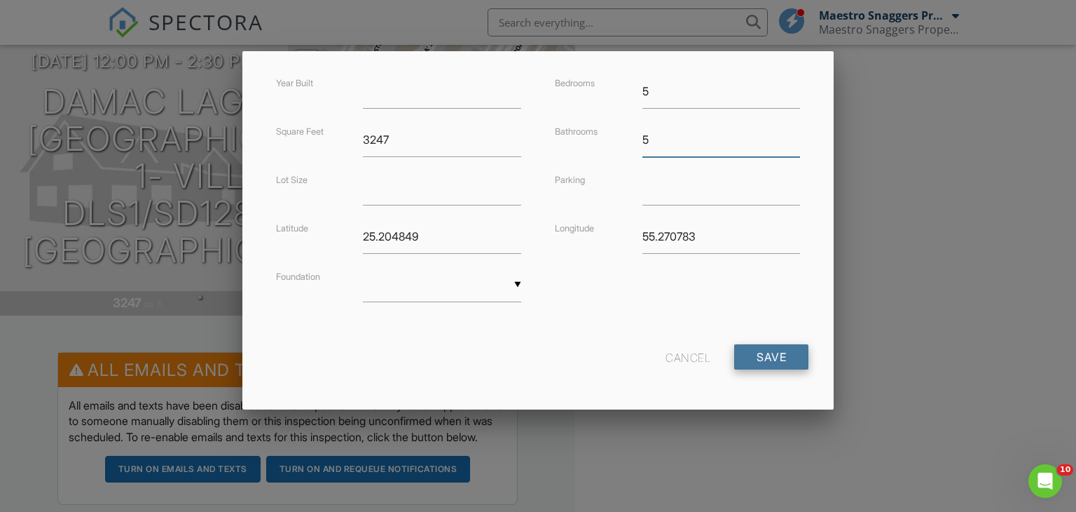
type input "5"
click at [575, 353] on input "Save" at bounding box center [771, 356] width 74 height 25
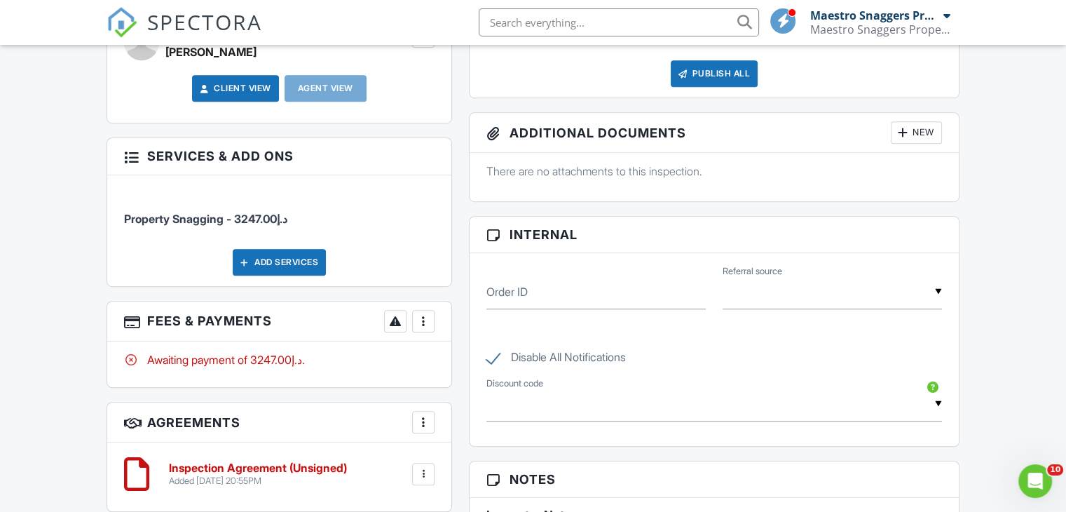
scroll to position [841, 0]
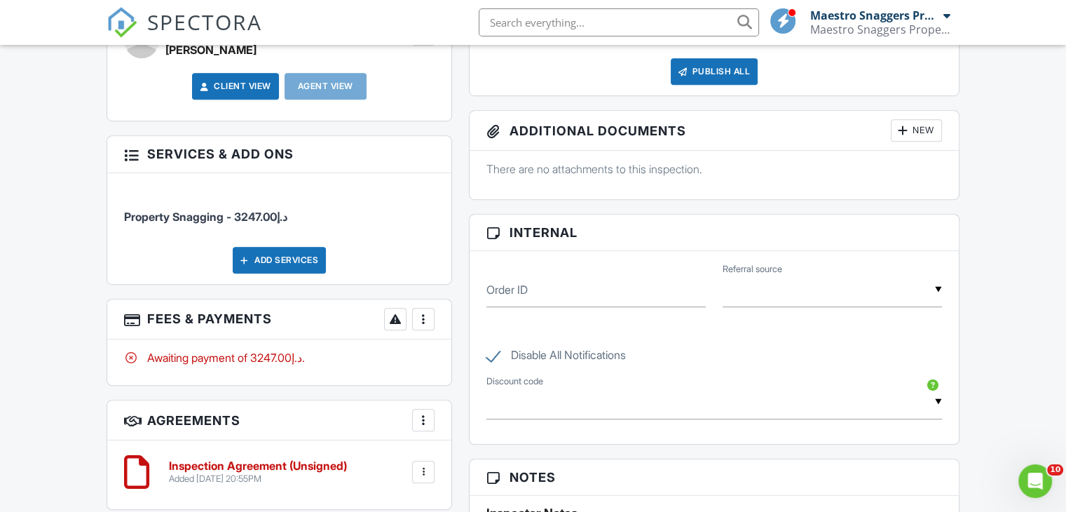
click at [426, 321] on div at bounding box center [423, 319] width 14 height 14
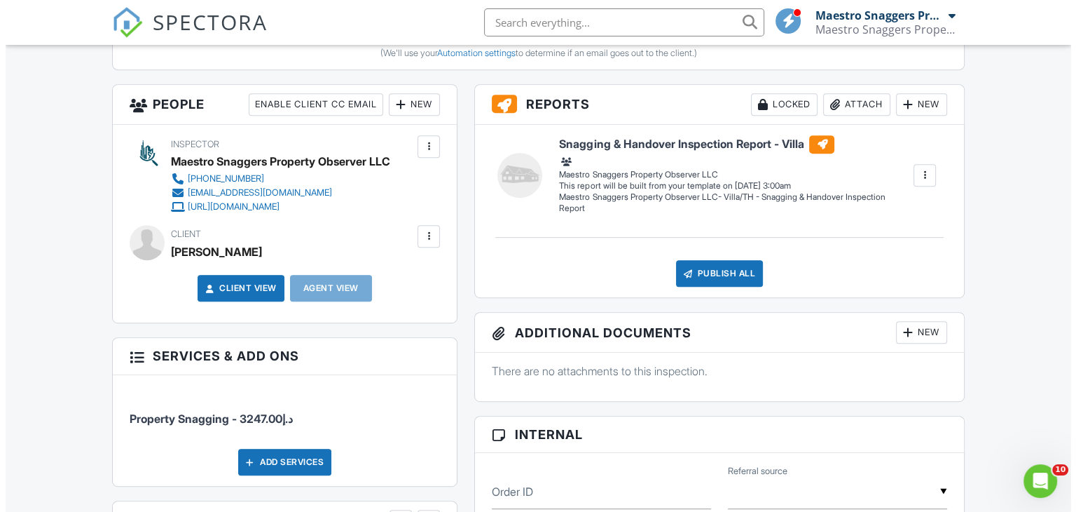
scroll to position [631, 0]
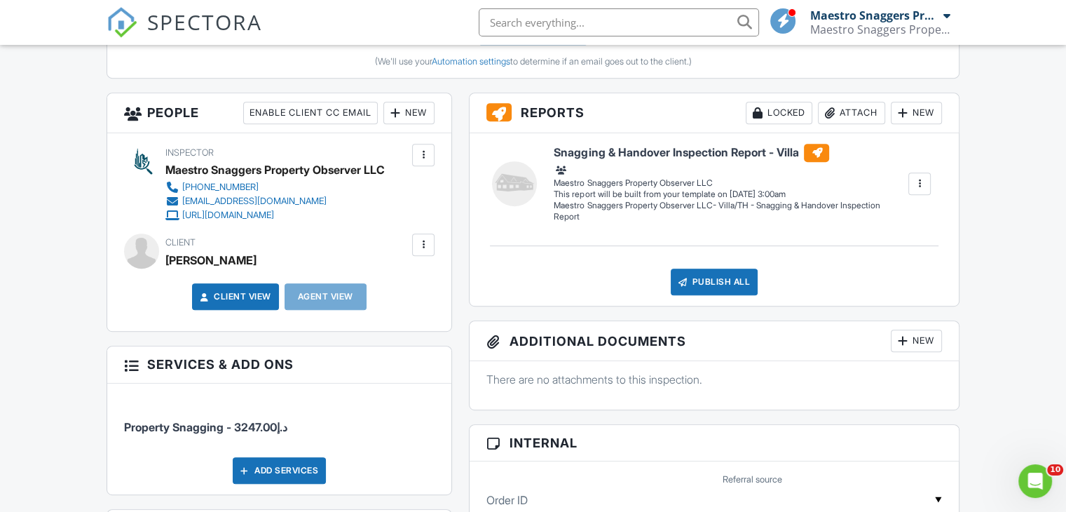
click at [423, 241] on div at bounding box center [423, 245] width 14 height 14
click at [394, 282] on li "Edit" at bounding box center [390, 287] width 71 height 35
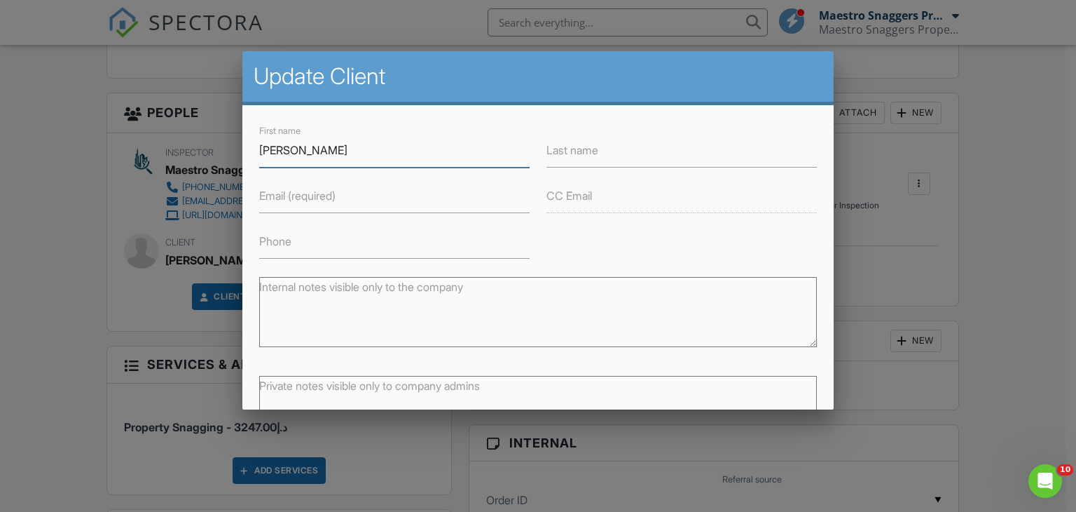
click at [342, 153] on input "Stephen" at bounding box center [394, 150] width 271 height 34
drag, startPoint x: 308, startPoint y: 151, endPoint x: 213, endPoint y: 146, distance: 95.4
click at [213, 146] on body "SPECTORA Maestro Snaggers Property Observer LLC Maestro Snaggers Property Obser…" at bounding box center [533, 428] width 1066 height 2118
paste input "Paul Greenhorn"
drag, startPoint x: 333, startPoint y: 151, endPoint x: 404, endPoint y: 153, distance: 70.8
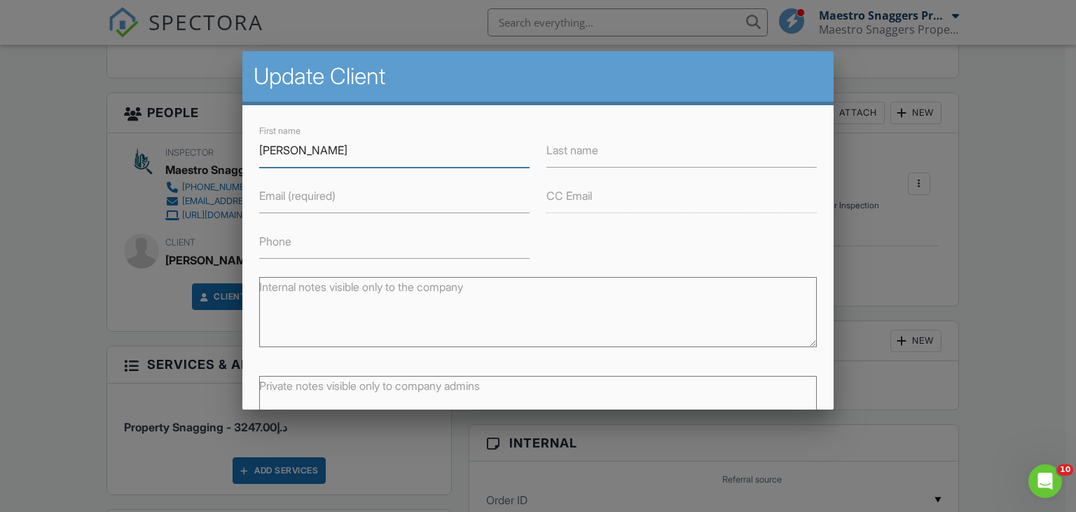
click at [404, 153] on input "[PERSON_NAME]" at bounding box center [394, 150] width 271 height 34
type input "Stephen Paul"
click at [573, 146] on label "Last name" at bounding box center [573, 149] width 52 height 15
click at [573, 146] on input "Last name" at bounding box center [682, 150] width 271 height 34
paste input "Greenhorn"
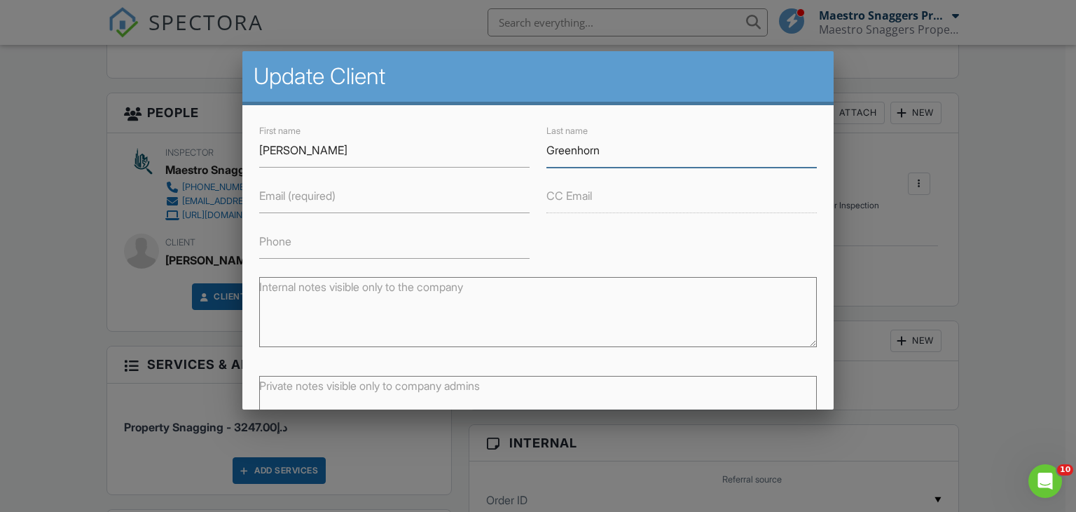
type input "Greenhorn"
click at [283, 244] on label "Phone" at bounding box center [275, 240] width 32 height 15
click at [283, 244] on input "Phone" at bounding box center [394, 241] width 271 height 34
paste input "[PHONE_NUMBER]"
type input "[PHONE_NUMBER]"
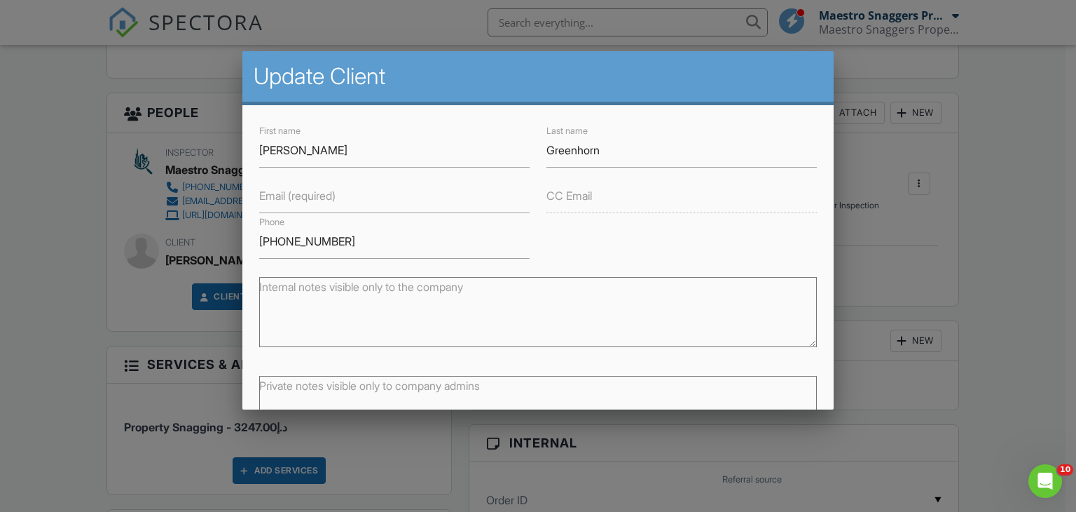
click at [281, 194] on label "Email (required)" at bounding box center [297, 195] width 76 height 15
click at [281, 194] on input "Email (required)" at bounding box center [394, 196] width 271 height 34
paste input "[EMAIL_ADDRESS][DOMAIN_NAME]"
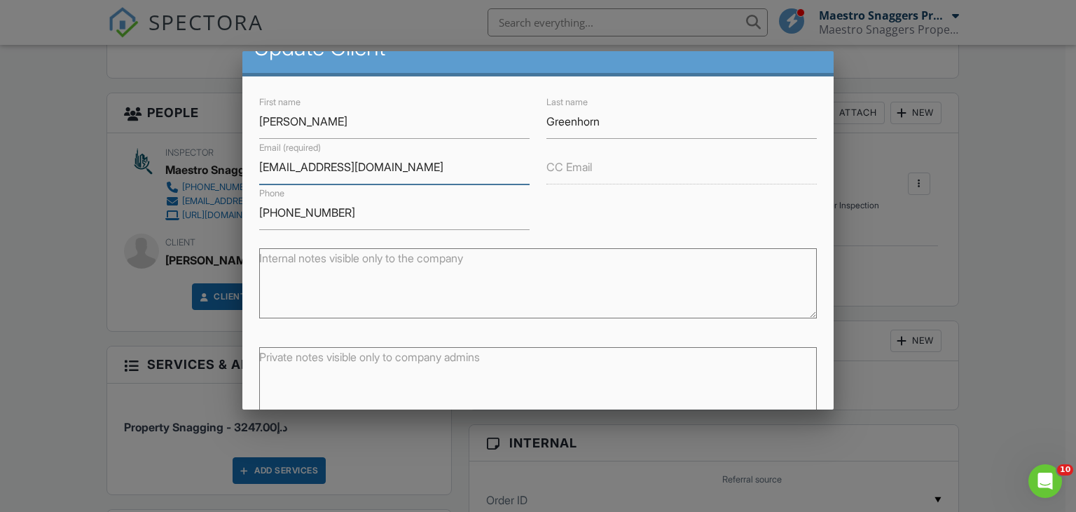
scroll to position [100, 0]
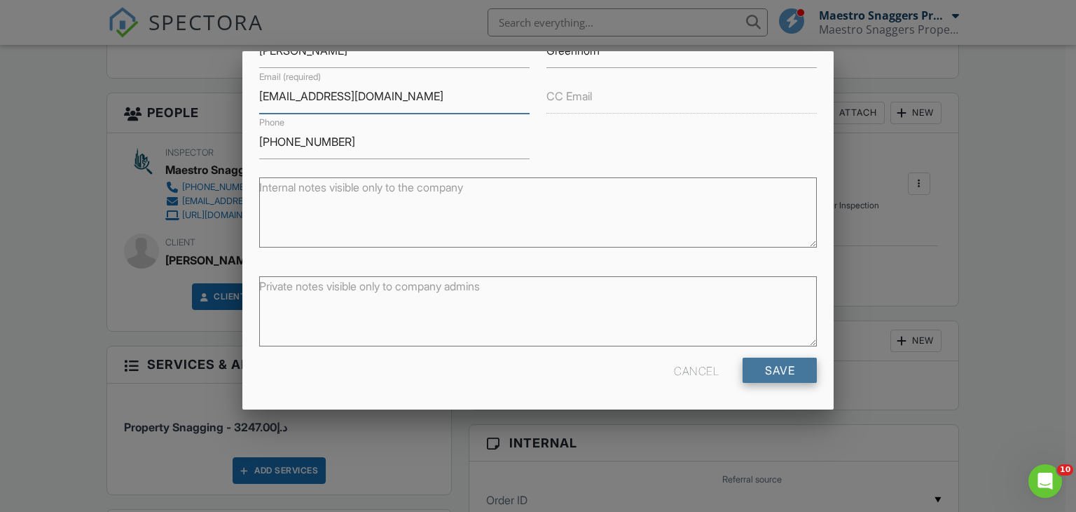
type input "stephengreenhorn@hotmail.com"
click at [785, 368] on input "Save" at bounding box center [780, 369] width 74 height 25
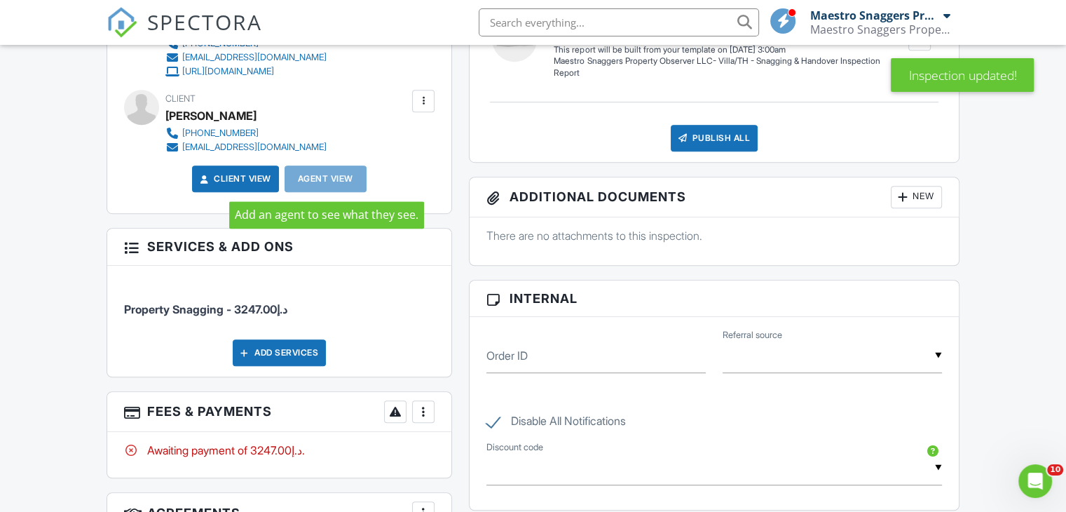
scroll to position [1051, 0]
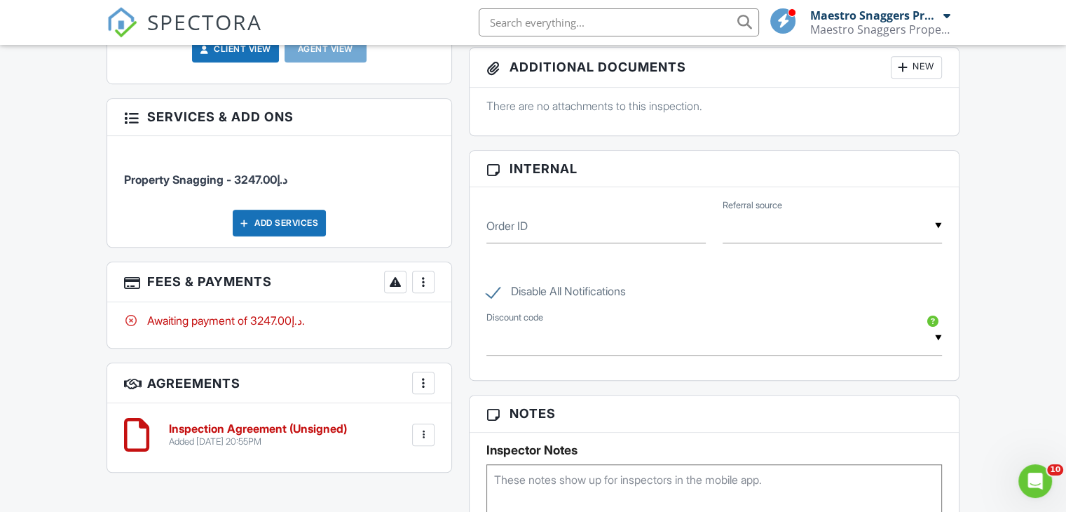
click at [214, 425] on h6 "Inspection Agreement (Unsigned)" at bounding box center [258, 429] width 178 height 13
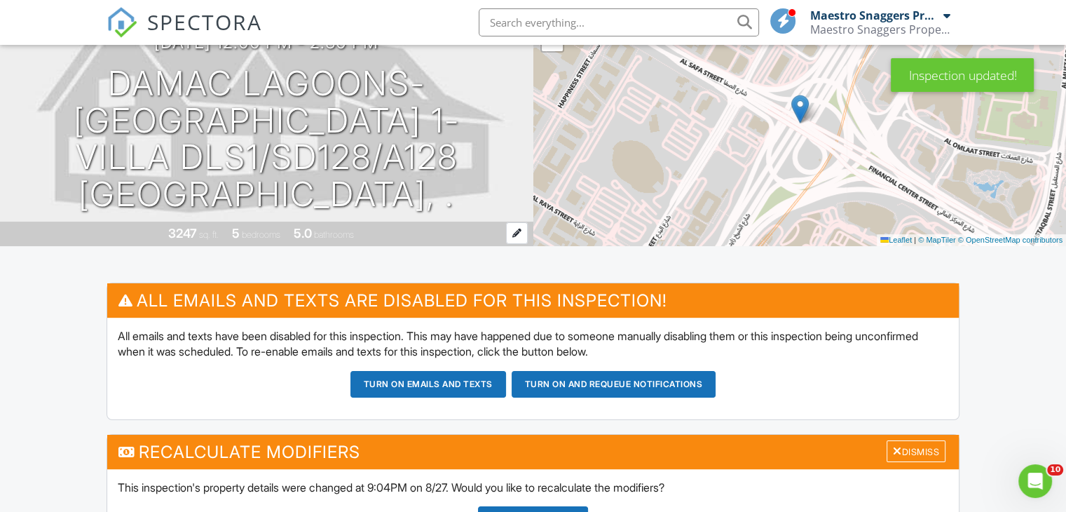
scroll to position [140, 0]
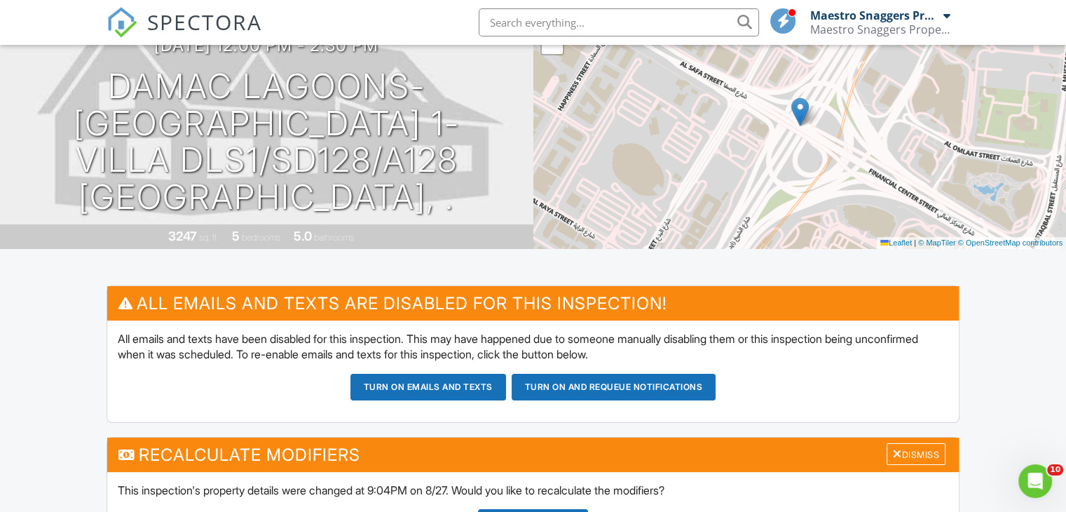
click at [401, 385] on button "Turn on emails and texts" at bounding box center [428, 387] width 156 height 27
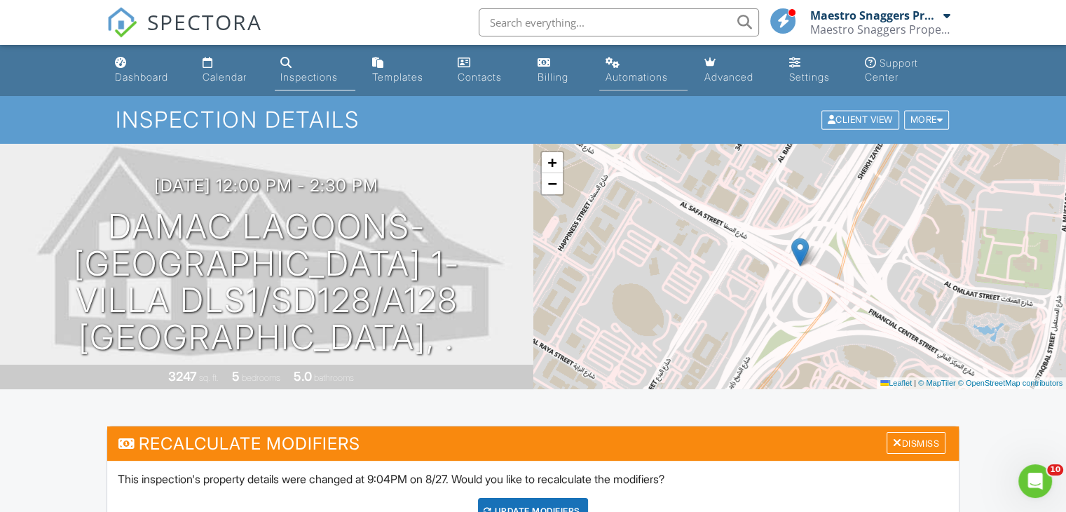
click at [627, 74] on div "Automations" at bounding box center [636, 77] width 62 height 12
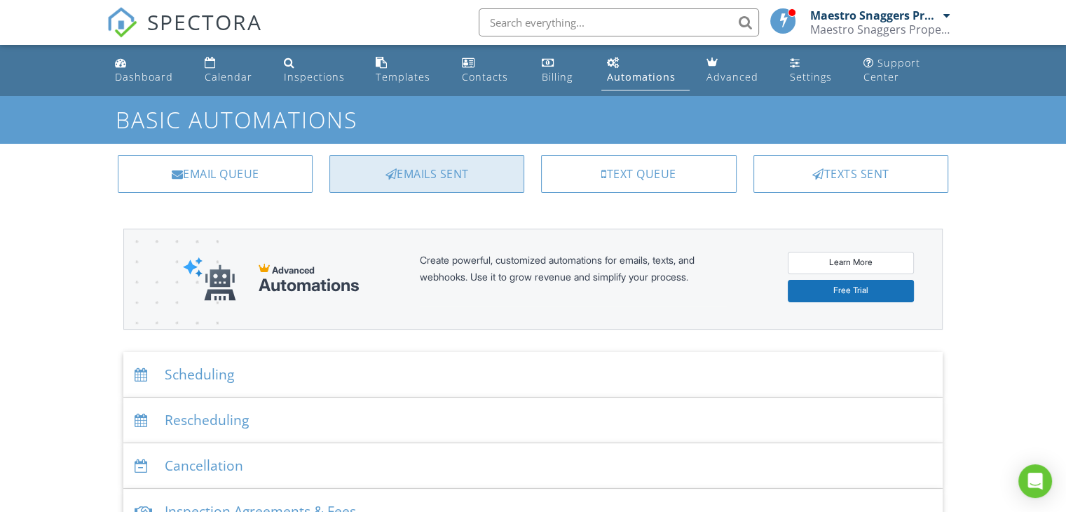
click at [432, 170] on div "Emails Sent" at bounding box center [426, 174] width 195 height 38
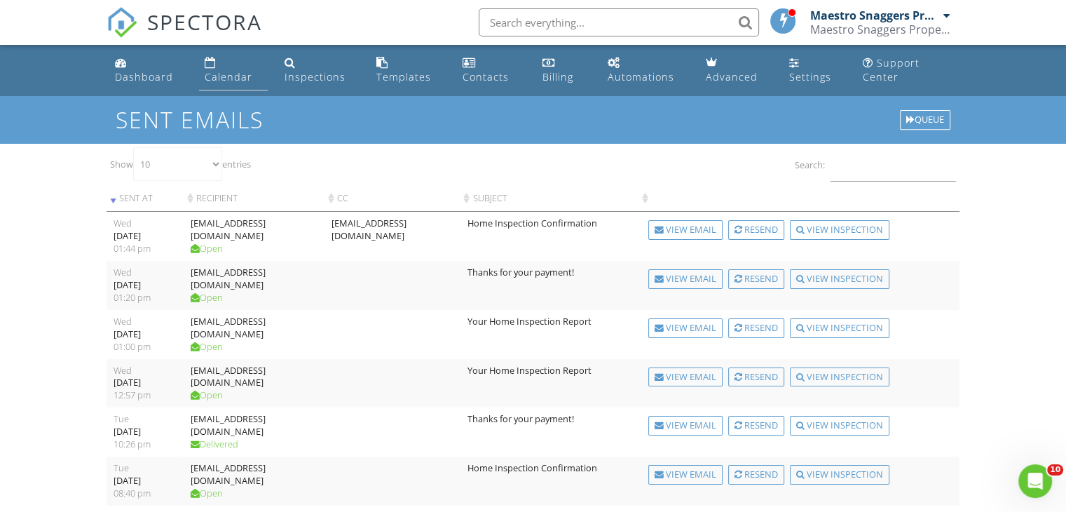
click at [228, 77] on div "Calendar" at bounding box center [229, 76] width 48 height 13
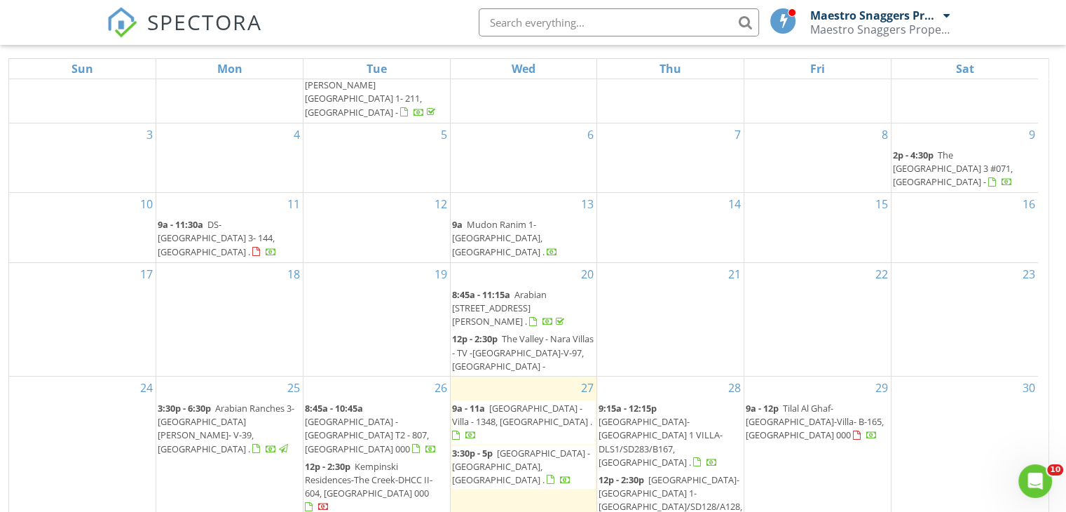
scroll to position [200, 0]
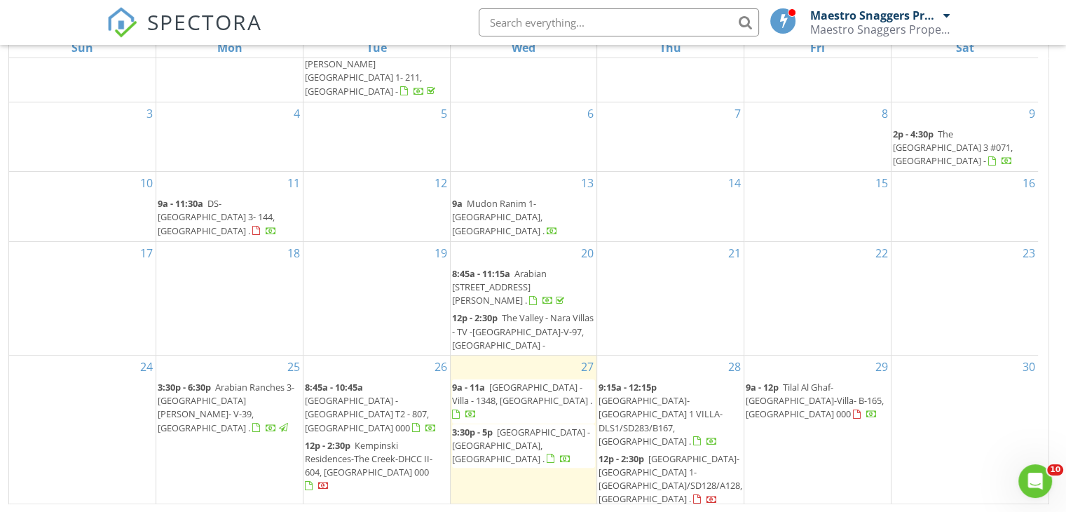
click at [647, 452] on span "Damac Lagoons-Santorini 1- Villa DLS1/SD128/A128, Dubai ." at bounding box center [670, 478] width 144 height 53
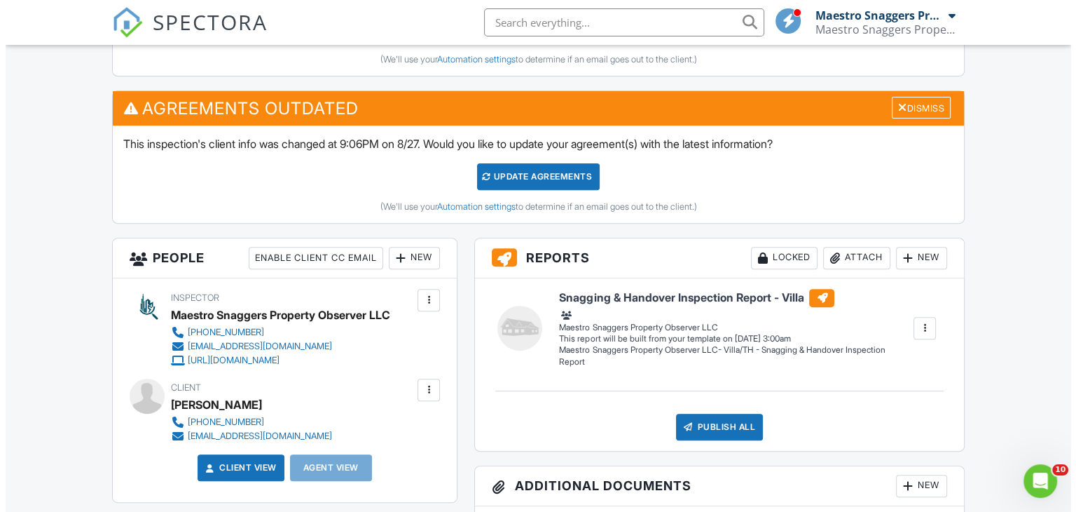
scroll to position [561, 0]
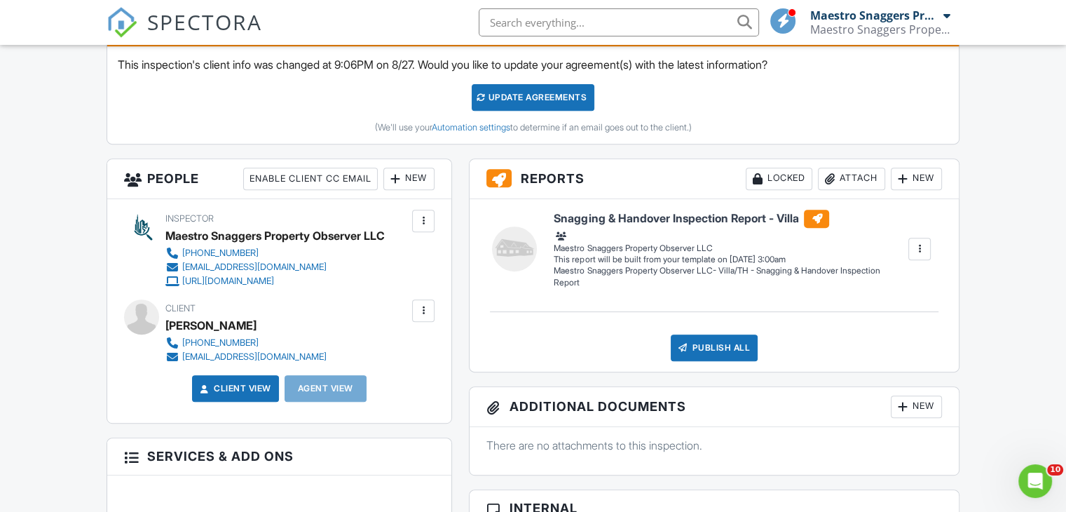
click at [423, 309] on div at bounding box center [423, 310] width 14 height 14
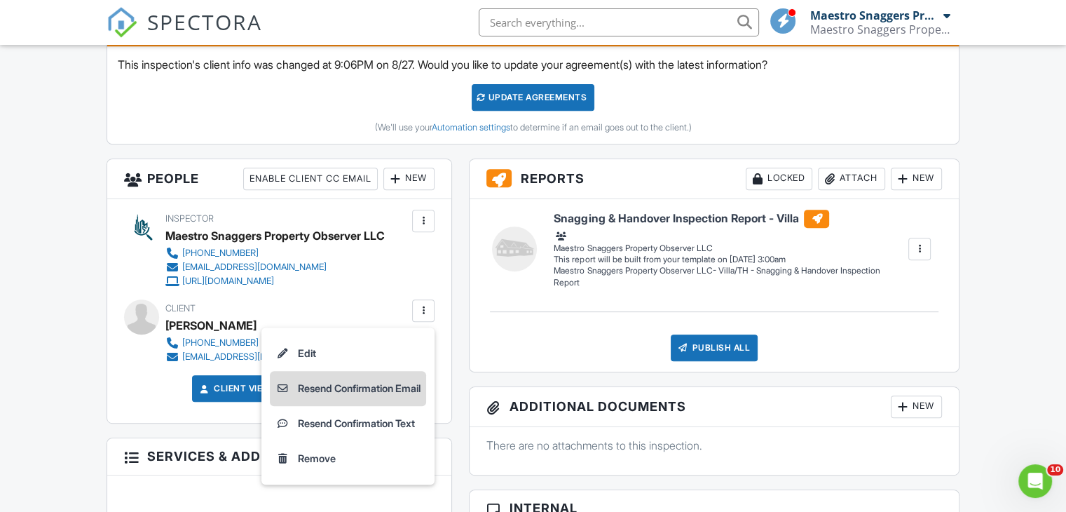
click at [368, 384] on li "Resend Confirmation Email" at bounding box center [348, 388] width 156 height 35
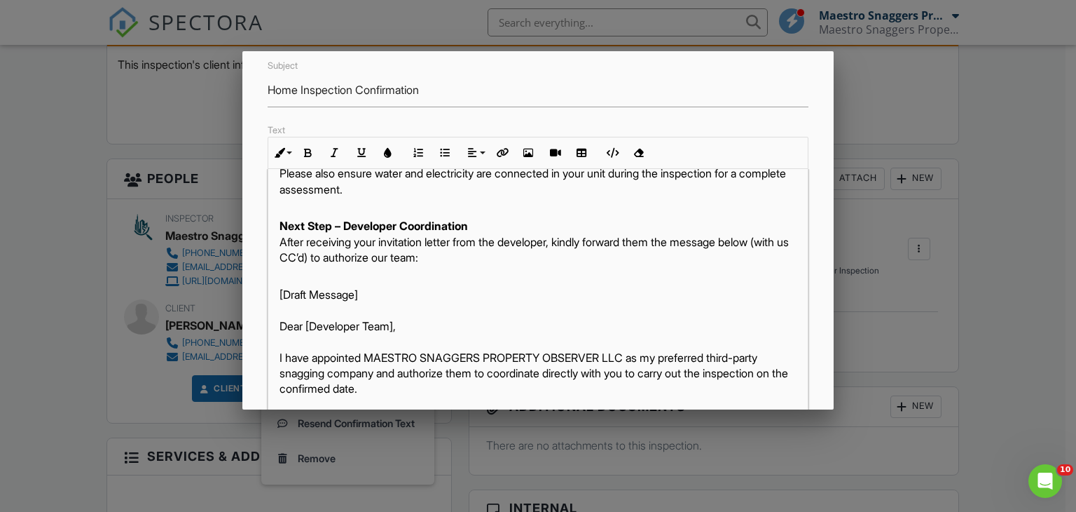
scroll to position [330, 0]
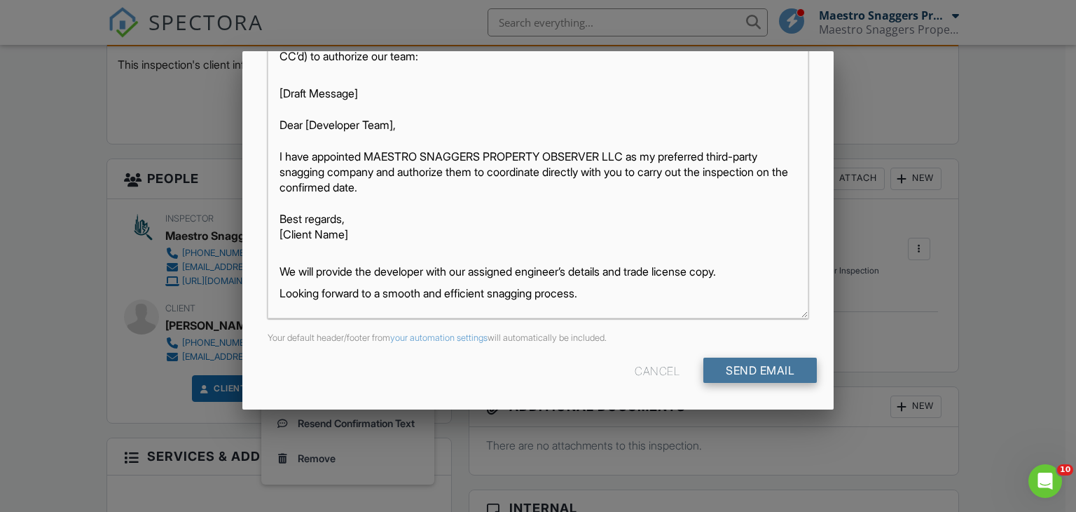
click at [750, 369] on input "Send Email" at bounding box center [761, 369] width 114 height 25
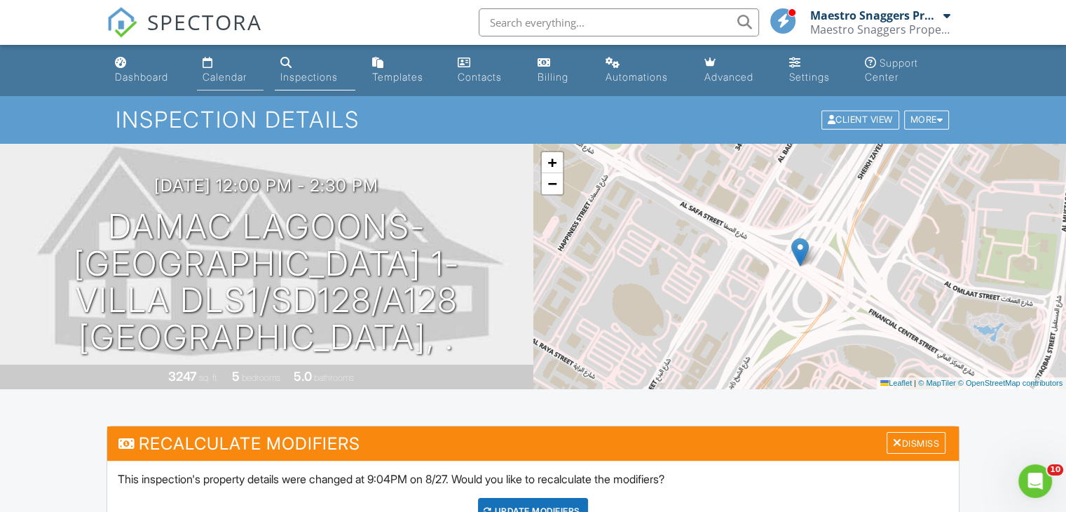
click at [221, 75] on div "Calendar" at bounding box center [225, 77] width 44 height 12
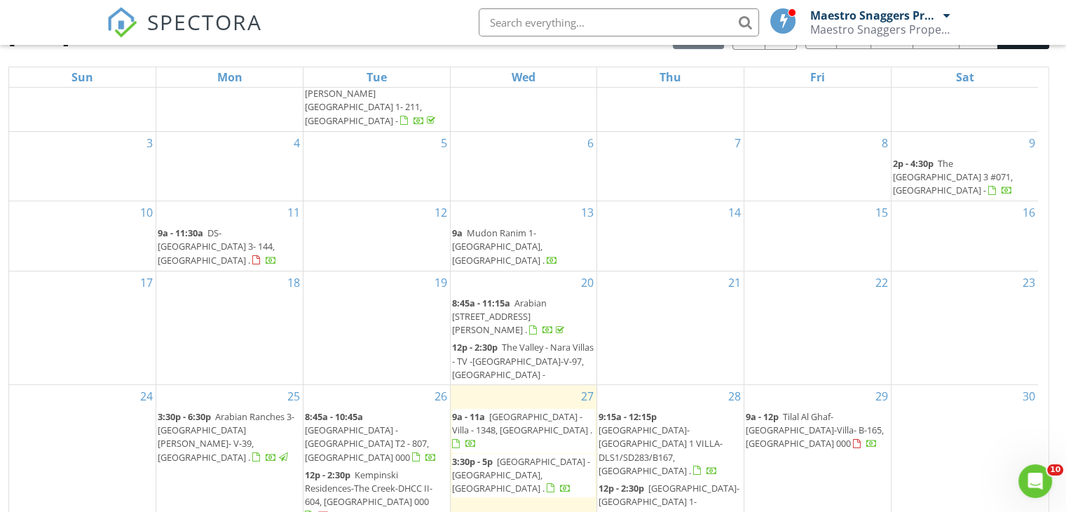
scroll to position [200, 0]
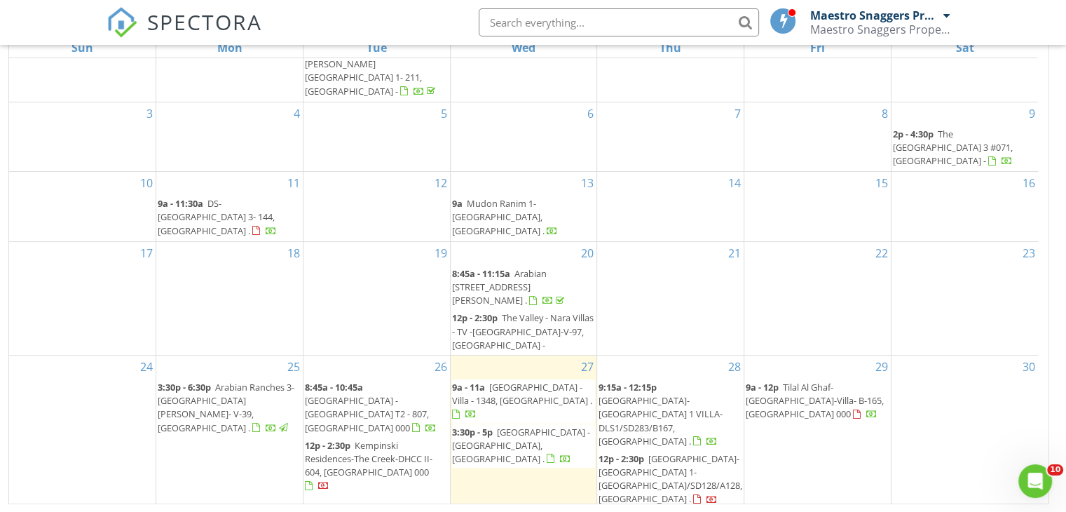
click at [791, 399] on div "29 9a - 12p [GEOGRAPHIC_DATA]-[GEOGRAPHIC_DATA]-Villa- B-165, [GEOGRAPHIC_DATA]…" at bounding box center [817, 461] width 146 height 212
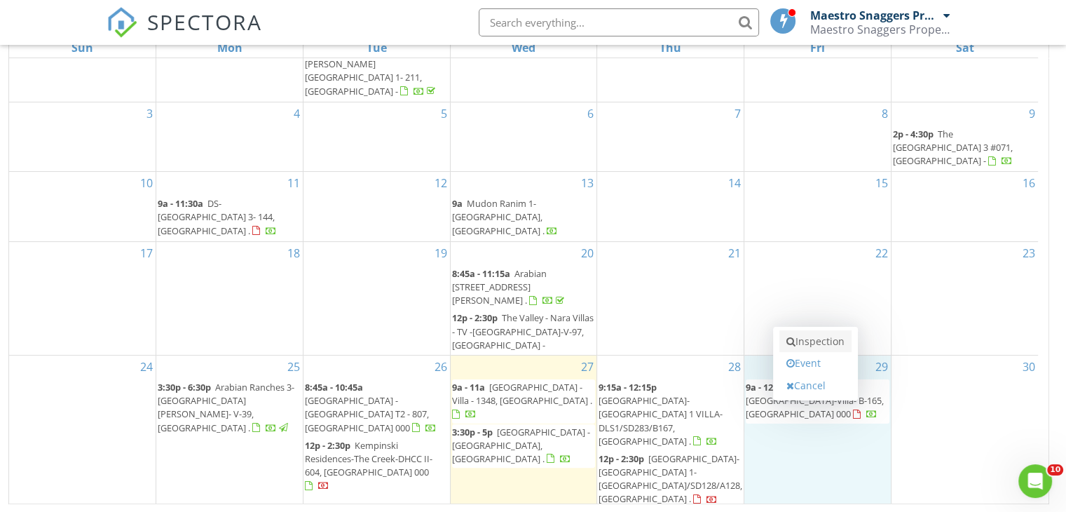
click at [824, 340] on link "Inspection" at bounding box center [815, 341] width 72 height 22
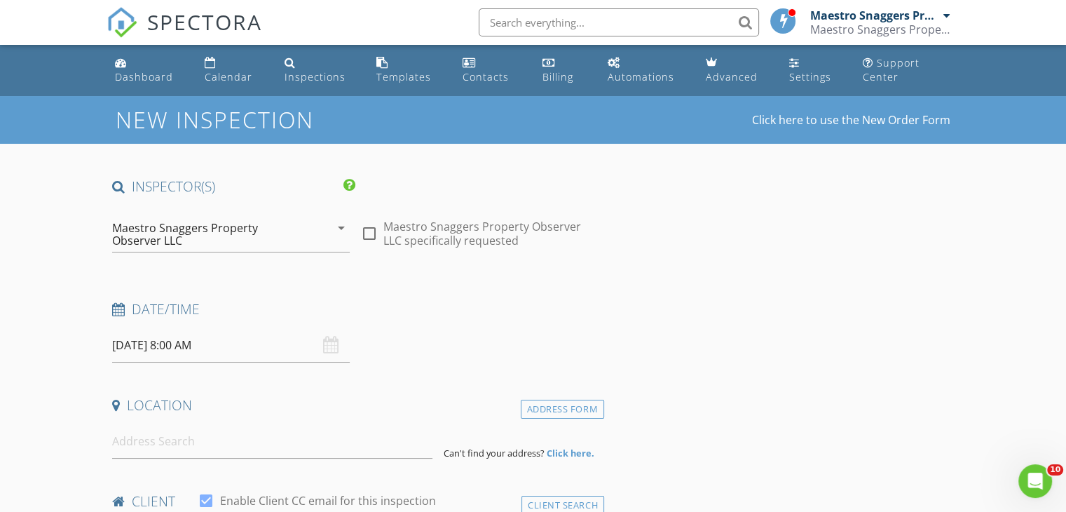
click at [198, 330] on input "[DATE] 8:00 AM" at bounding box center [231, 345] width 238 height 34
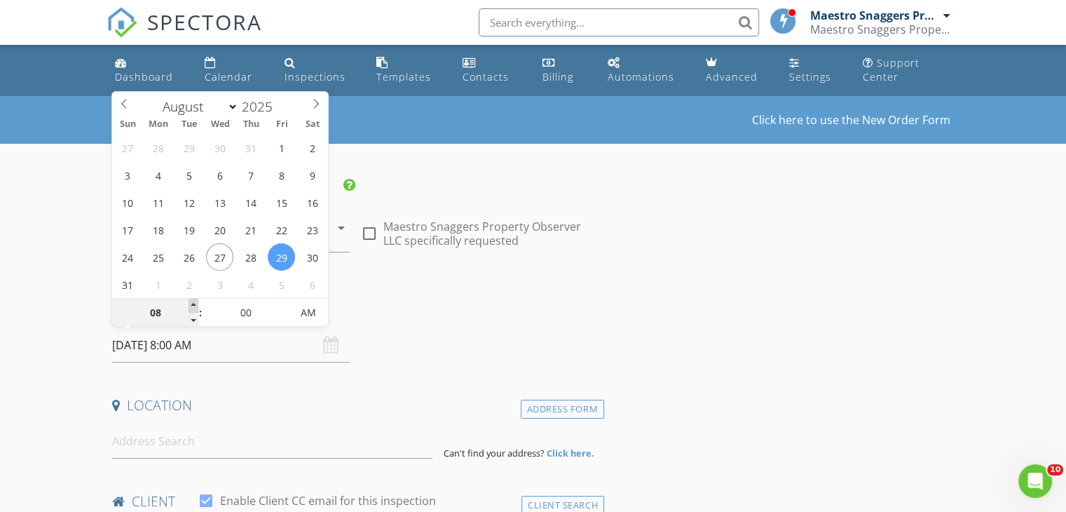
type input "09"
type input "[DATE] 9:00 AM"
click at [192, 305] on span at bounding box center [194, 306] width 10 height 14
type input "10"
type input "29/08/2025 10:00 AM"
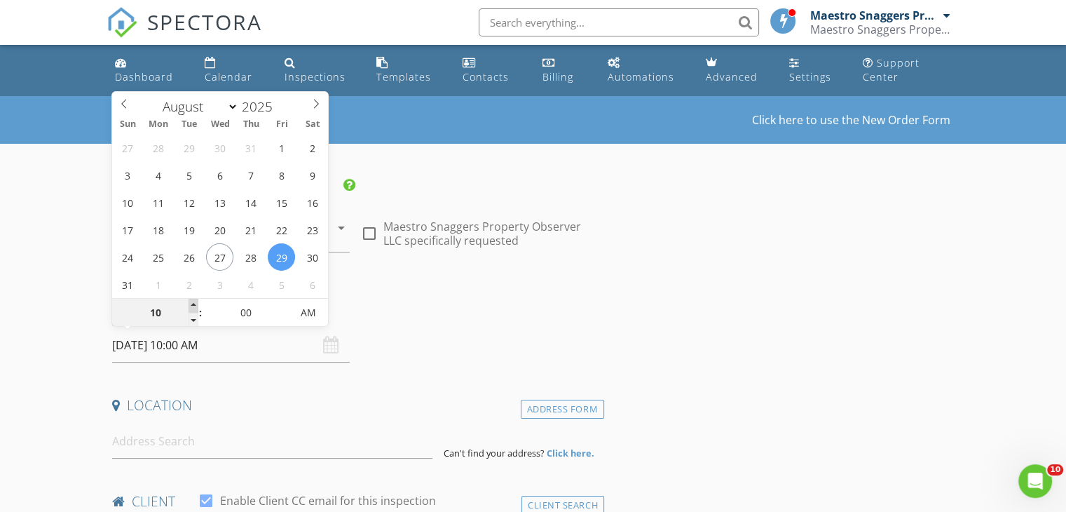
click at [192, 305] on span at bounding box center [194, 306] width 10 height 14
type input "11"
type input "29/08/2025 11:00 AM"
click at [192, 305] on span at bounding box center [194, 306] width 10 height 14
type input "12"
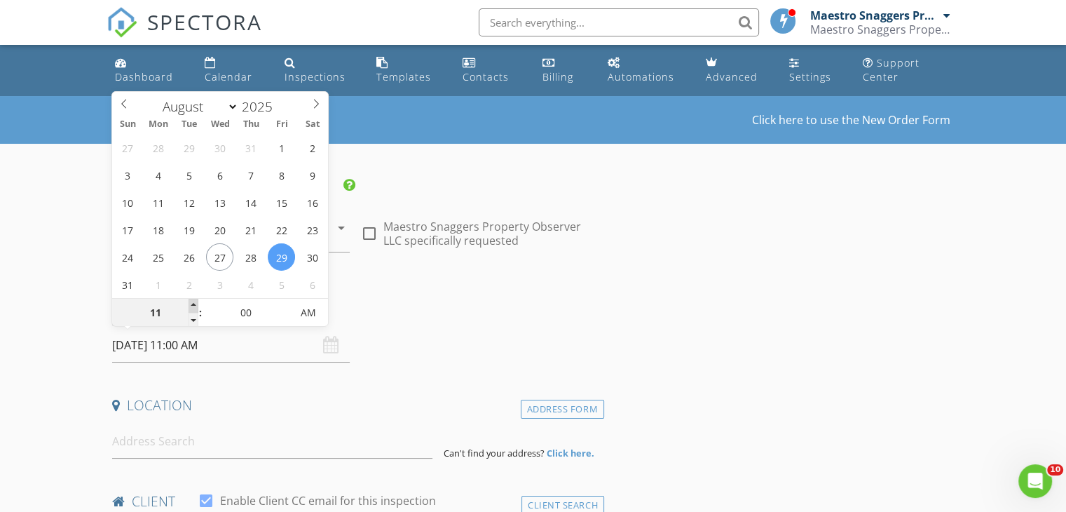
type input "29/08/2025 12:00 PM"
click at [192, 305] on span at bounding box center [194, 306] width 10 height 14
type input "01"
type input "29/08/2025 1:00 PM"
click at [192, 305] on span at bounding box center [194, 306] width 10 height 14
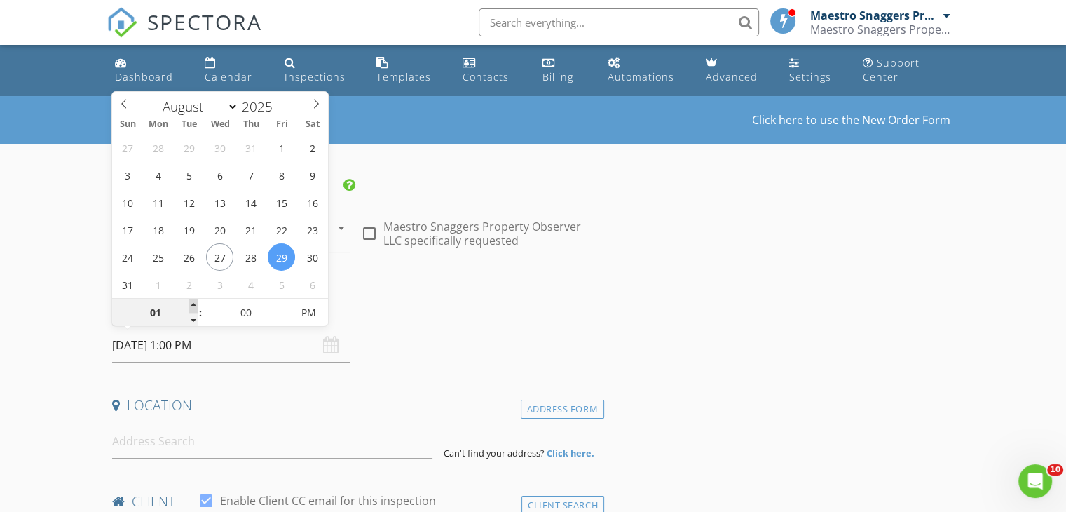
type input "02"
type input "29/08/2025 2:00 PM"
click at [192, 305] on span at bounding box center [194, 306] width 10 height 14
click at [248, 309] on input "00" at bounding box center [246, 313] width 86 height 28
type input "05"
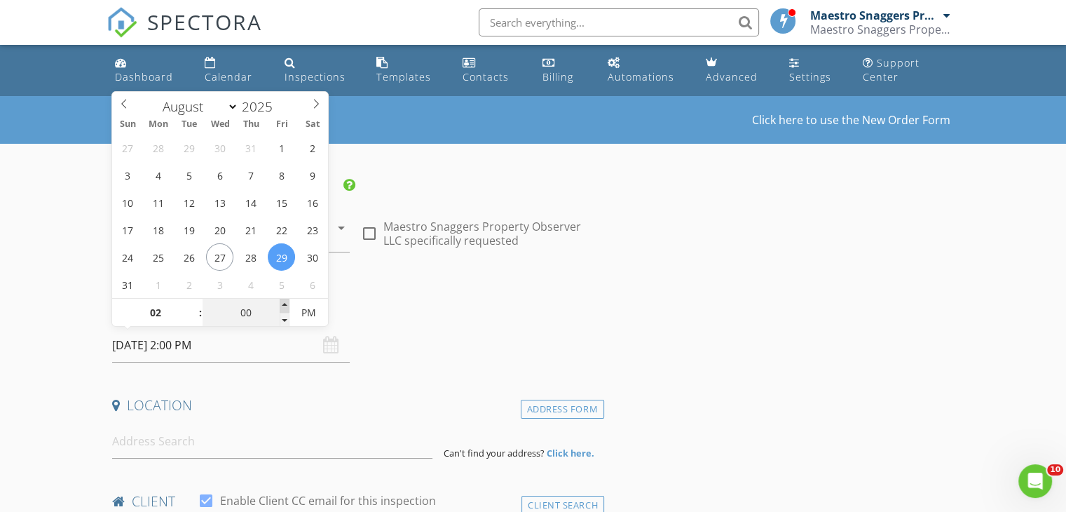
type input "29/08/2025 2:05 PM"
click at [284, 303] on span at bounding box center [285, 306] width 10 height 14
type input "10"
type input "29/08/2025 2:10 PM"
click at [284, 303] on span at bounding box center [285, 306] width 10 height 14
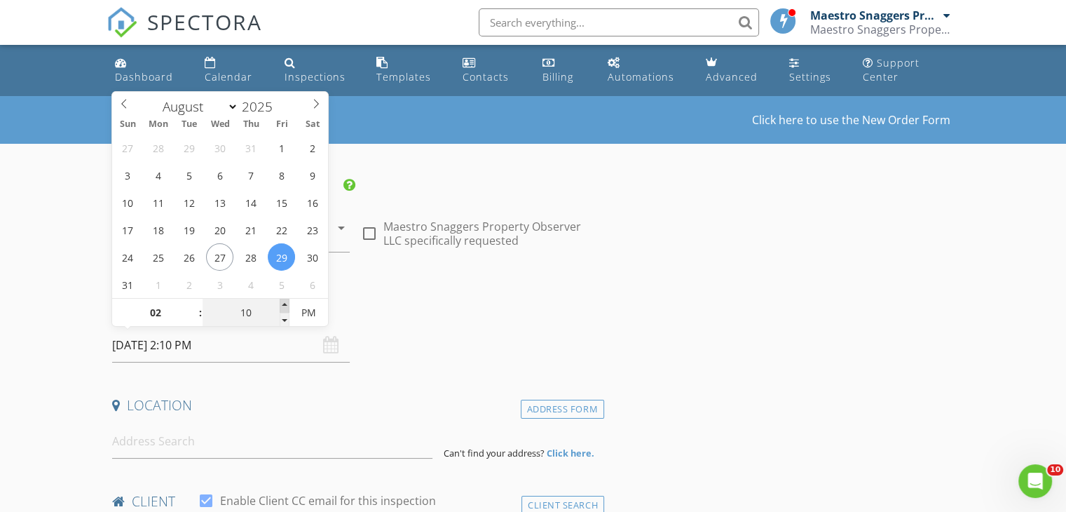
type input "15"
type input "[DATE] 2:15 PM"
click at [284, 303] on span at bounding box center [285, 306] width 10 height 14
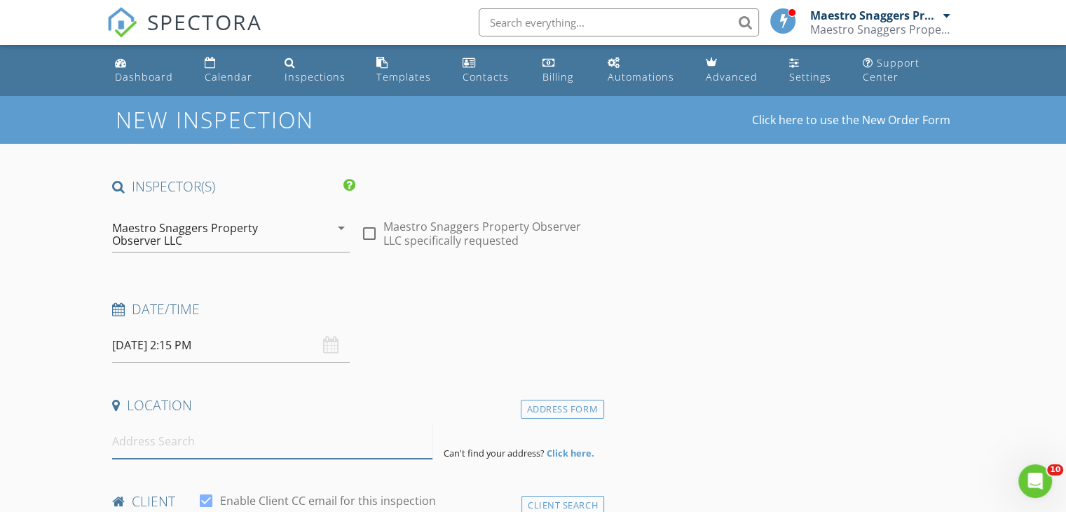
click at [179, 437] on input at bounding box center [272, 441] width 320 height 34
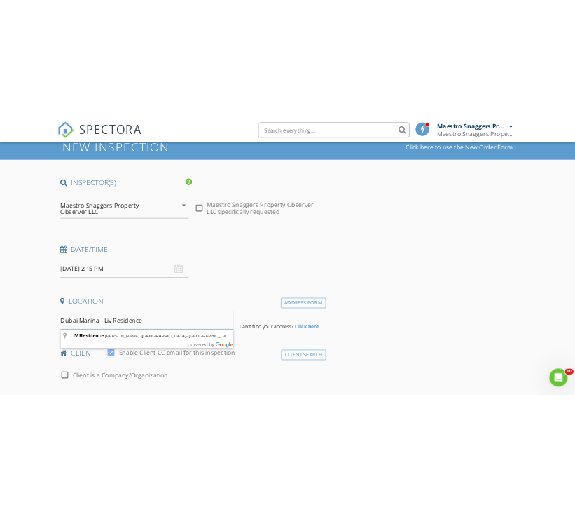
scroll to position [70, 0]
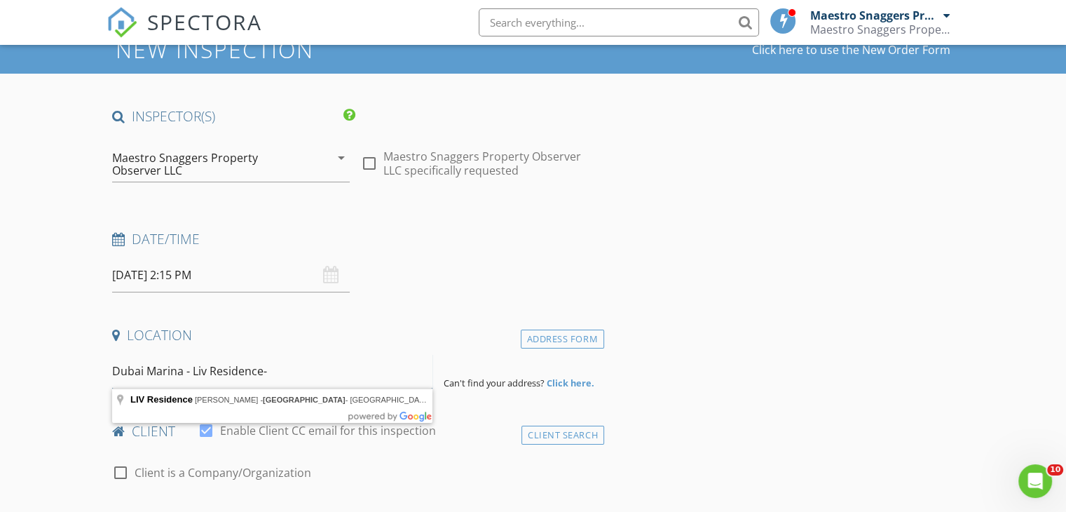
type input "Dubai Marina - Liv Residence-"
click at [561, 383] on strong "Click here." at bounding box center [571, 382] width 48 height 13
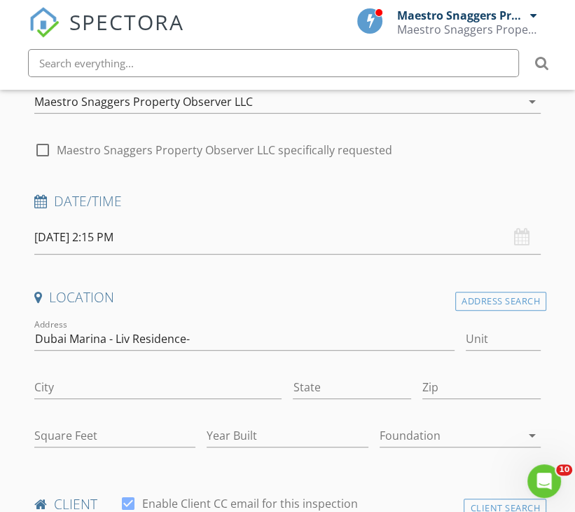
scroll to position [210, 0]
click at [481, 335] on input "Unit" at bounding box center [503, 338] width 75 height 23
type input "2002"
click at [110, 382] on input "City" at bounding box center [157, 386] width 247 height 23
type input "[GEOGRAPHIC_DATA]"
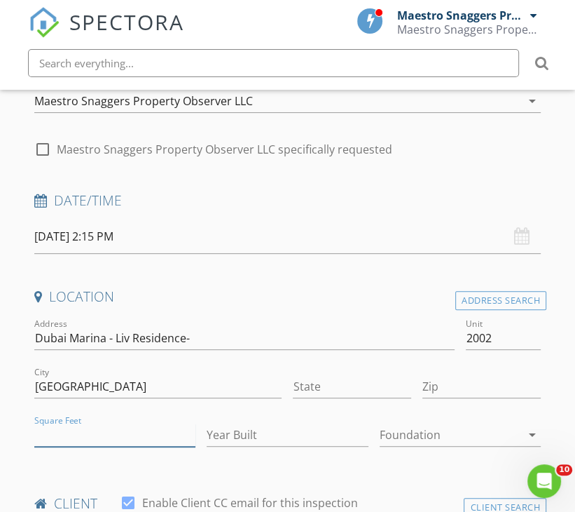
click at [84, 430] on input "Square Feet" at bounding box center [114, 434] width 161 height 23
type input "746"
click at [451, 388] on input "Zip" at bounding box center [482, 386] width 118 height 23
type input "."
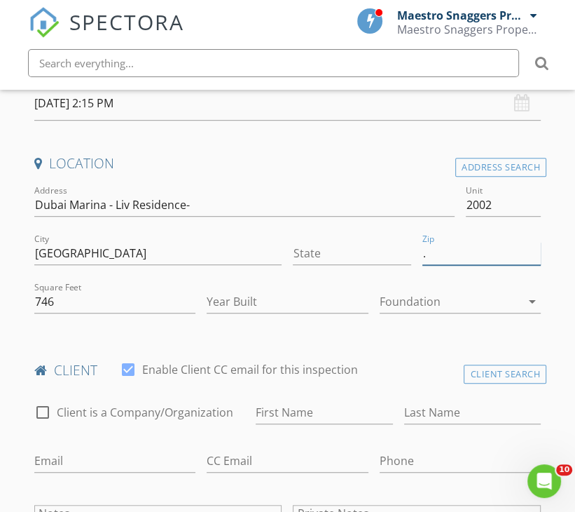
scroll to position [350, 0]
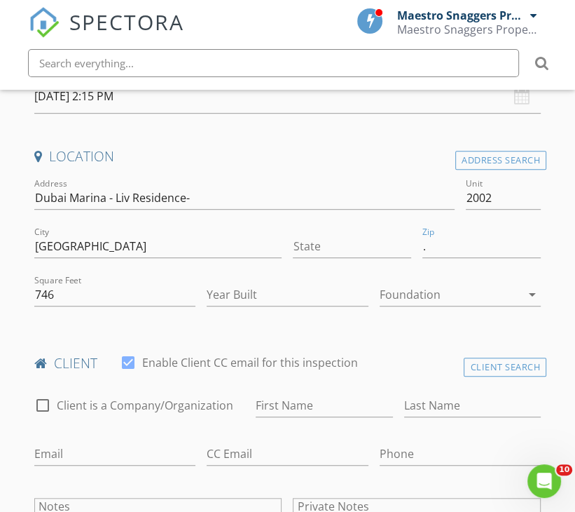
click at [130, 357] on div at bounding box center [128, 362] width 24 height 24
checkbox input "false"
click at [287, 395] on input "First Name" at bounding box center [324, 405] width 137 height 23
type input "[PERSON_NAME]"
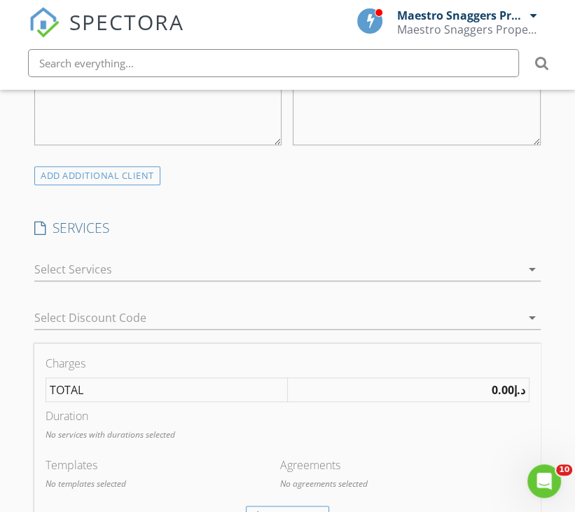
scroll to position [771, 0]
click at [531, 270] on icon "arrow_drop_down" at bounding box center [532, 271] width 17 height 17
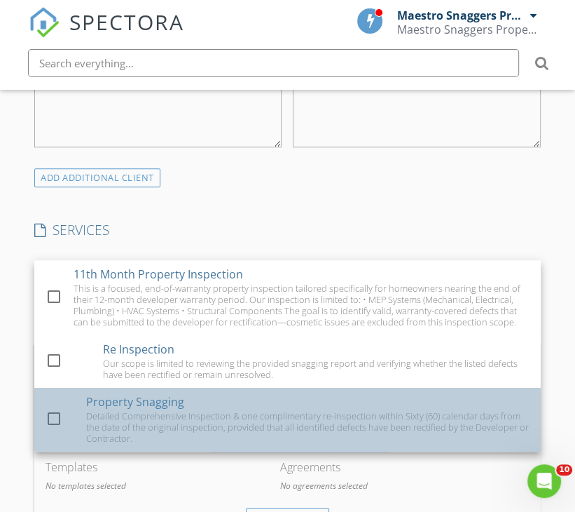
click at [139, 425] on div "Detailed Comprehensive Inspection & one complimentary re-inspection within Sixt…" at bounding box center [308, 427] width 444 height 34
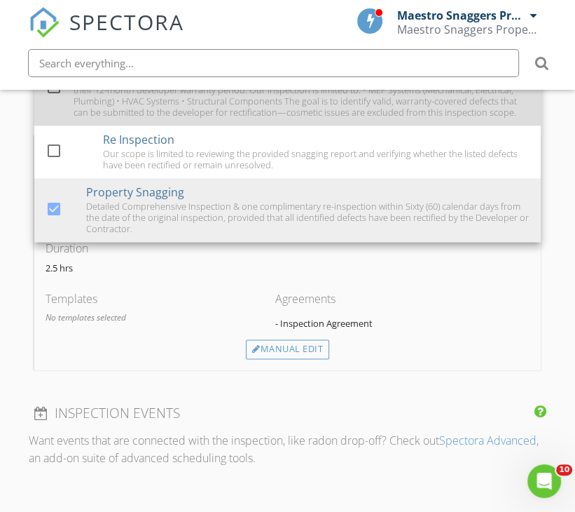
scroll to position [981, 0]
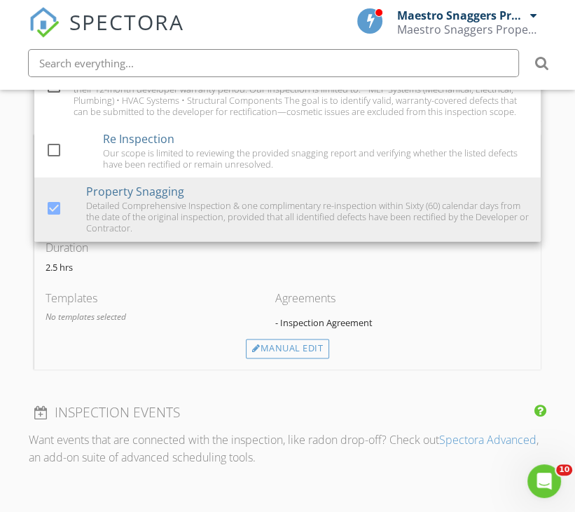
click at [144, 317] on p "No templates selected" at bounding box center [160, 316] width 229 height 13
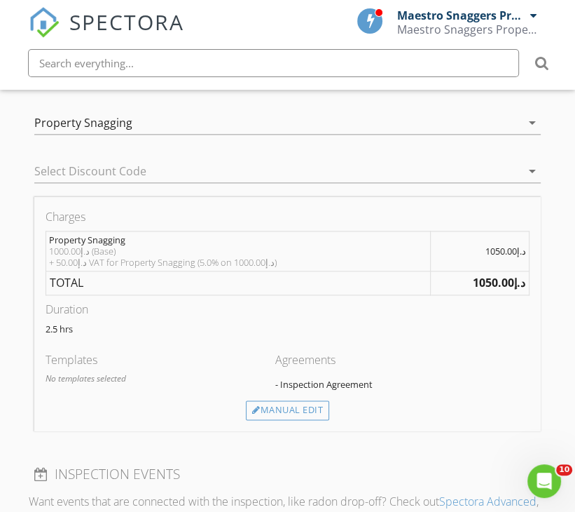
scroll to position [911, 0]
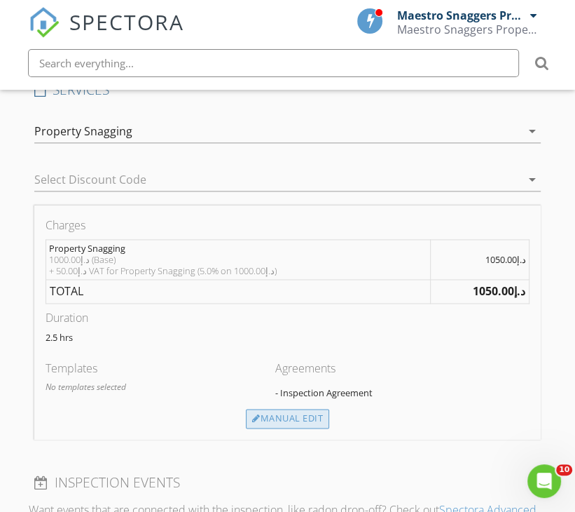
click at [271, 417] on div "Manual Edit" at bounding box center [287, 419] width 83 height 20
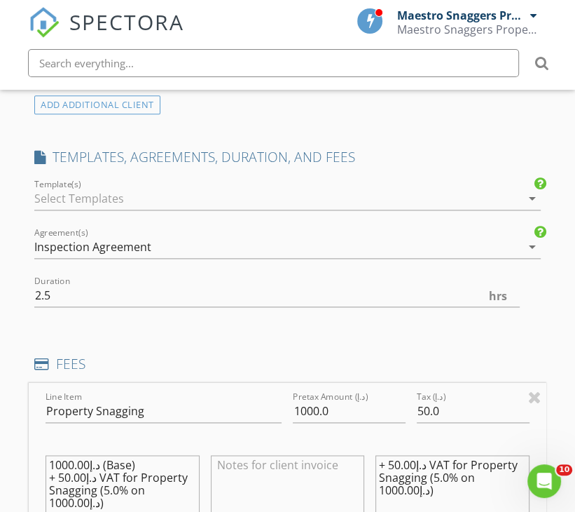
scroll to position [841, 0]
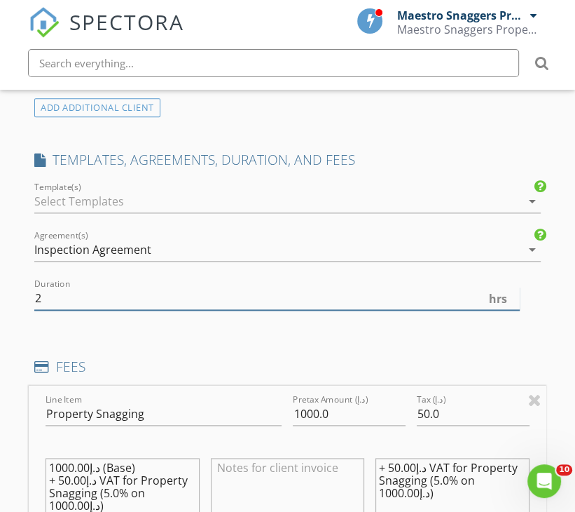
click at [513, 300] on input "2" at bounding box center [277, 298] width 486 height 23
type input "1.5"
click at [513, 300] on input "1.5" at bounding box center [277, 298] width 486 height 23
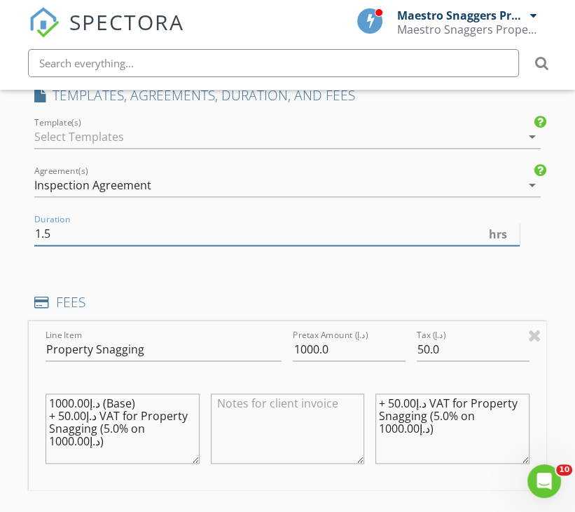
scroll to position [911, 0]
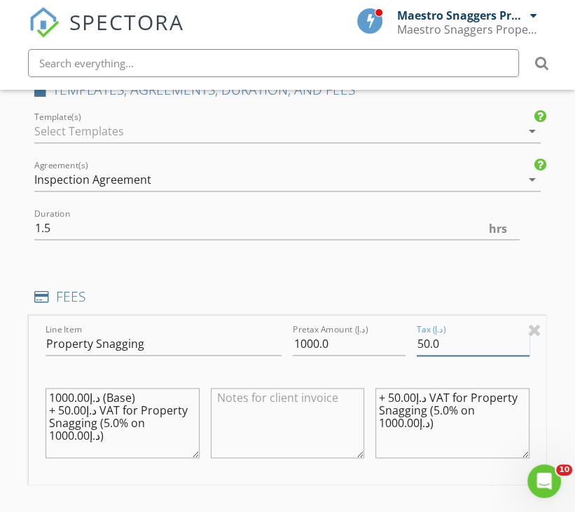
drag, startPoint x: 452, startPoint y: 342, endPoint x: 403, endPoint y: 339, distance: 49.1
click at [403, 339] on div "Line Item Property Snagging Pretax Amount (د.إ) 1000.0 Tax (د.إ) 50.0 د.إ1000.0…" at bounding box center [288, 399] width 518 height 169
type input "0"
drag, startPoint x: 449, startPoint y: 423, endPoint x: 376, endPoint y: 396, distance: 77.6
click at [376, 396] on textarea "+ د.إ50.00 VAT for Property Snagging (5.0% on د.إ1000.00)" at bounding box center [453, 423] width 154 height 70
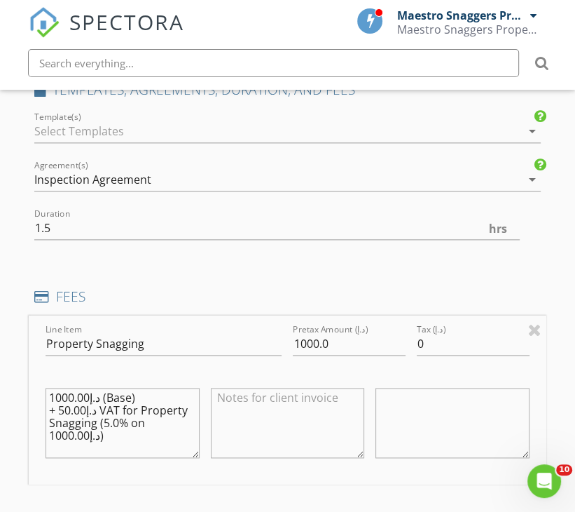
drag, startPoint x: 118, startPoint y: 435, endPoint x: 3, endPoint y: 398, distance: 120.8
click at [28, 393] on div "New Inspection Click here to use the New Order Form INSPECTOR(S) check_box Maes…" at bounding box center [287, 436] width 575 height 2385
type textarea "د.إ"
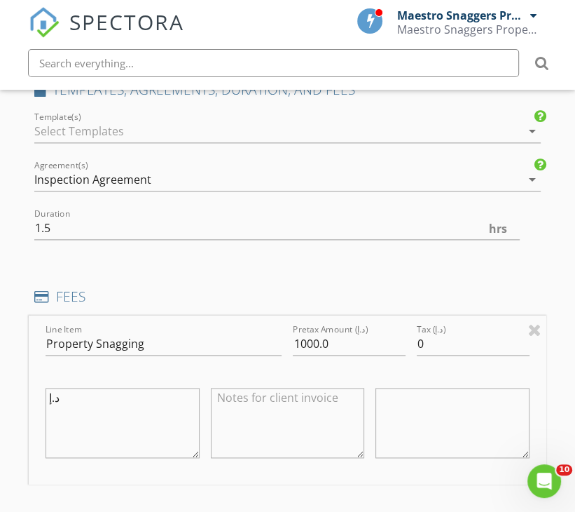
drag, startPoint x: 76, startPoint y: 394, endPoint x: -67, endPoint y: 393, distance: 143.7
click at [0, 393] on html "SPECTORA Maestro Snaggers Property Observer LLC Maestro Snaggers Property Obser…" at bounding box center [287, 359] width 575 height 2540
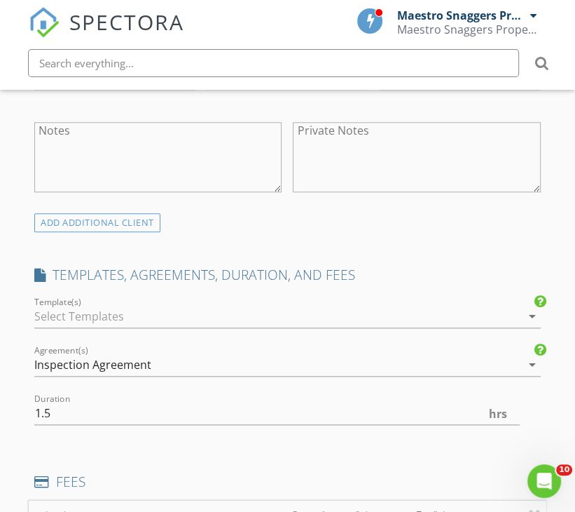
scroll to position [771, 0]
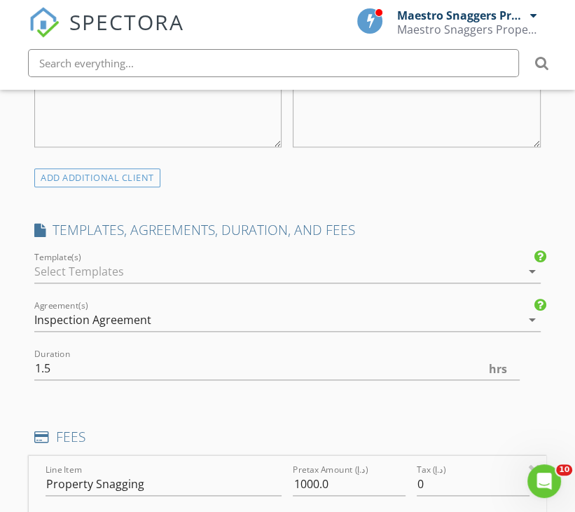
click at [533, 266] on icon "arrow_drop_down" at bounding box center [532, 271] width 17 height 17
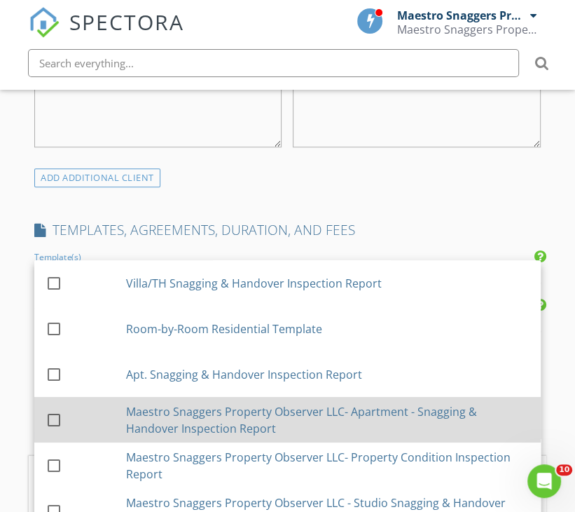
click at [280, 421] on div "Maestro Snaggers Property Observer LLC- Apartment - Snagging & Handover Inspect…" at bounding box center [328, 419] width 404 height 34
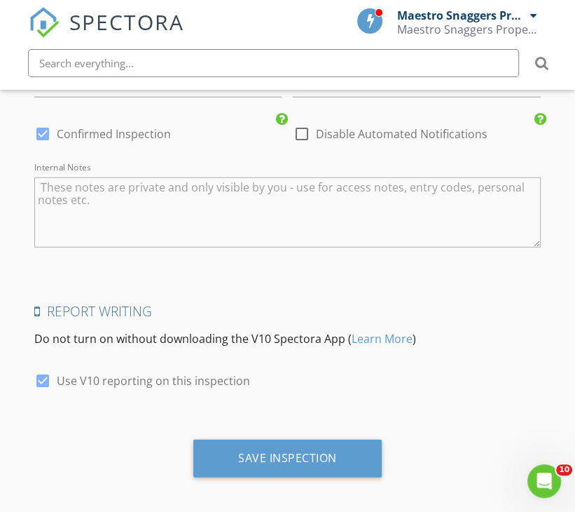
scroll to position [2037, 0]
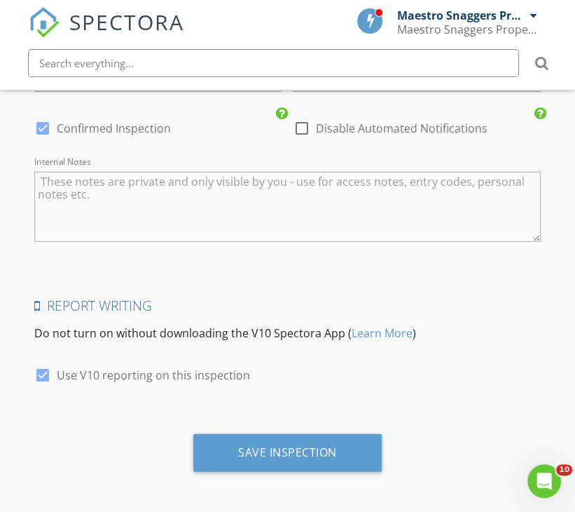
click at [299, 121] on div at bounding box center [301, 128] width 24 height 24
checkbox input "true"
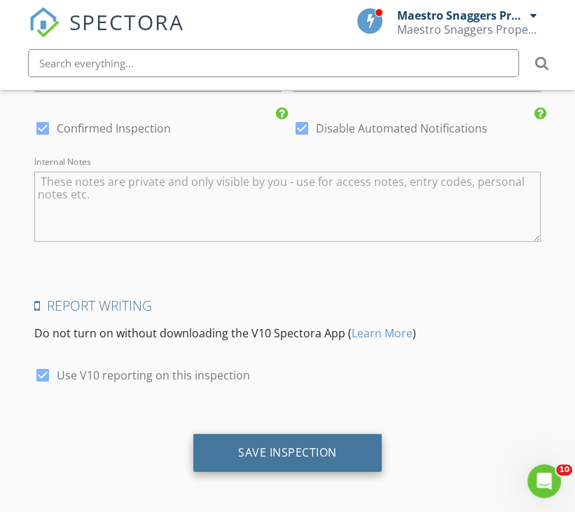
click at [273, 449] on div "Save Inspection" at bounding box center [287, 452] width 99 height 14
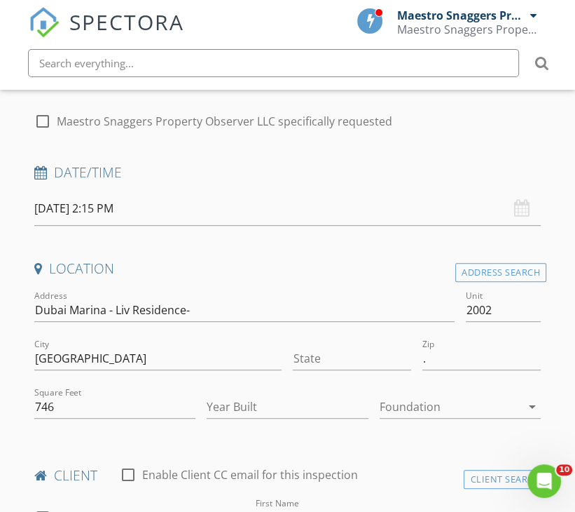
scroll to position [214, 0]
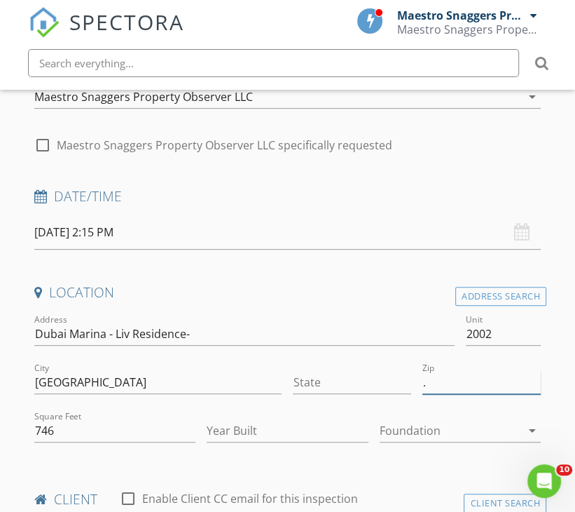
click at [439, 377] on input "." at bounding box center [482, 382] width 118 height 23
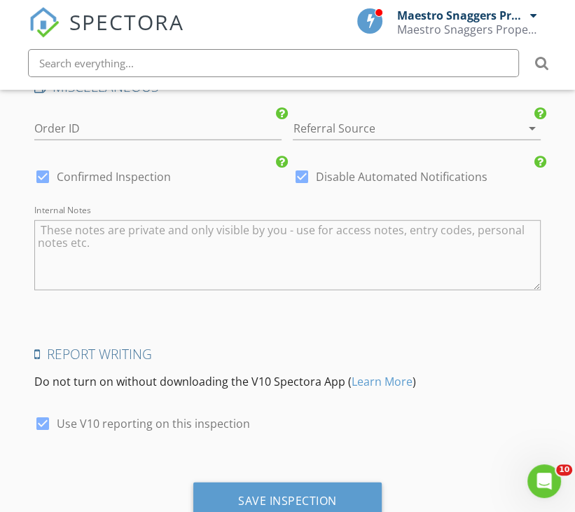
scroll to position [2037, 0]
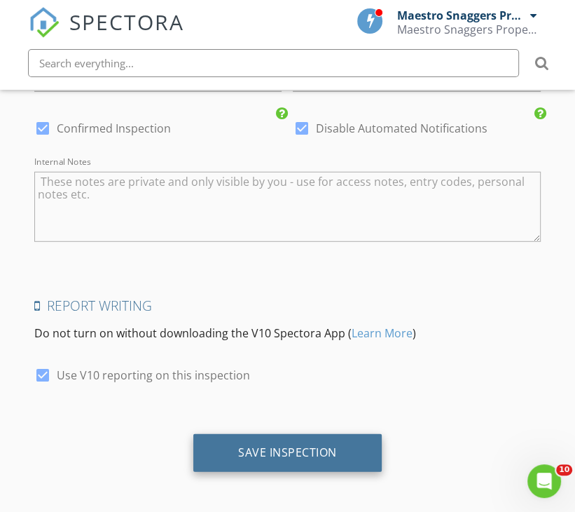
click at [310, 449] on div "Save Inspection" at bounding box center [287, 452] width 99 height 14
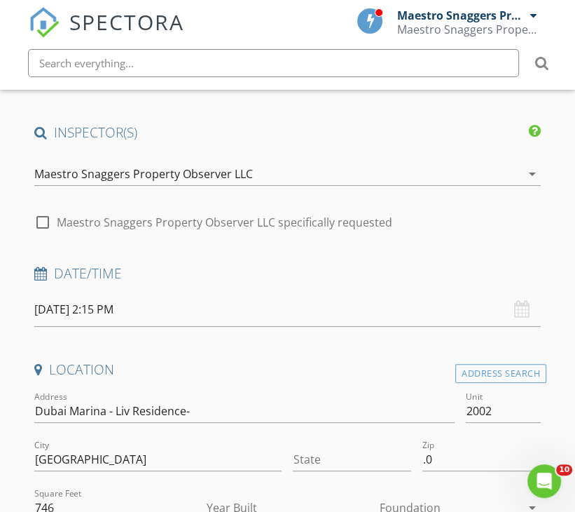
scroll to position [140, 0]
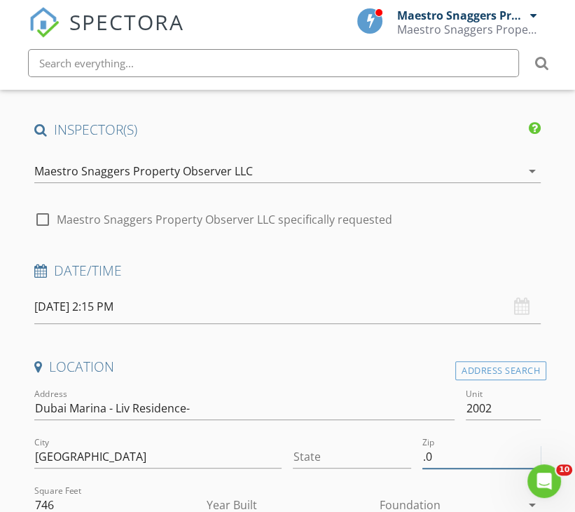
click at [456, 455] on input ".0" at bounding box center [482, 456] width 118 height 23
type input ".000"
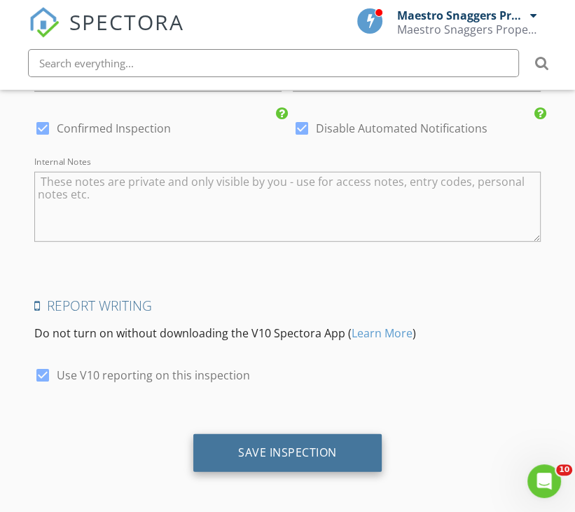
type input ".000"
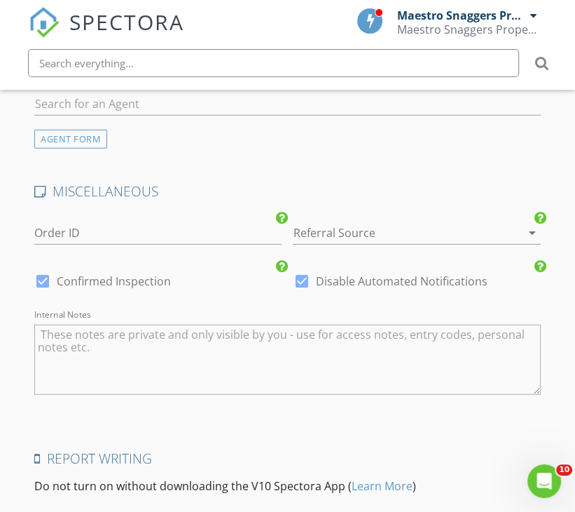
scroll to position [2189, 0]
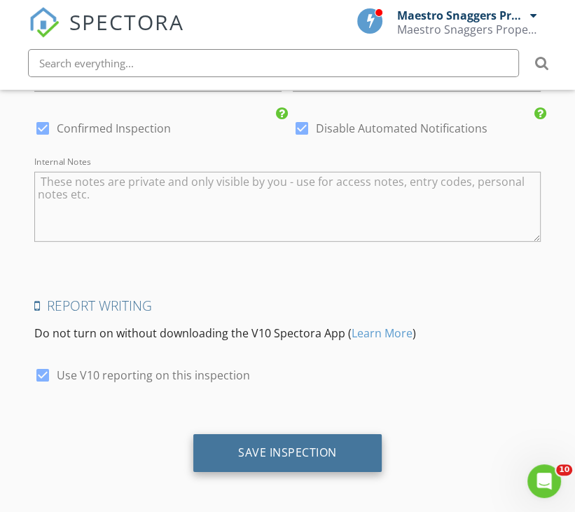
click at [288, 447] on div "Save Inspection" at bounding box center [287, 452] width 99 height 14
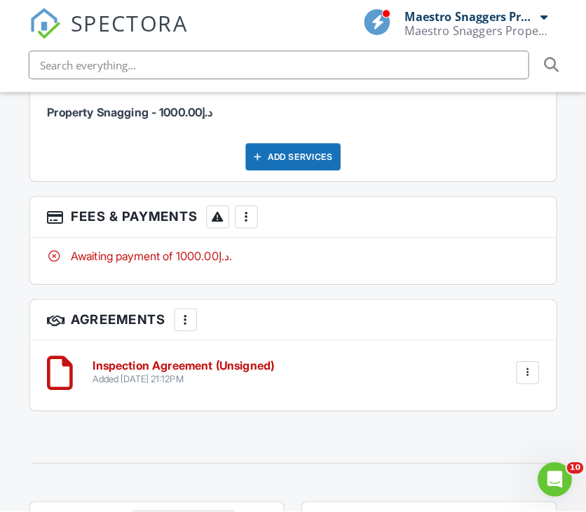
scroll to position [2172, 0]
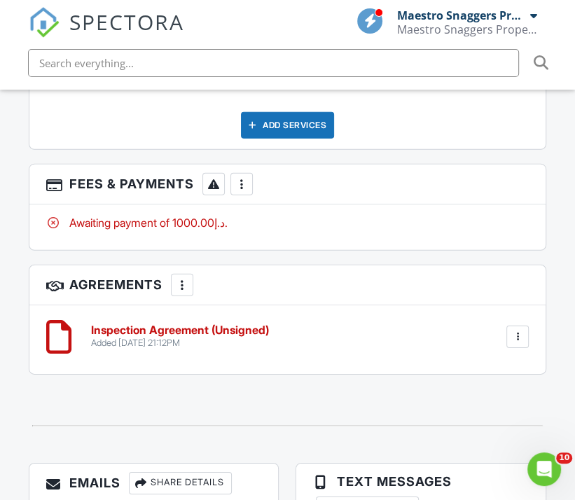
click at [246, 191] on div at bounding box center [242, 184] width 14 height 14
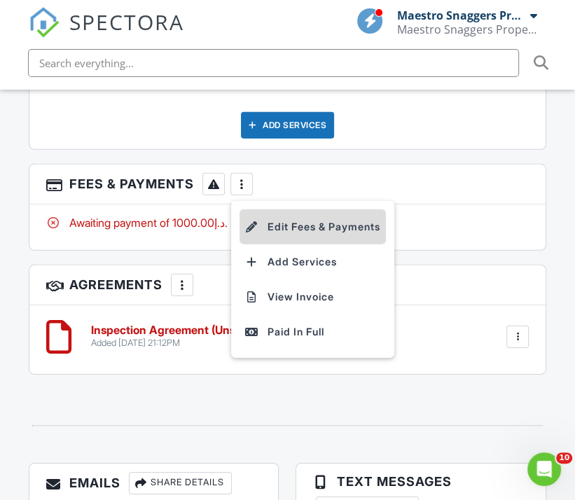
click at [320, 233] on li "Edit Fees & Payments" at bounding box center [313, 227] width 146 height 35
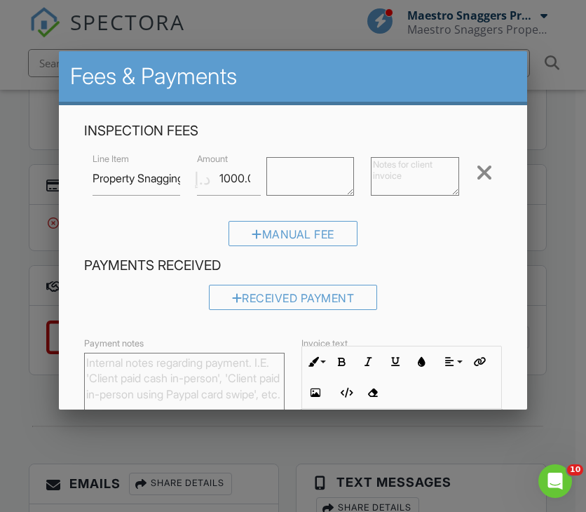
click at [116, 376] on textarea "Payment notes" at bounding box center [184, 387] width 200 height 70
click at [286, 159] on div at bounding box center [310, 178] width 104 height 56
click at [285, 169] on textarea at bounding box center [310, 176] width 88 height 39
paste textarea "Comprehensive Inspection & one complimentary re-inspection"
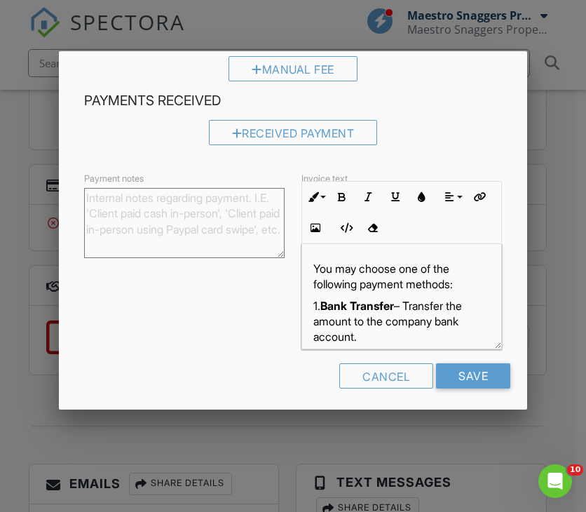
scroll to position [170, 0]
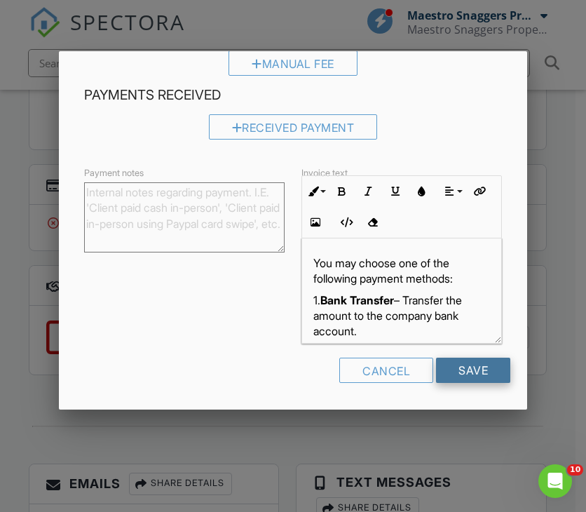
type textarea "Comprehensive Inspection & one complimentary re-inspection"
click at [457, 367] on input "Save" at bounding box center [473, 369] width 74 height 25
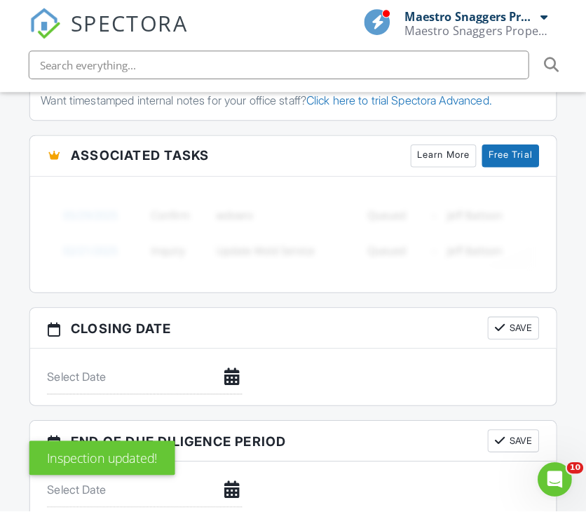
scroll to position [1682, 0]
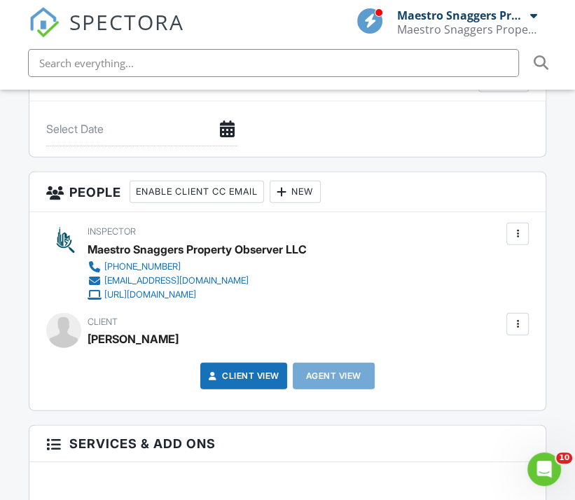
click at [514, 329] on div at bounding box center [518, 324] width 14 height 14
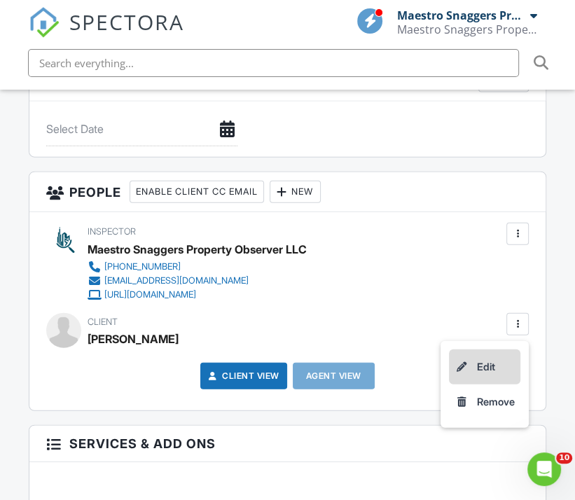
click at [492, 379] on li "Edit" at bounding box center [484, 367] width 71 height 35
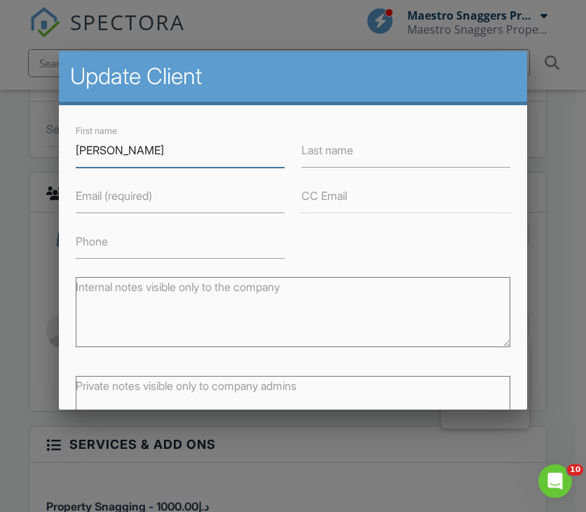
paste input "Paul Greenhorn"
drag, startPoint x: 146, startPoint y: 146, endPoint x: 235, endPoint y: 144, distance: 89.0
click at [235, 144] on input "[PERSON_NAME]" at bounding box center [180, 150] width 209 height 34
type input "[PERSON_NAME]"
click at [350, 151] on label "Last name" at bounding box center [327, 149] width 52 height 15
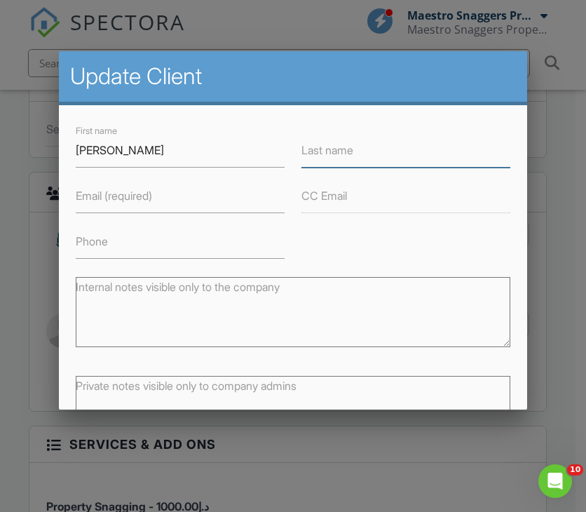
click at [350, 151] on input "Last name" at bounding box center [405, 150] width 209 height 34
paste input "Greenhorn"
type input "Greenhorn"
click at [121, 238] on input "Phone" at bounding box center [180, 241] width 209 height 34
paste input "[PHONE_NUMBER]"
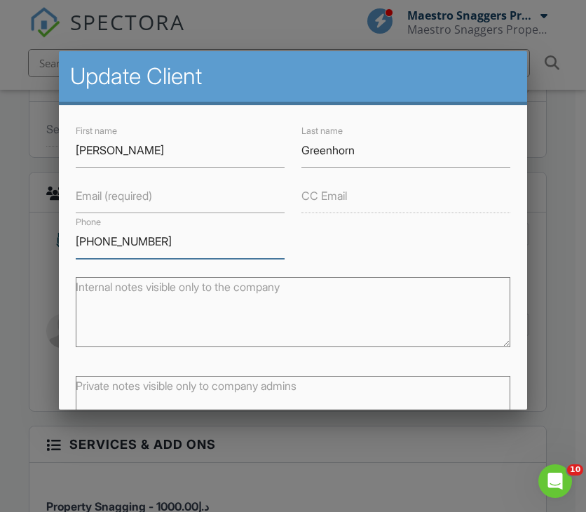
type input "[PHONE_NUMBER]"
click at [98, 191] on label "Email (required)" at bounding box center [114, 195] width 76 height 15
click at [98, 191] on input "Email (required)" at bounding box center [180, 196] width 209 height 34
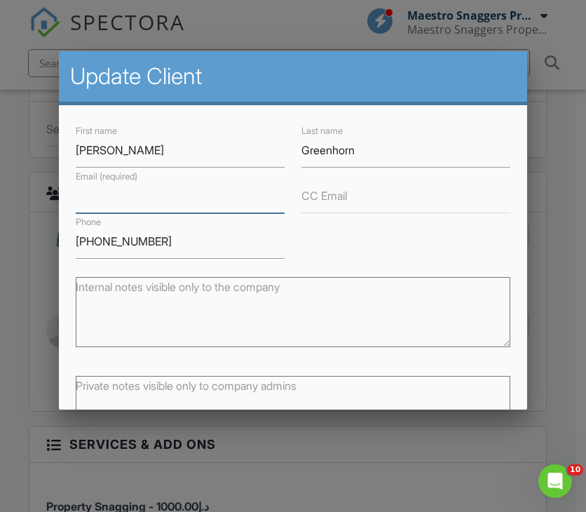
paste input "[EMAIL_ADDRESS][DOMAIN_NAME]"
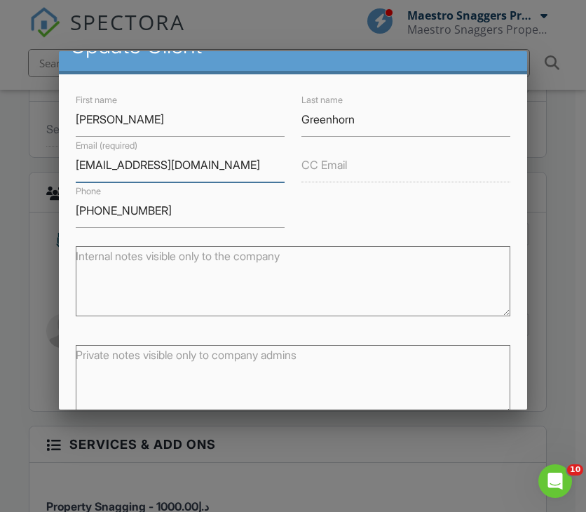
scroll to position [100, 0]
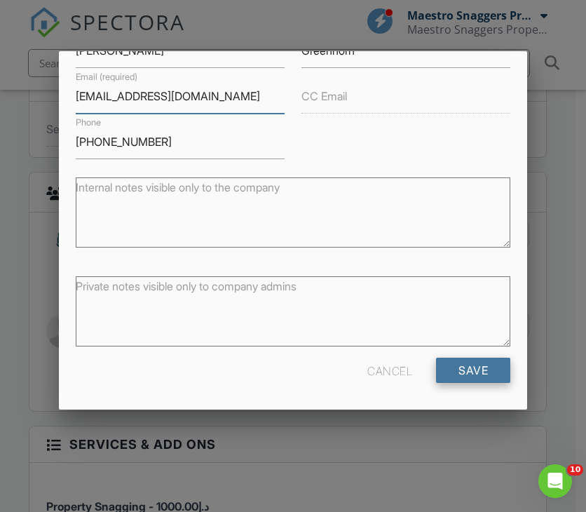
type input "stephengreenhorn@hotmail.com"
click at [470, 376] on input "Save" at bounding box center [473, 369] width 74 height 25
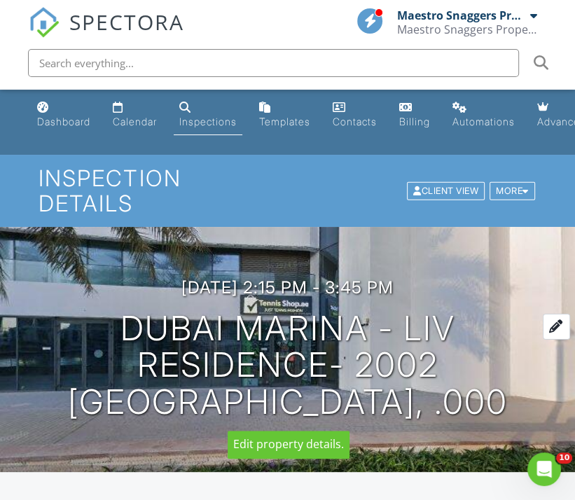
click at [555, 326] on div at bounding box center [556, 327] width 27 height 26
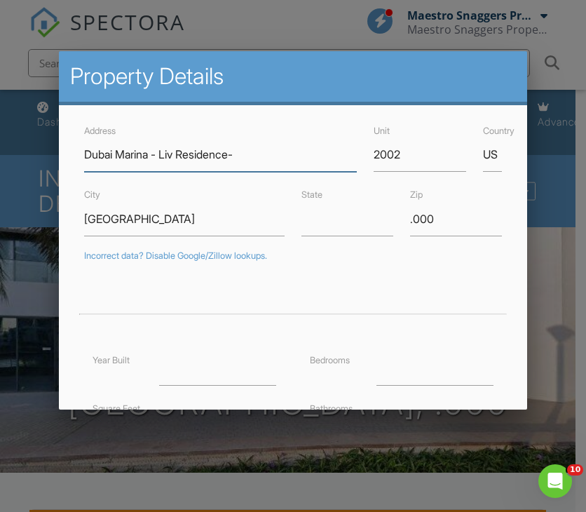
click at [182, 153] on input "Dubai Marina - Liv Residence-" at bounding box center [220, 154] width 273 height 34
type input "[GEOGRAPHIC_DATA][PERSON_NAME][GEOGRAPHIC_DATA][PERSON_NAME]-"
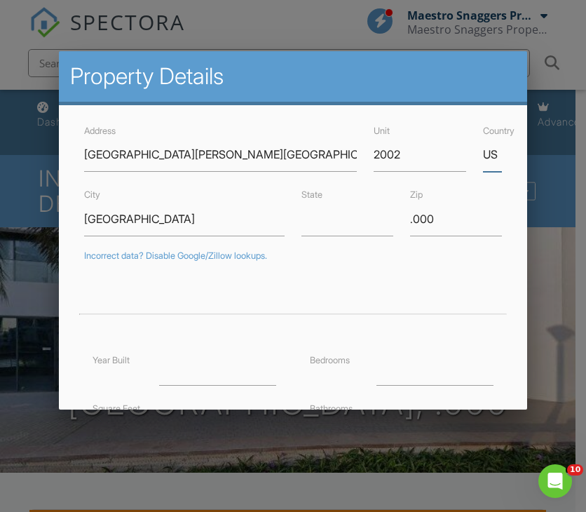
click at [483, 157] on input "US" at bounding box center [493, 154] width 20 height 34
click at [486, 156] on input "US" at bounding box center [493, 154] width 20 height 34
drag, startPoint x: 486, startPoint y: 153, endPoint x: 468, endPoint y: 149, distance: 18.7
click at [474, 149] on div "Country US" at bounding box center [492, 147] width 36 height 50
type input "[GEOGRAPHIC_DATA]"
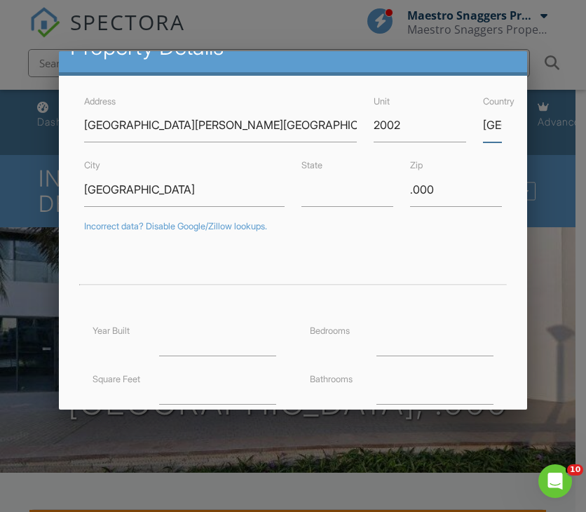
scroll to position [70, 0]
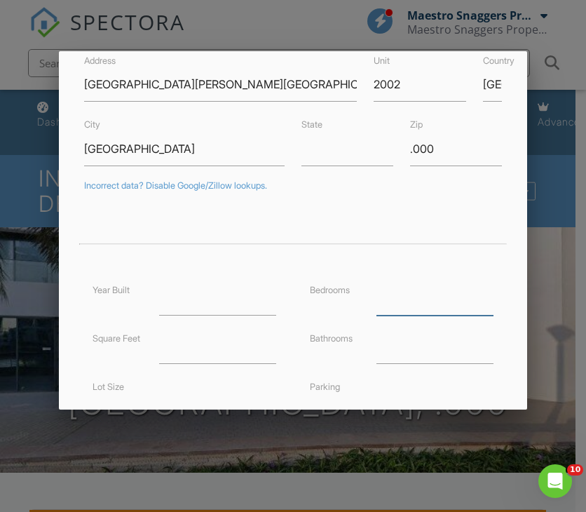
click at [432, 290] on input "number" at bounding box center [434, 298] width 117 height 34
type input "1"
click at [210, 348] on input "number" at bounding box center [217, 346] width 117 height 34
click at [385, 352] on input "number" at bounding box center [434, 346] width 117 height 34
type input "1"
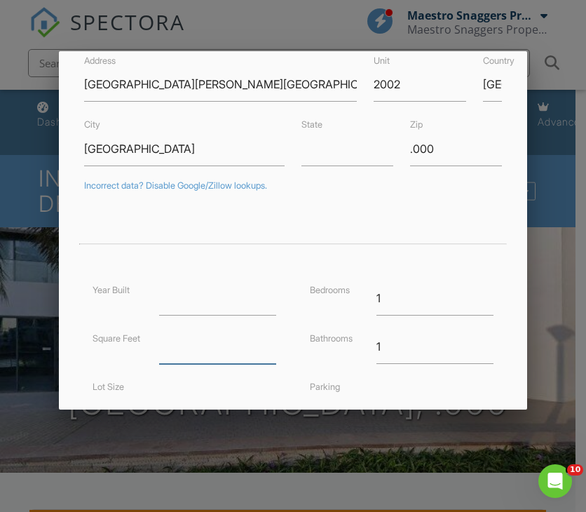
click at [168, 350] on input "number" at bounding box center [217, 346] width 117 height 34
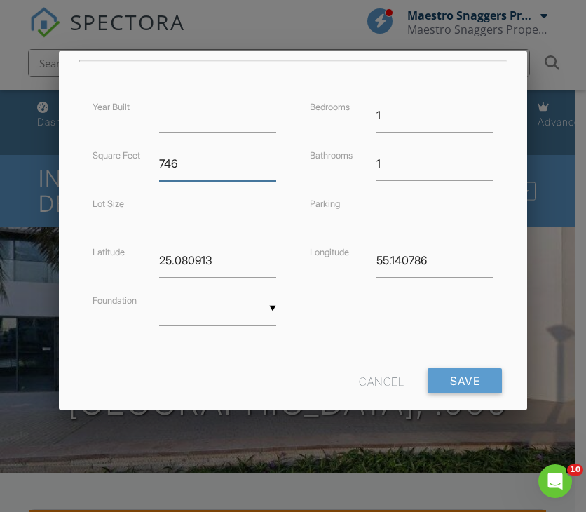
scroll to position [277, 0]
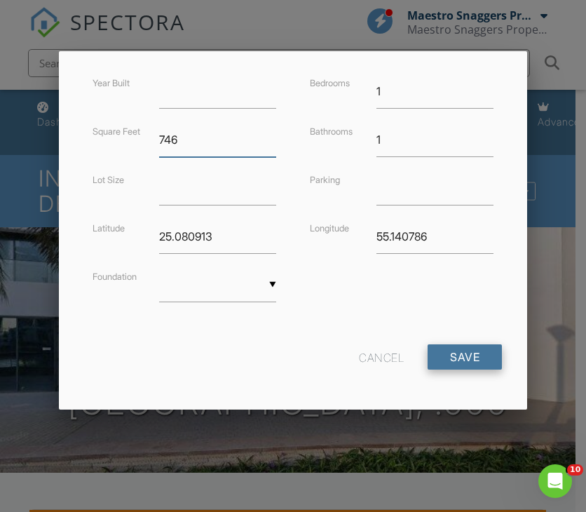
type input "746"
click at [454, 350] on input "Save" at bounding box center [464, 356] width 74 height 25
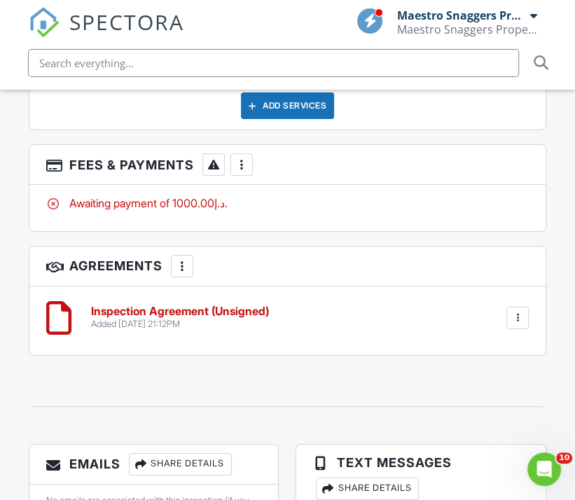
scroll to position [2523, 0]
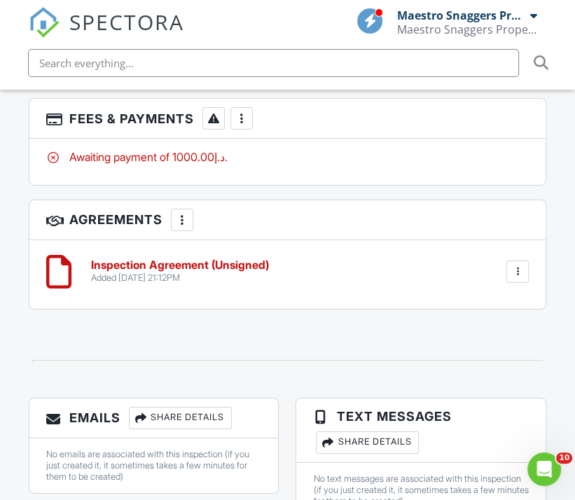
click at [242, 125] on div at bounding box center [242, 118] width 14 height 14
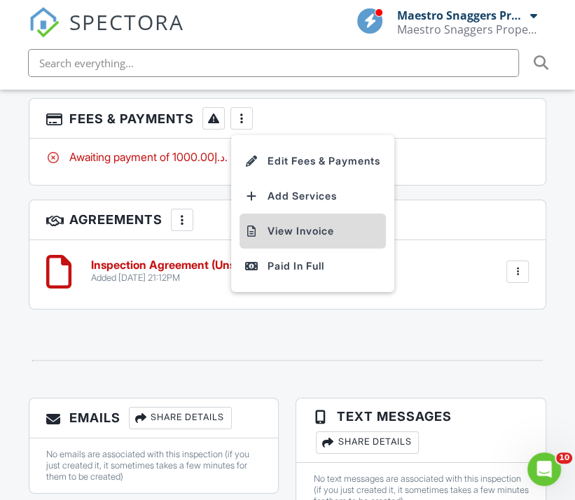
click at [304, 235] on li "View Invoice" at bounding box center [313, 231] width 146 height 35
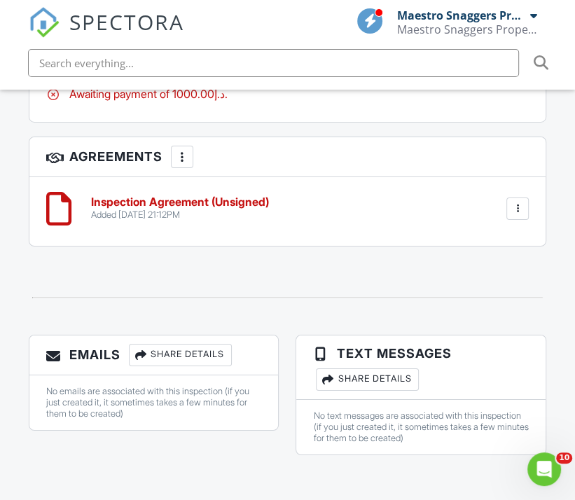
scroll to position [2594, 0]
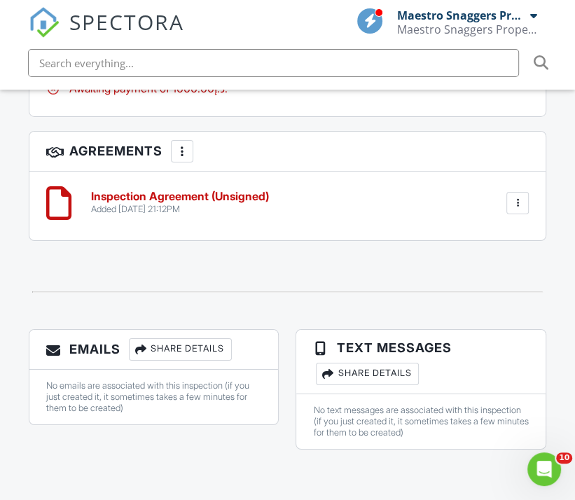
click at [516, 200] on div at bounding box center [518, 203] width 14 height 14
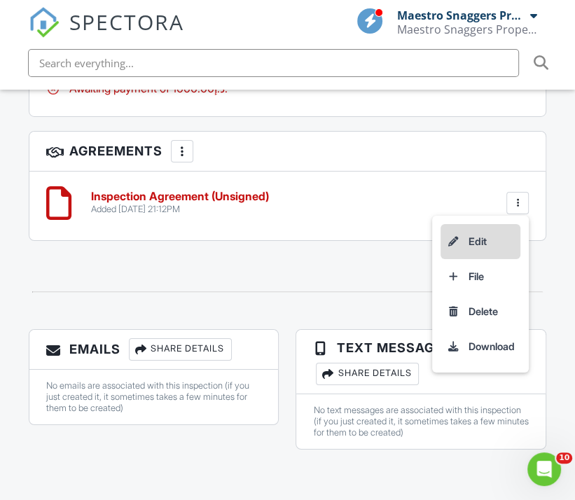
click at [477, 237] on li "Edit" at bounding box center [481, 241] width 80 height 35
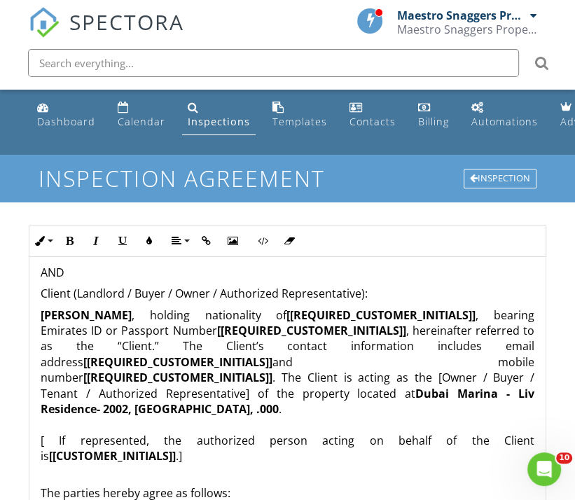
scroll to position [280, 0]
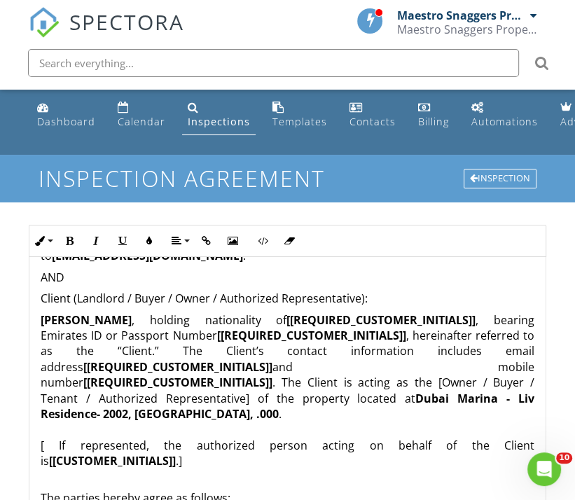
click at [83, 318] on strong "Stephen" at bounding box center [86, 320] width 91 height 15
click at [521, 317] on p "Stephen Paul Greenhorn , holding nationality of [[REQUIRED_CUSTOMER_INITIALS]] …" at bounding box center [288, 399] width 494 height 172
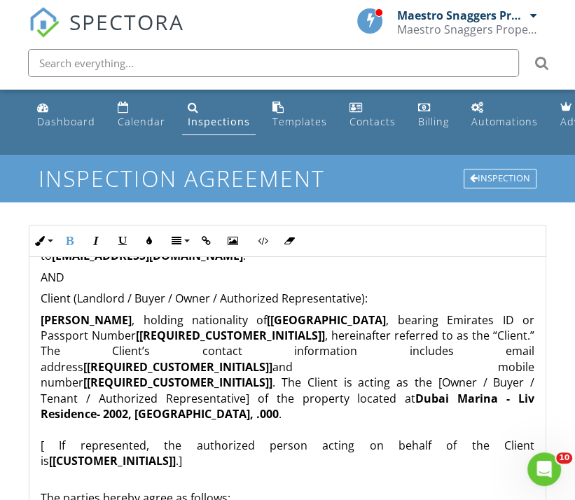
click at [308, 317] on strong "[United Kingdom" at bounding box center [326, 320] width 119 height 15
click at [329, 334] on p "Stephen Paul Greenhorn , holding nationality of United Kingdom , bearing Emirat…" at bounding box center [288, 399] width 494 height 172
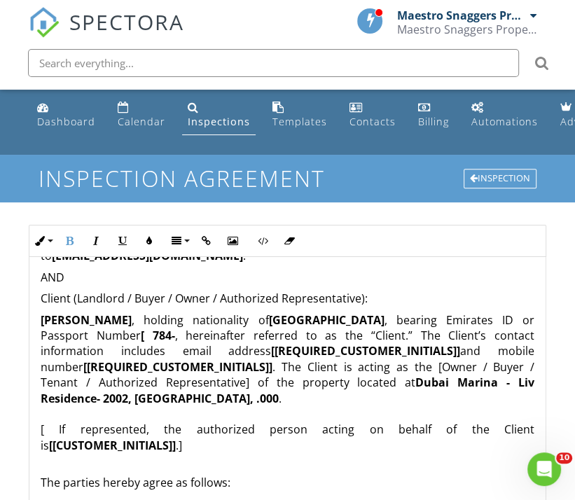
click at [143, 334] on strong "[ 784-" at bounding box center [158, 335] width 34 height 15
click at [164, 335] on strong "​ ​ 784-" at bounding box center [153, 335] width 22 height 15
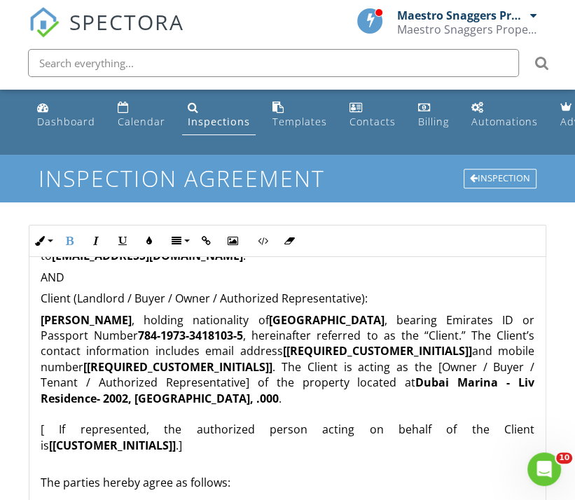
drag, startPoint x: 462, startPoint y: 350, endPoint x: 463, endPoint y: 366, distance: 15.4
click at [463, 350] on p "Stephen Paul Greenhorn , holding nationality of United Kingdom , bearing Emirat…" at bounding box center [288, 391] width 494 height 157
click at [461, 350] on p "Stephen Paul Greenhorn , holding nationality of United Kingdom , bearing Emirat…" at bounding box center [288, 391] width 494 height 157
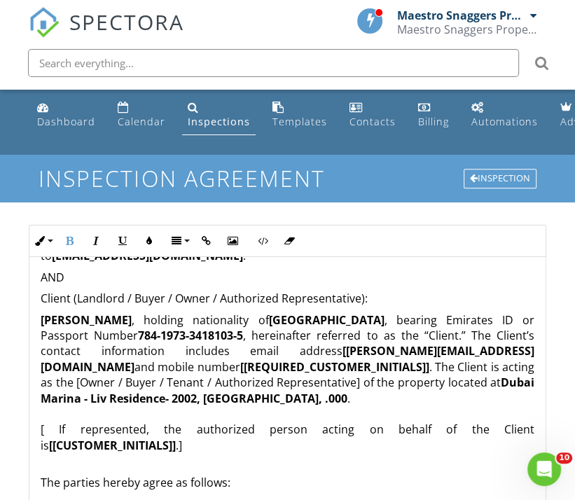
click at [278, 351] on strong "[stephengreenhorn@hotmail.com" at bounding box center [288, 358] width 494 height 31
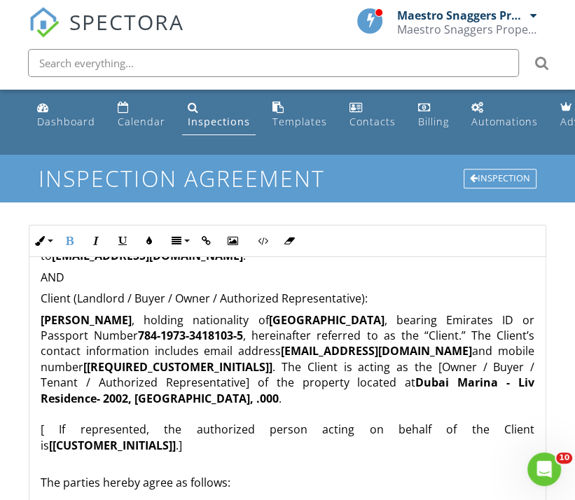
click at [278, 365] on p "Stephen Paul Greenhorn , holding nationality of United Kingdom , bearing Emirat…" at bounding box center [288, 391] width 494 height 157
drag, startPoint x: 273, startPoint y: 365, endPoint x: 279, endPoint y: 374, distance: 10.1
click at [273, 366] on strong "[[REQUIRED_CUSTOMER_INITIALS]]" at bounding box center [177, 367] width 189 height 15
click at [277, 368] on p "Stephen Paul Greenhorn , holding nationality of United Kingdom , bearing Emirat…" at bounding box center [288, 391] width 494 height 157
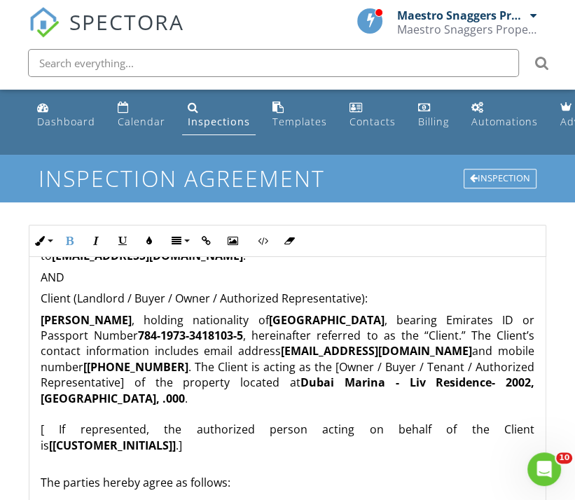
click at [89, 367] on strong "[+44 783 391 1999" at bounding box center [135, 367] width 105 height 15
drag, startPoint x: 365, startPoint y: 365, endPoint x: 329, endPoint y: 365, distance: 35.7
click at [329, 365] on p "Stephen Paul Greenhorn , holding nationality of United Kingdom , bearing Emirat…" at bounding box center [288, 391] width 494 height 157
click at [68, 236] on icon "button" at bounding box center [69, 241] width 10 height 10
click at [262, 403] on p "Stephen Paul Greenhorn , holding nationality of United Kingdom , bearing Emirat…" at bounding box center [288, 391] width 494 height 157
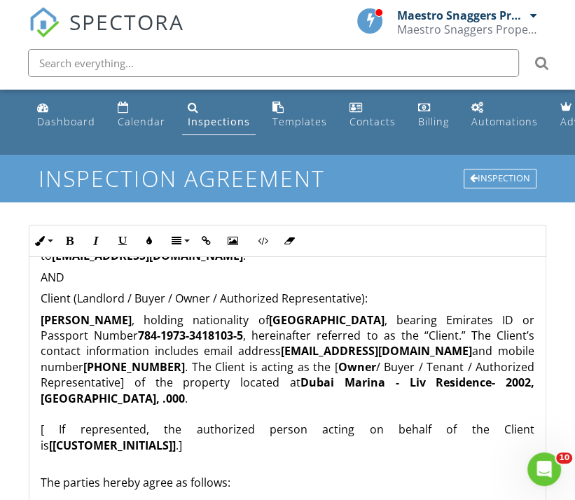
click at [62, 396] on strong "Dubai Marina - Liv Residence- 2002, Dubai, .000" at bounding box center [288, 390] width 494 height 31
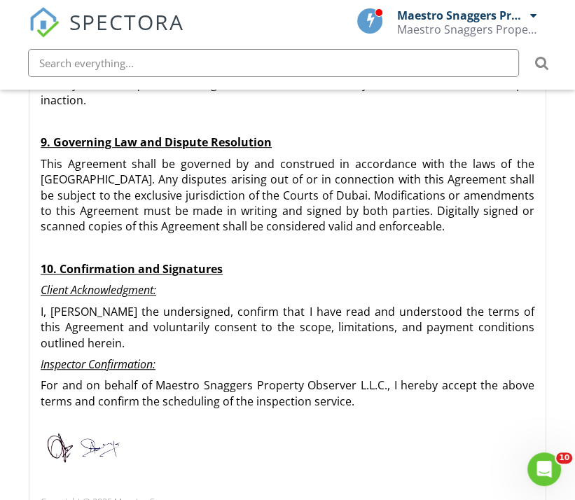
scroll to position [415, 0]
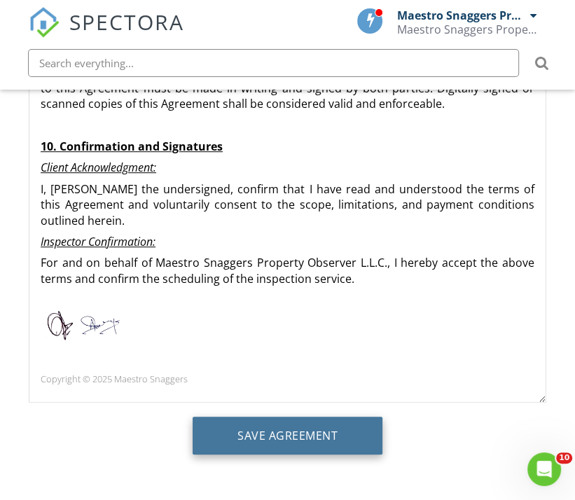
click at [278, 431] on input "Save Agreement" at bounding box center [288, 436] width 190 height 38
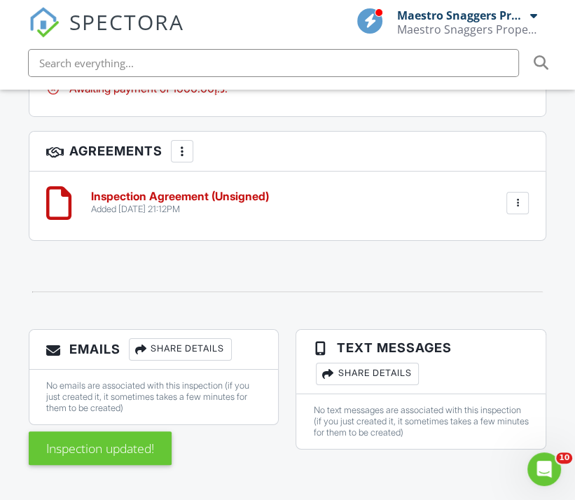
click at [517, 204] on div at bounding box center [518, 203] width 14 height 14
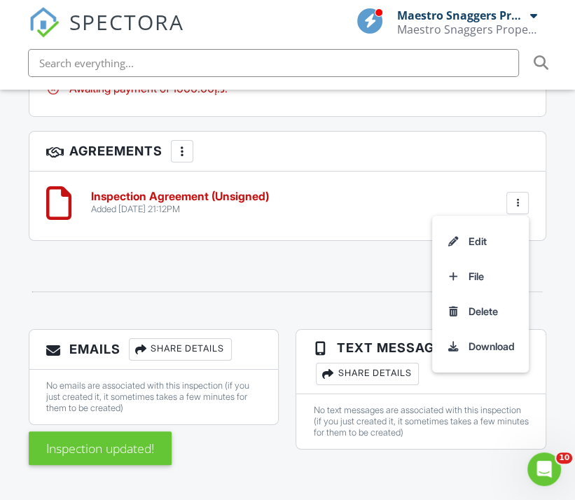
click at [179, 201] on h6 "Inspection Agreement (Unsigned)" at bounding box center [180, 197] width 178 height 13
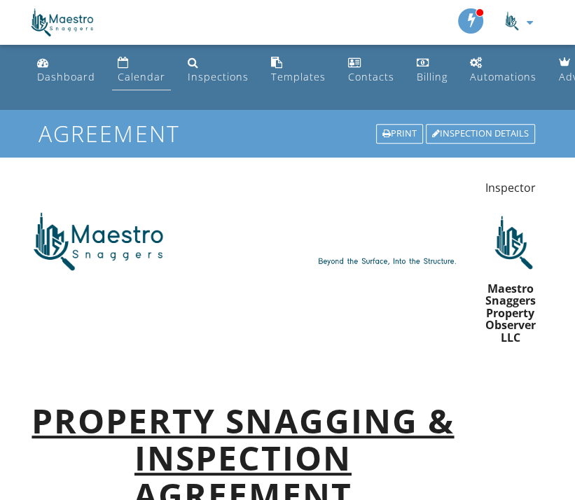
click at [138, 75] on div "Calendar" at bounding box center [142, 76] width 48 height 13
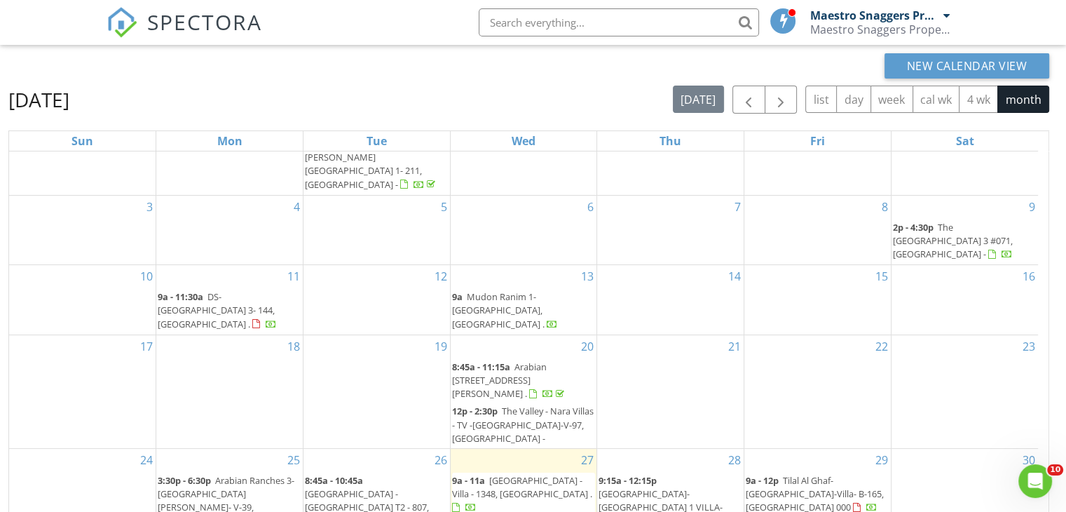
scroll to position [200, 0]
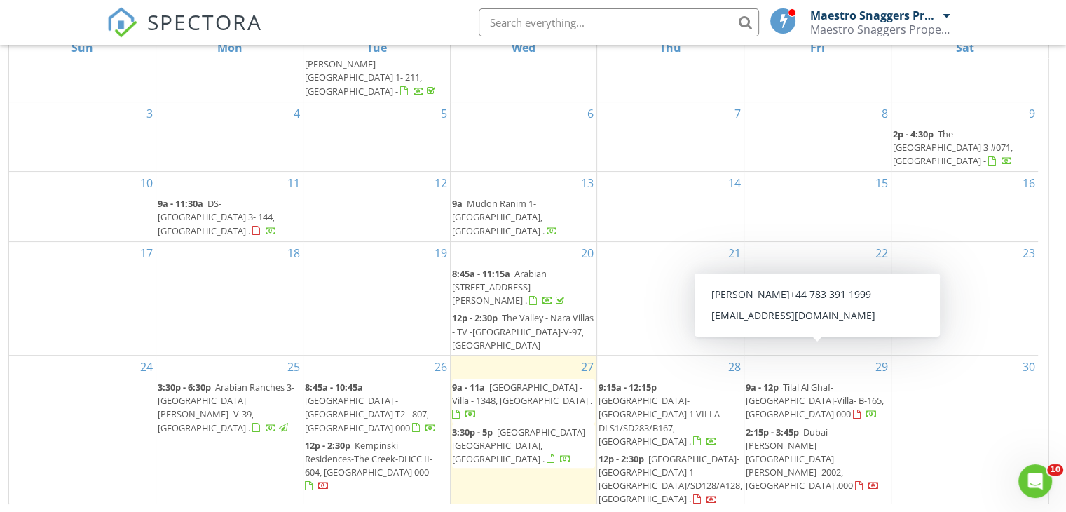
click at [575, 425] on span "Dubai [PERSON_NAME][GEOGRAPHIC_DATA][PERSON_NAME]- 2002, [GEOGRAPHIC_DATA] .000" at bounding box center [799, 458] width 107 height 67
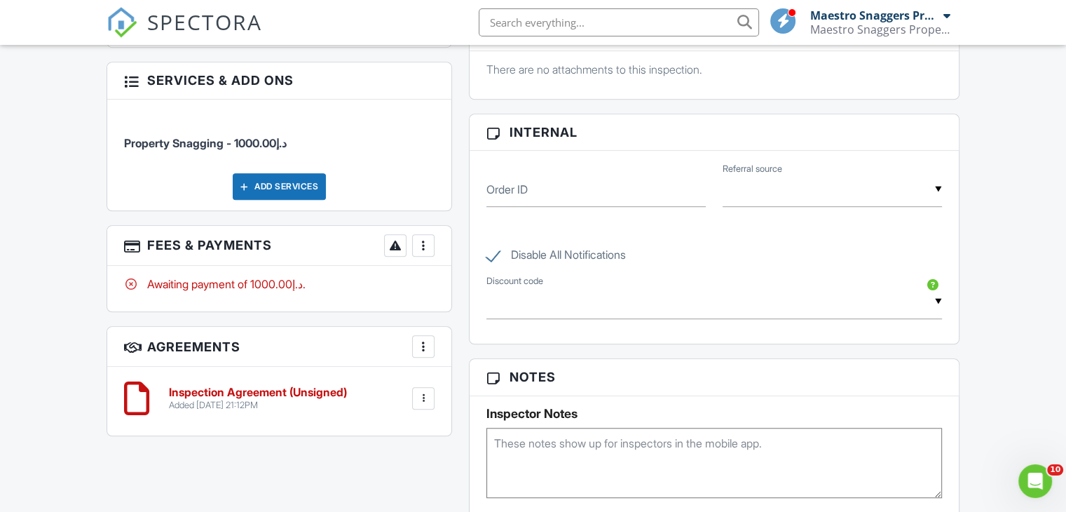
scroll to position [1121, 0]
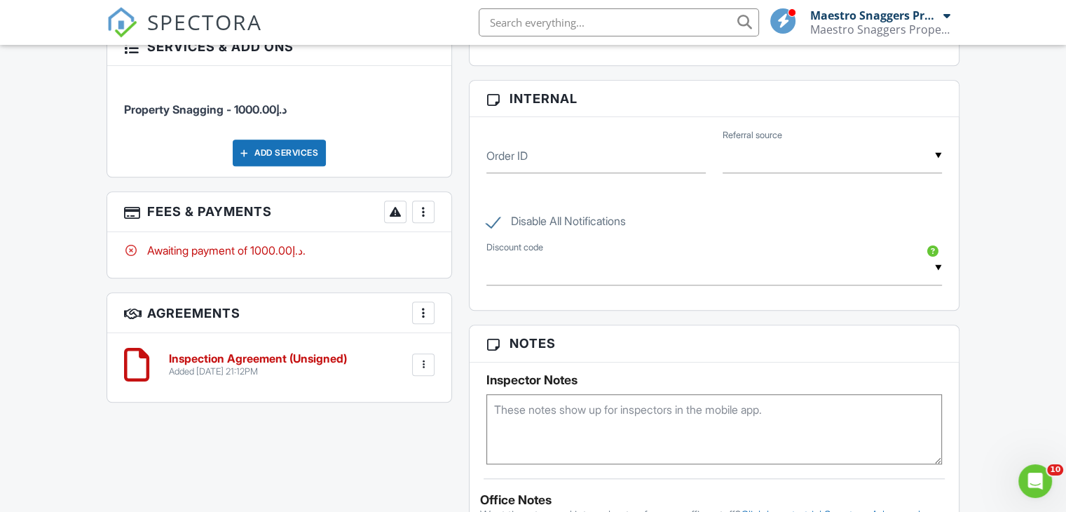
click at [493, 224] on label "Disable All Notifications" at bounding box center [555, 223] width 139 height 18
checkbox input "false"
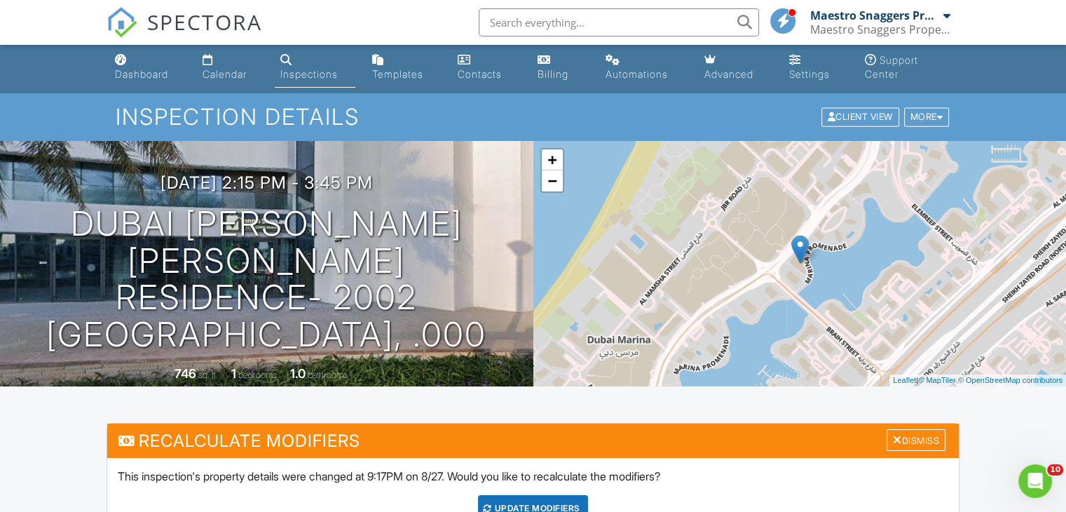
scroll to position [0, 0]
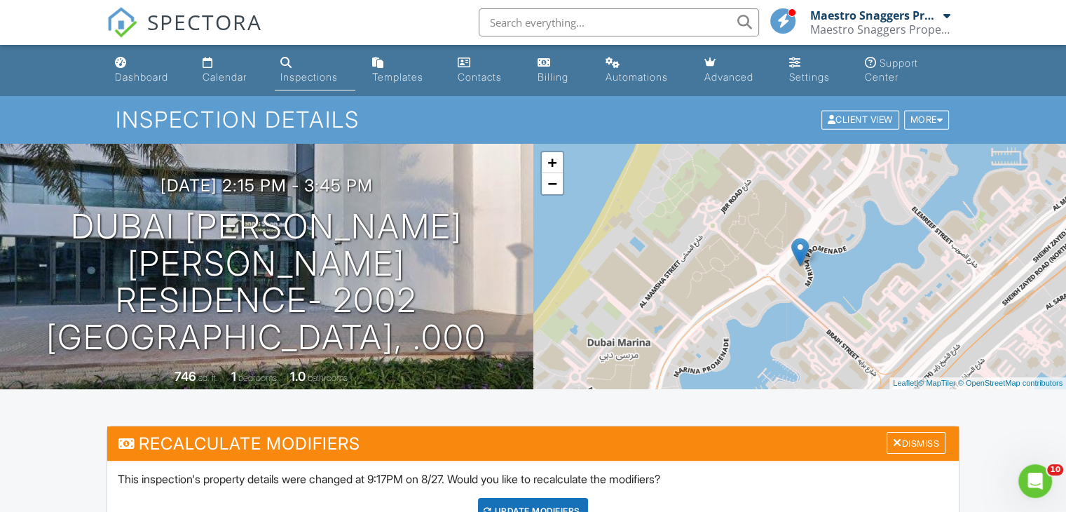
click at [650, 76] on div "Automations" at bounding box center [636, 77] width 62 height 12
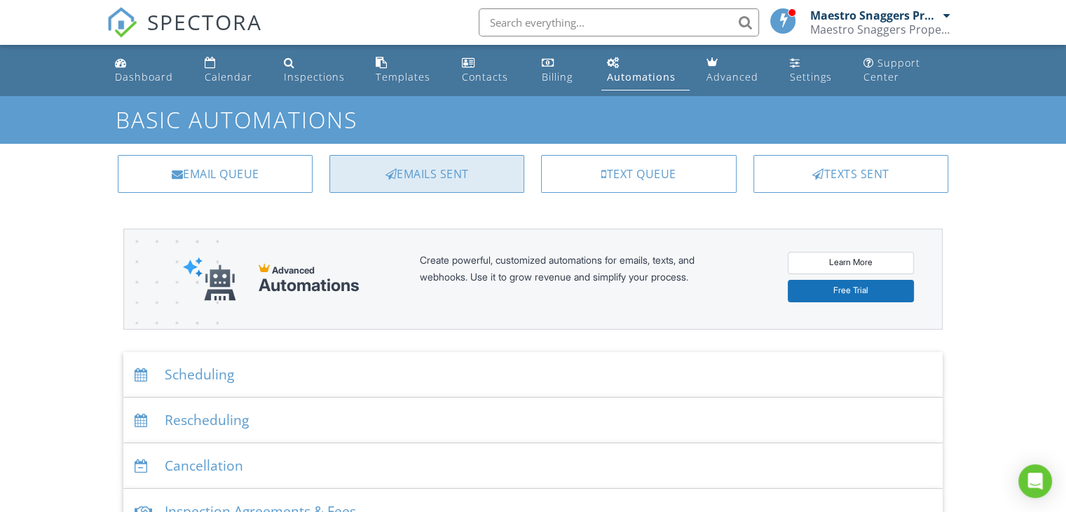
click at [430, 168] on div "Emails Sent" at bounding box center [426, 174] width 195 height 38
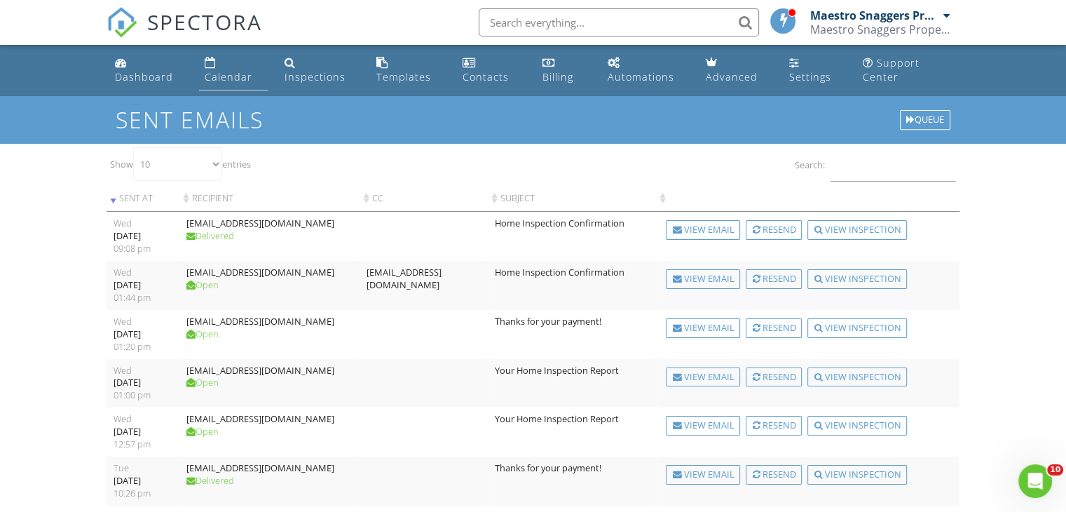
click at [220, 76] on div "Calendar" at bounding box center [229, 76] width 48 height 13
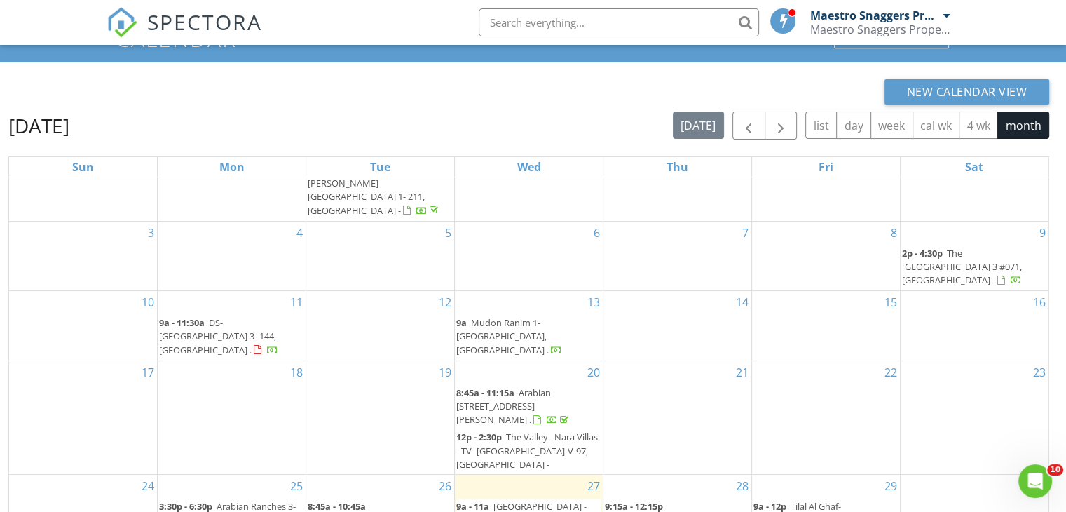
scroll to position [200, 0]
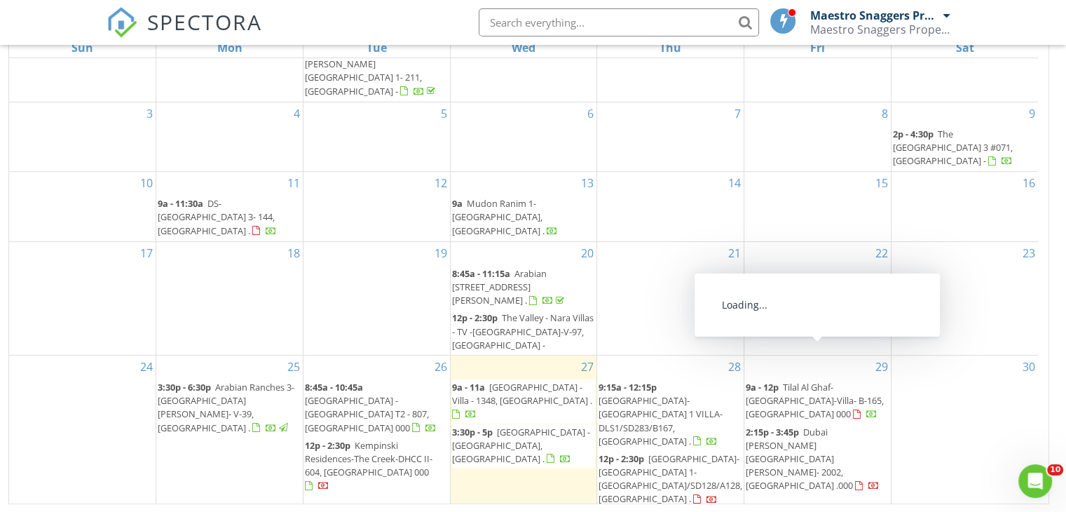
click at [805, 425] on span "Dubai Marina - Liv Marina Residence- 2002, Dubai .000" at bounding box center [799, 458] width 107 height 67
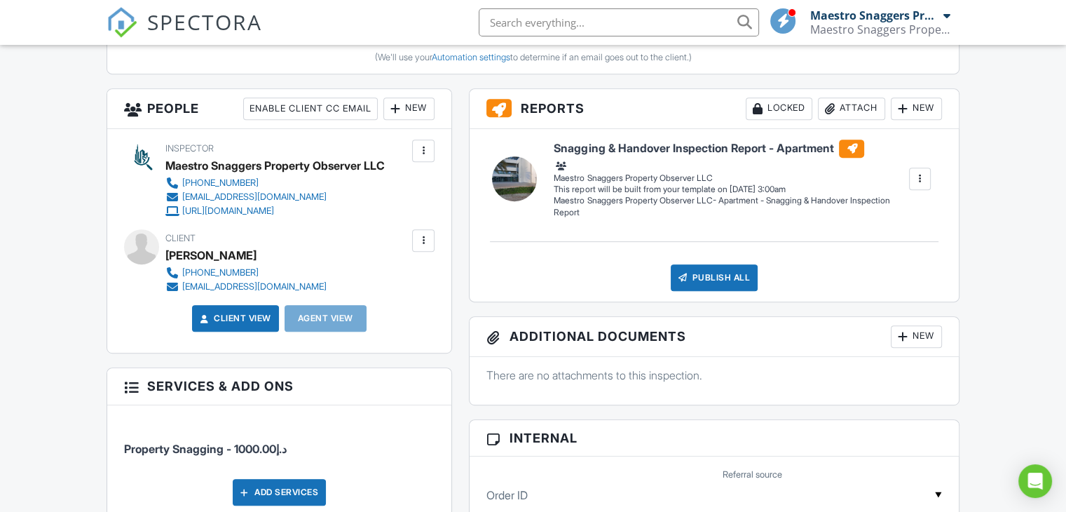
click at [420, 233] on div at bounding box center [423, 240] width 14 height 14
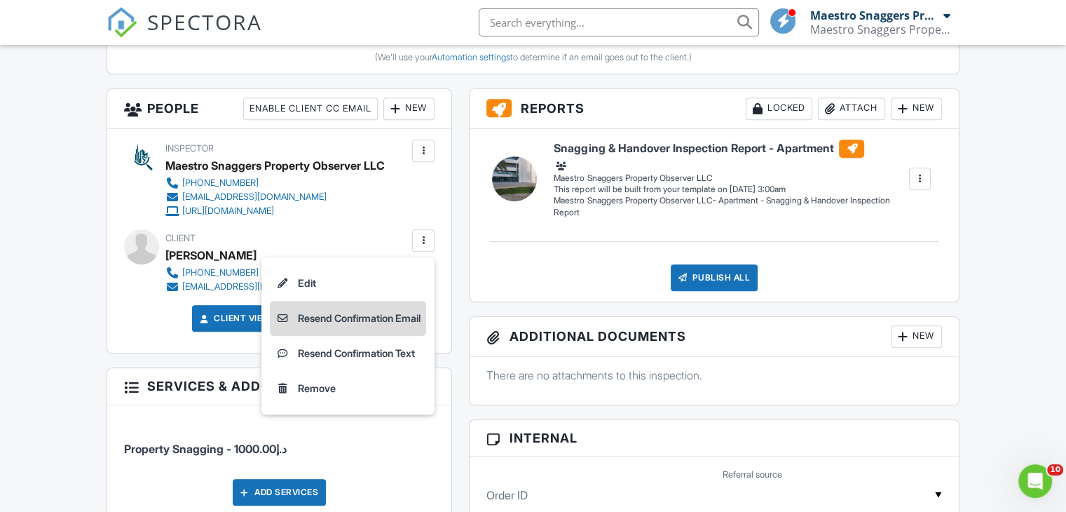
click at [357, 320] on li "Resend Confirmation Email" at bounding box center [348, 318] width 156 height 35
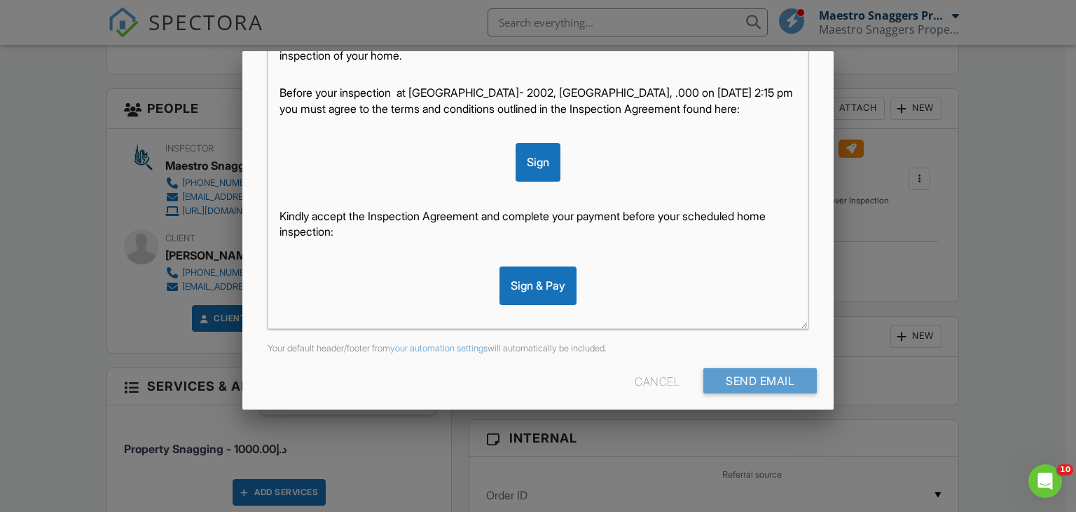
scroll to position [324, 0]
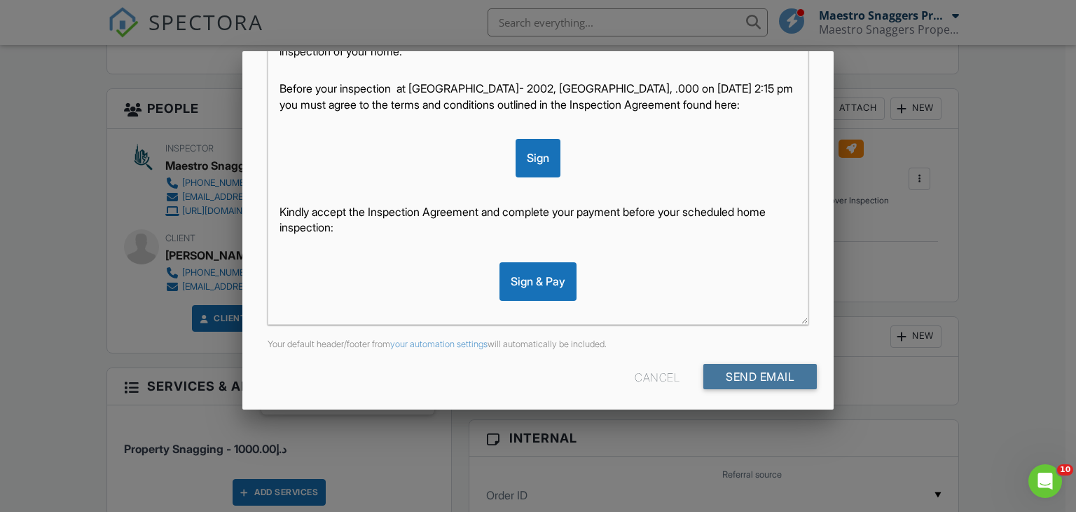
click at [746, 371] on input "Send Email" at bounding box center [761, 376] width 114 height 25
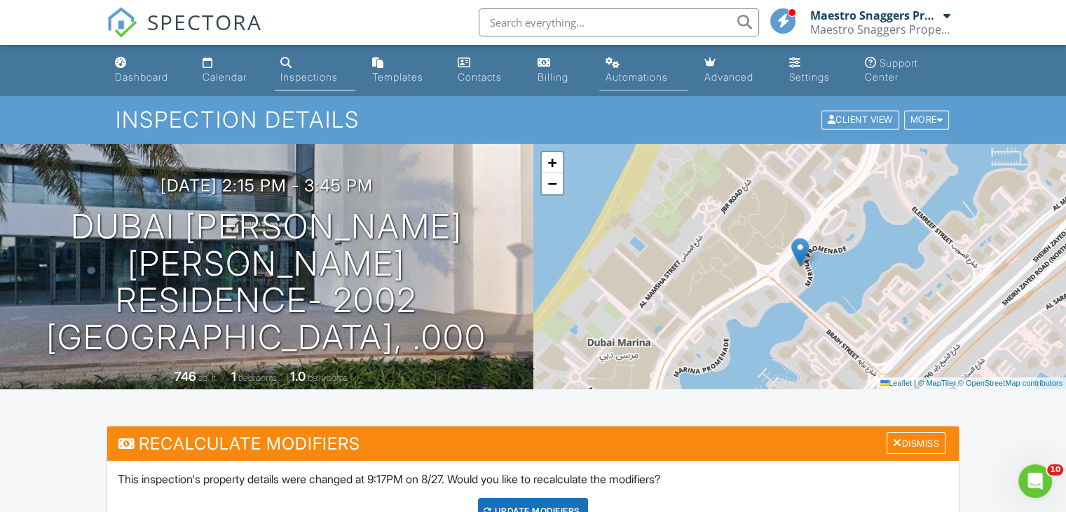
click at [670, 64] on link "Automations" at bounding box center [643, 70] width 88 height 40
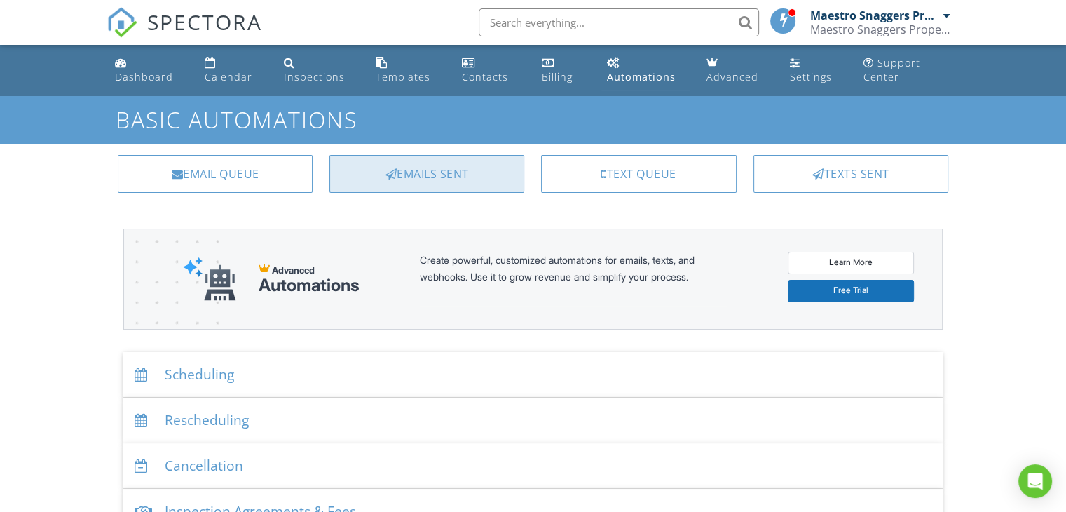
click at [443, 169] on div "Emails Sent" at bounding box center [426, 174] width 195 height 38
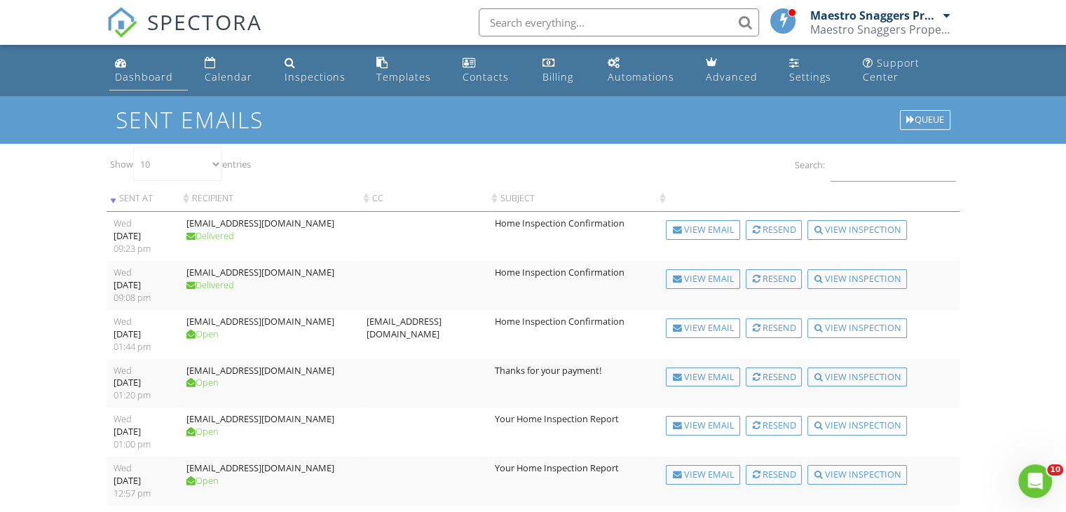
click at [147, 78] on div "Dashboard" at bounding box center [144, 76] width 58 height 13
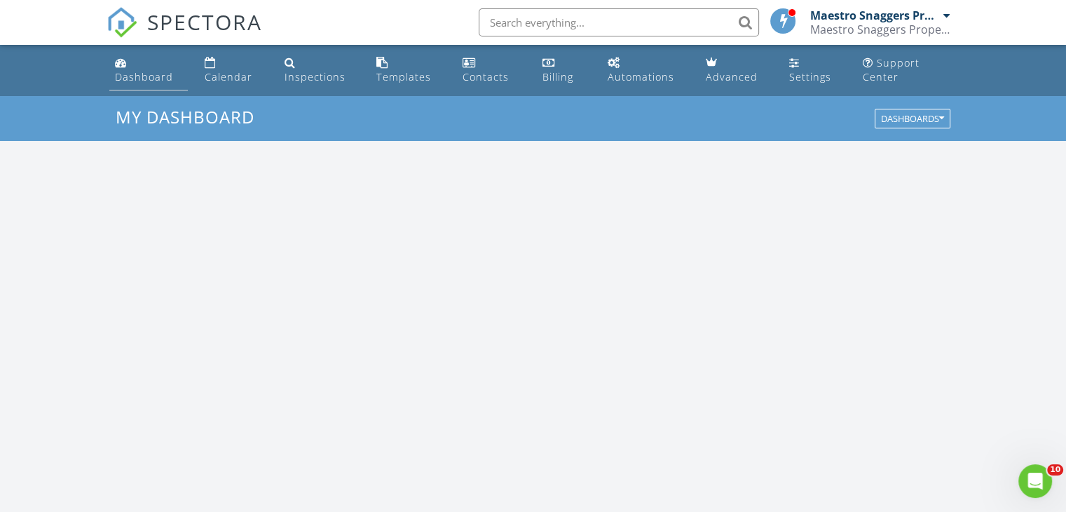
scroll to position [1297, 1088]
